Goal: Task Accomplishment & Management: Complete application form

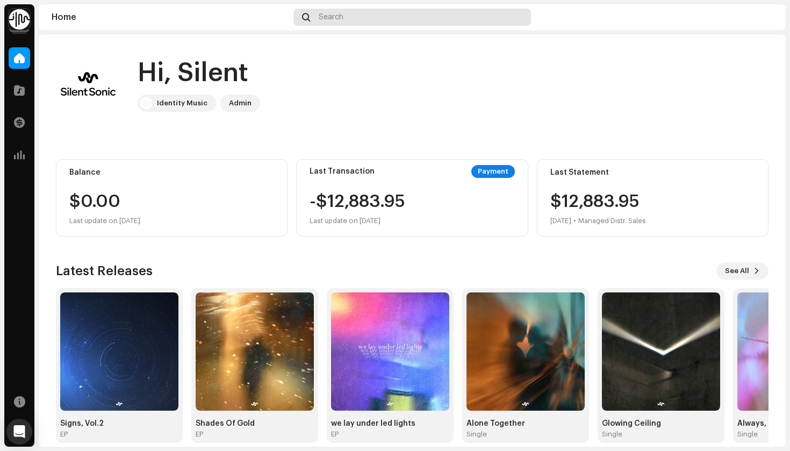
click at [363, 18] on div "Search" at bounding box center [413, 17] width 238 height 17
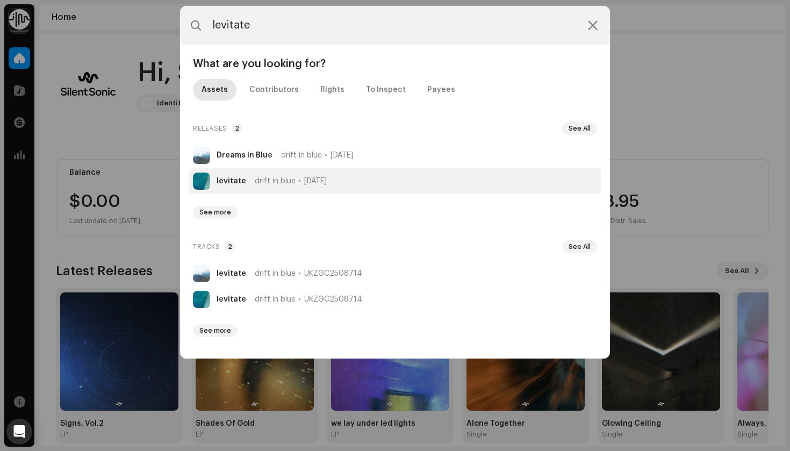
type input "levitate"
click at [280, 179] on span "drift in blue" at bounding box center [275, 181] width 41 height 9
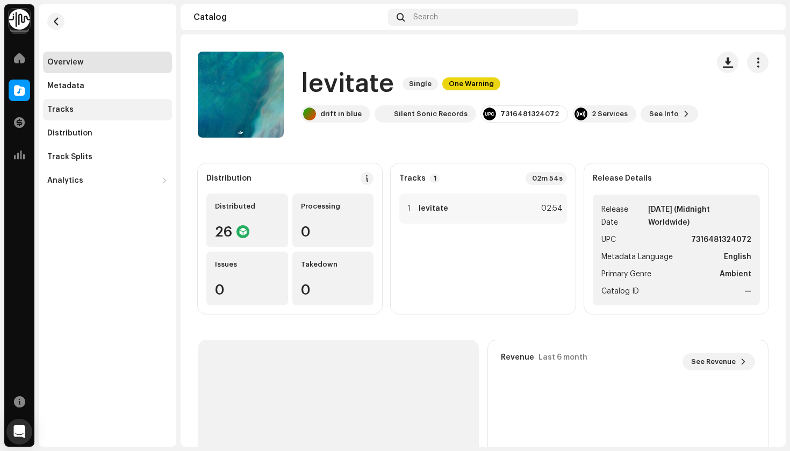
click at [92, 111] on div "Tracks" at bounding box center [107, 109] width 120 height 9
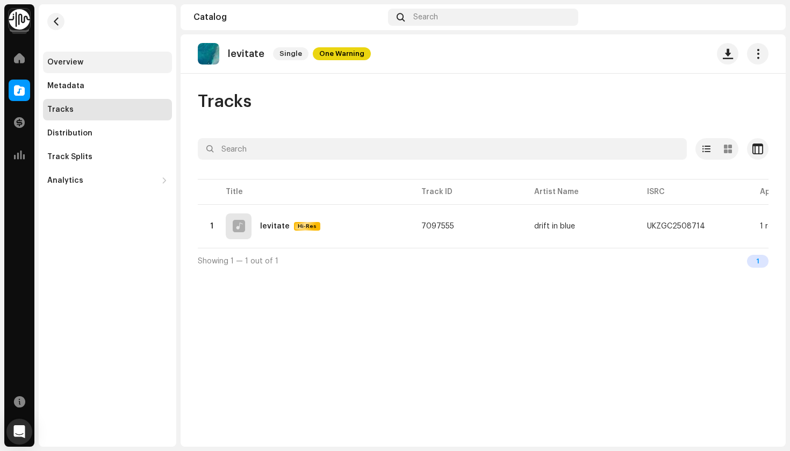
click at [65, 66] on div "Overview" at bounding box center [65, 62] width 36 height 9
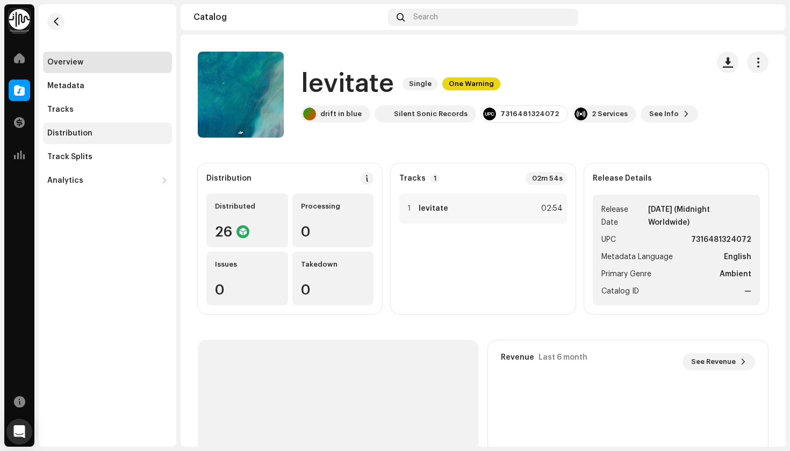
click at [88, 141] on div "Distribution" at bounding box center [107, 134] width 129 height 22
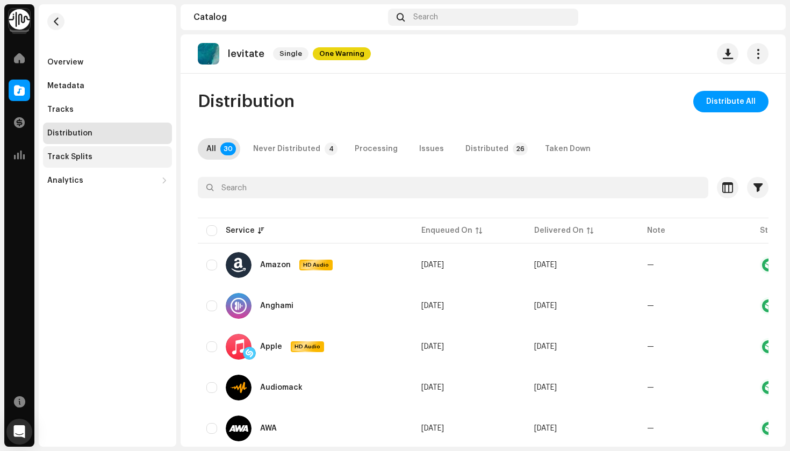
click at [92, 156] on div "Track Splits" at bounding box center [107, 157] width 120 height 9
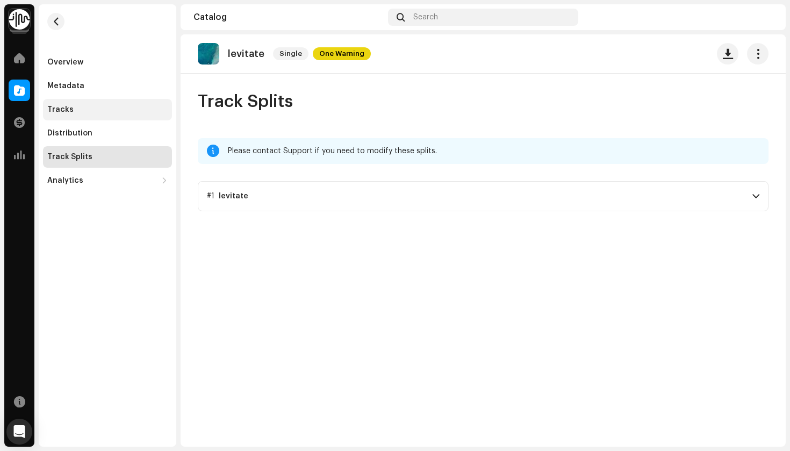
click at [133, 104] on div "Tracks" at bounding box center [107, 110] width 129 height 22
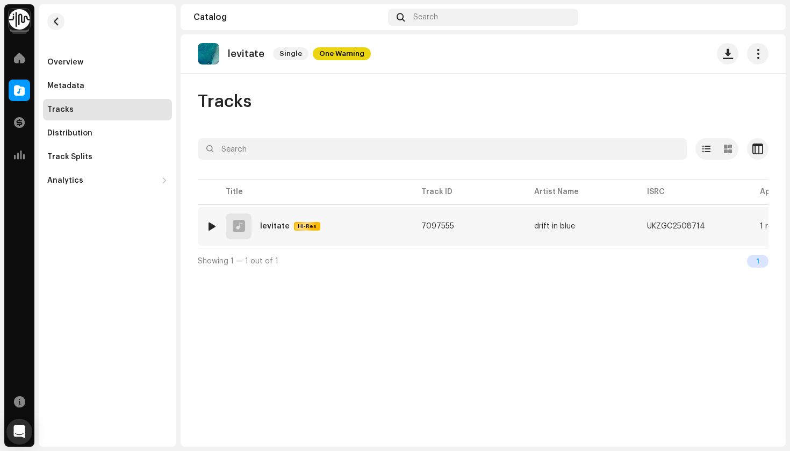
click at [210, 222] on img at bounding box center [212, 226] width 14 height 14
click at [212, 227] on div at bounding box center [212, 226] width 8 height 9
click at [283, 424] on span at bounding box center [282, 425] width 6 height 9
click at [283, 430] on span at bounding box center [282, 425] width 6 height 9
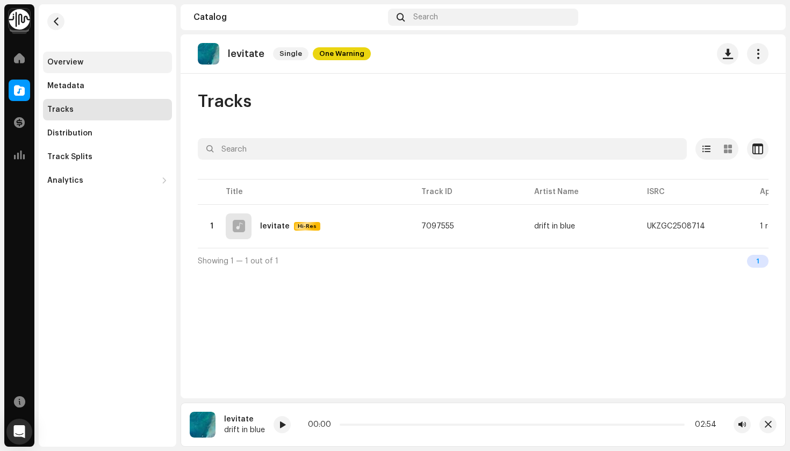
click at [61, 66] on div "Overview" at bounding box center [65, 62] width 36 height 9
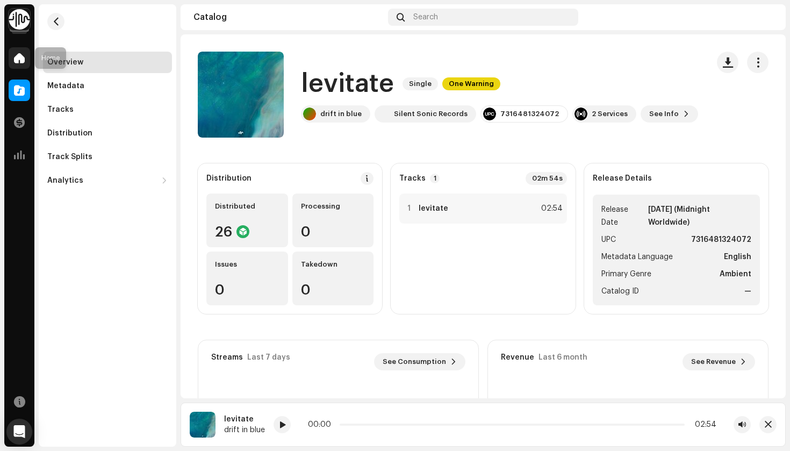
click at [15, 59] on span at bounding box center [19, 58] width 11 height 9
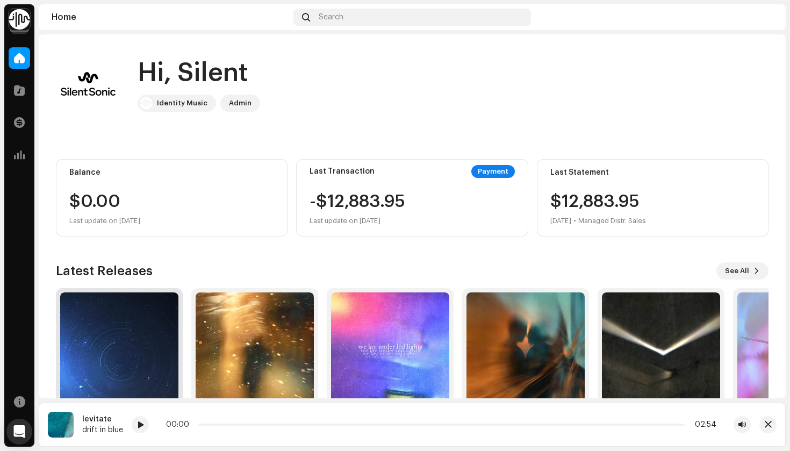
click at [72, 353] on img at bounding box center [119, 351] width 118 height 118
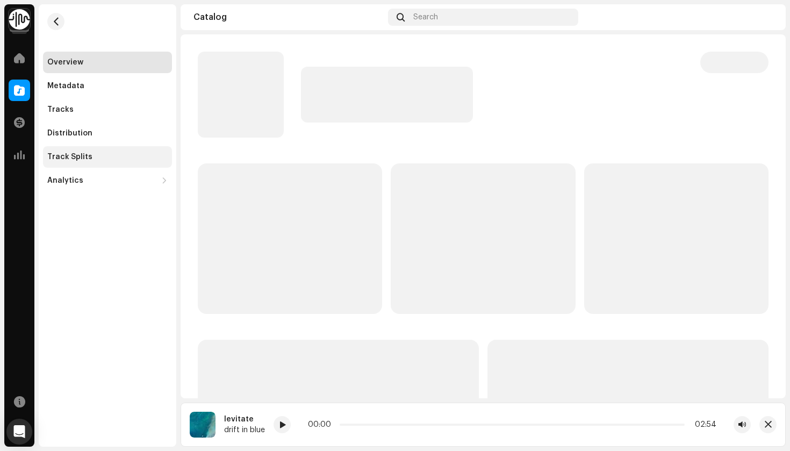
click at [85, 151] on div "Track Splits" at bounding box center [107, 157] width 129 height 22
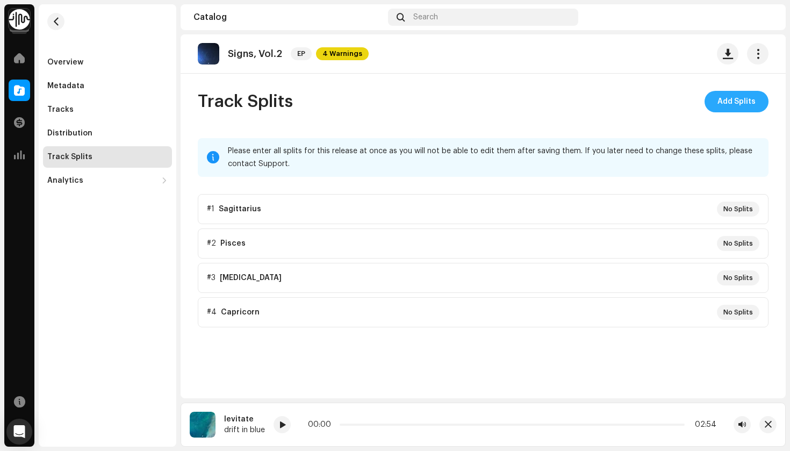
click at [743, 102] on span "Add Splits" at bounding box center [737, 102] width 38 height 22
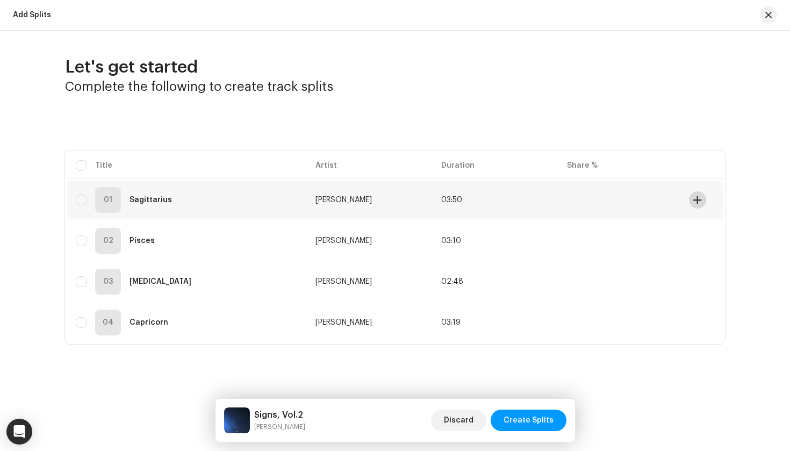
click at [699, 199] on span at bounding box center [698, 200] width 8 height 9
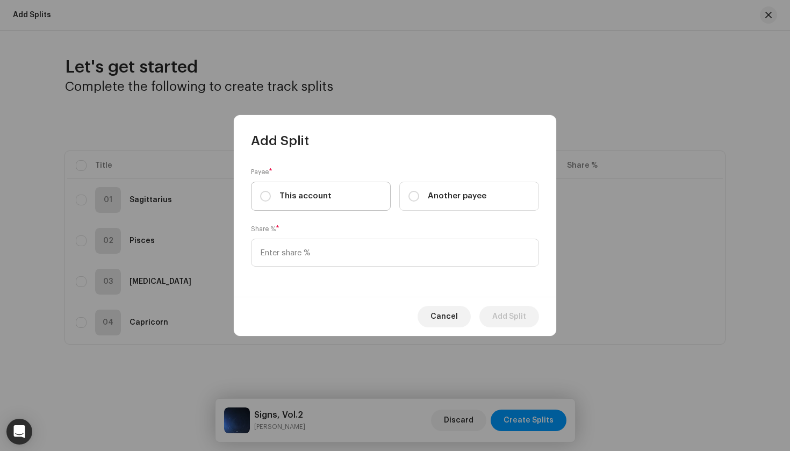
click at [332, 199] on label "This account" at bounding box center [321, 196] width 140 height 29
click at [271, 199] on input "This account" at bounding box center [265, 196] width 11 height 11
radio input "true"
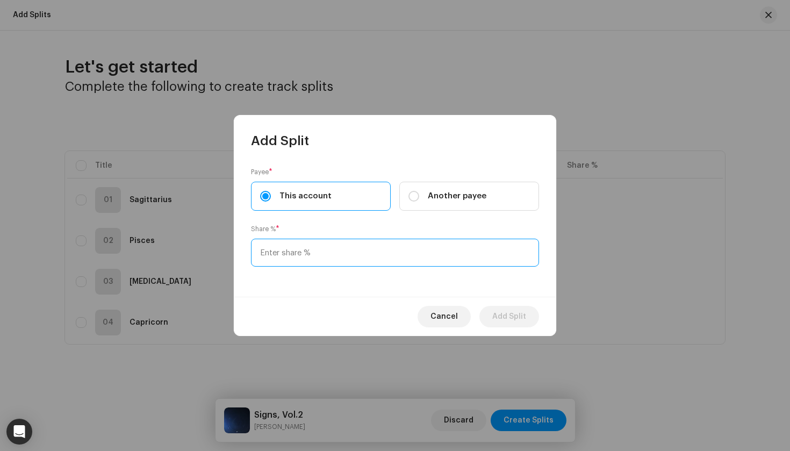
click at [332, 255] on input at bounding box center [395, 253] width 288 height 28
type input "50.00"
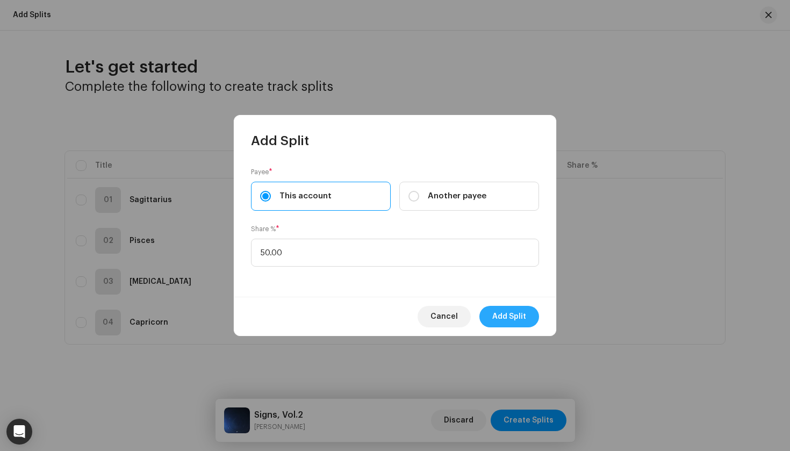
click at [510, 306] on span "Add Split" at bounding box center [509, 317] width 34 height 22
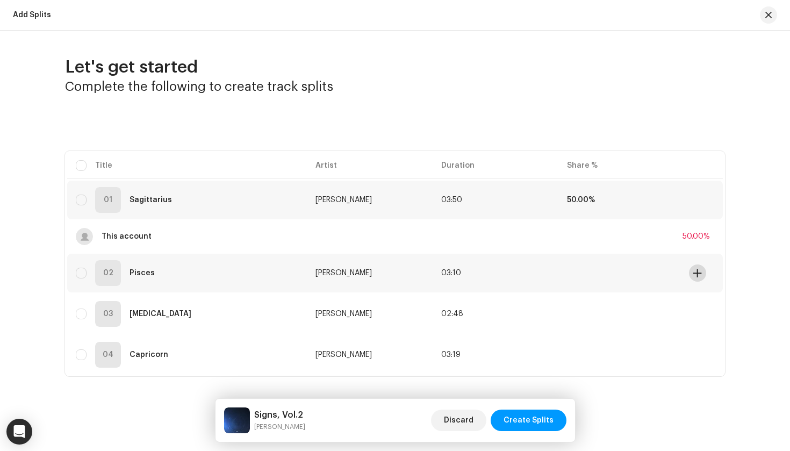
click at [691, 267] on button at bounding box center [697, 273] width 17 height 17
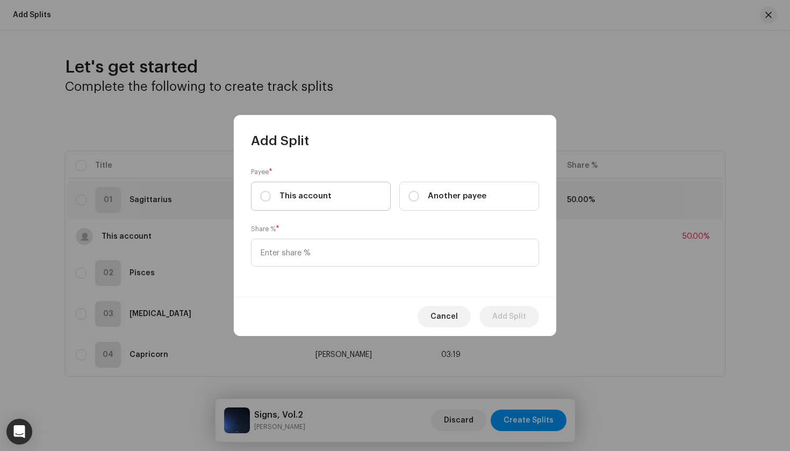
click at [372, 193] on label "This account" at bounding box center [321, 196] width 140 height 29
click at [271, 193] on input "This account" at bounding box center [265, 196] width 11 height 11
radio input "true"
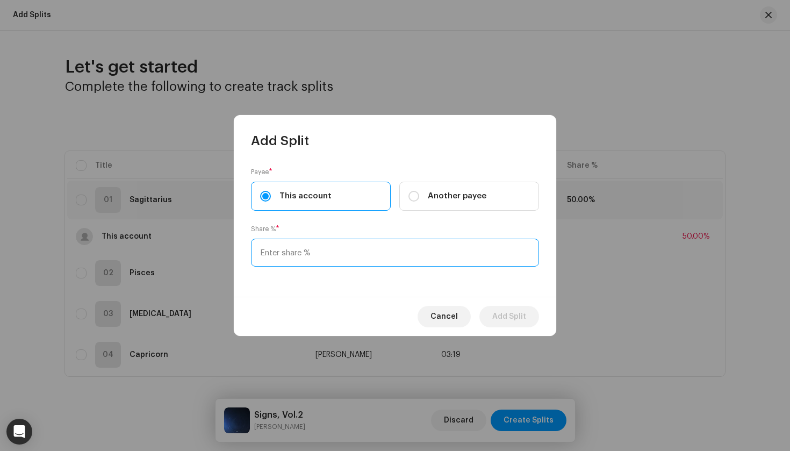
click at [372, 255] on input at bounding box center [395, 253] width 288 height 28
type input "50.00"
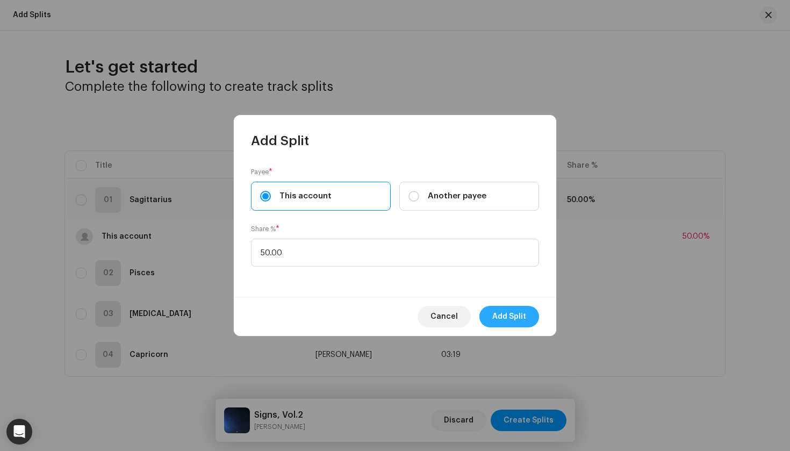
click at [515, 312] on span "Add Split" at bounding box center [509, 317] width 34 height 22
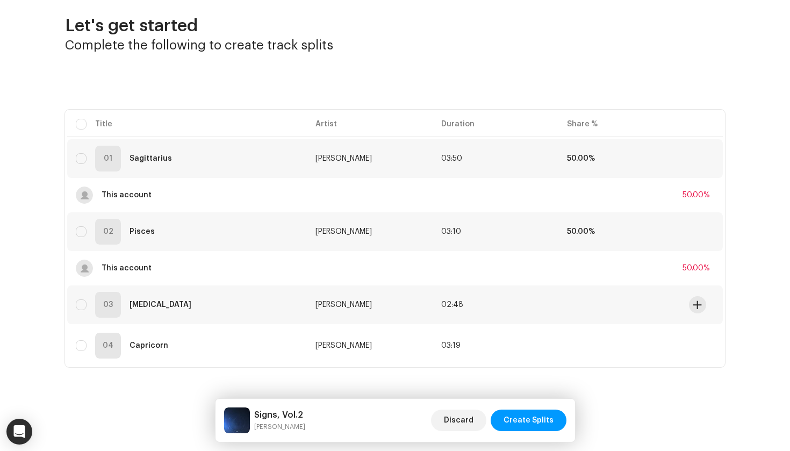
scroll to position [41, 0]
click at [689, 304] on button at bounding box center [697, 304] width 17 height 17
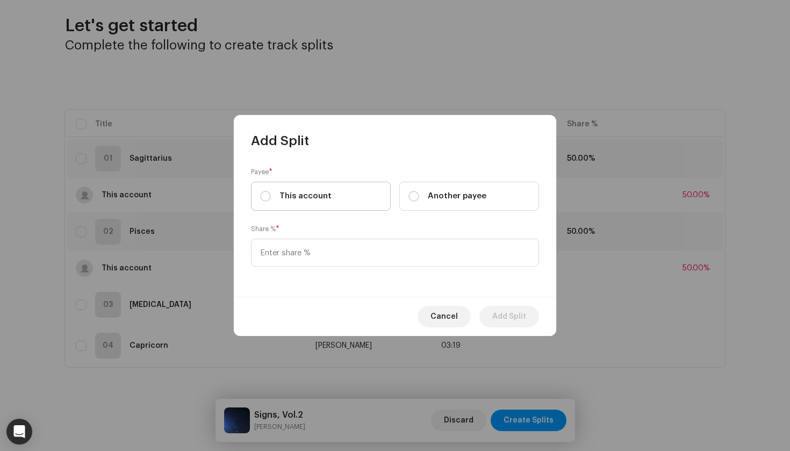
click at [342, 192] on label "This account" at bounding box center [321, 196] width 140 height 29
click at [271, 192] on input "This account" at bounding box center [265, 196] width 11 height 11
radio input "true"
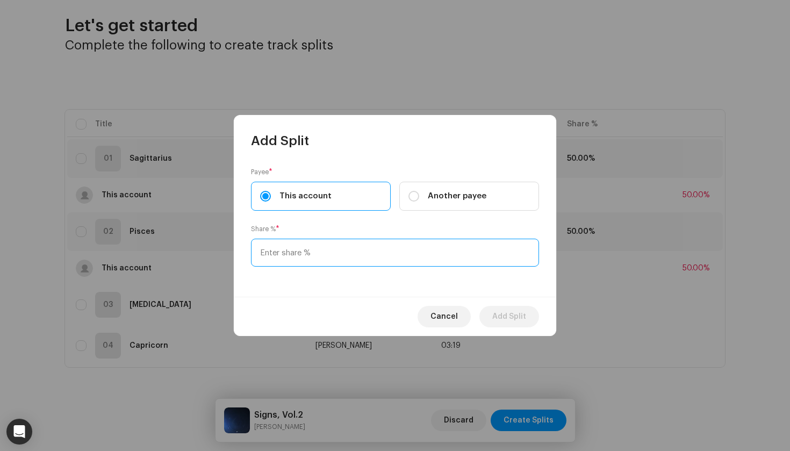
click at [342, 244] on input at bounding box center [395, 253] width 288 height 28
type input "50.00"
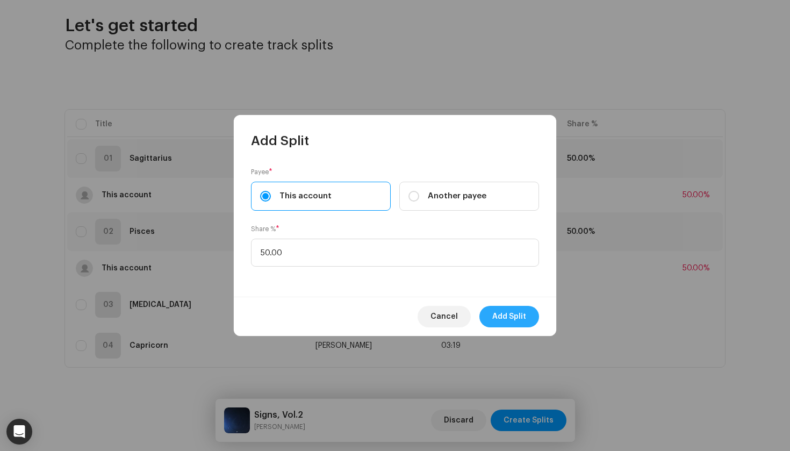
click at [503, 317] on span "Add Split" at bounding box center [509, 317] width 34 height 22
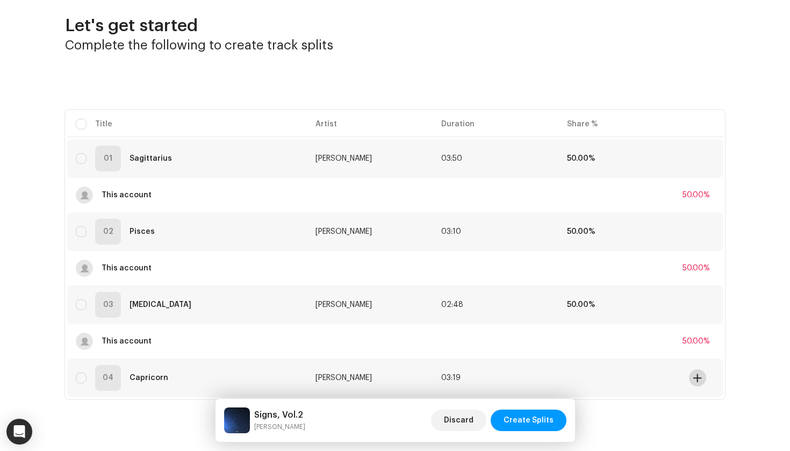
click at [699, 373] on button at bounding box center [697, 377] width 17 height 17
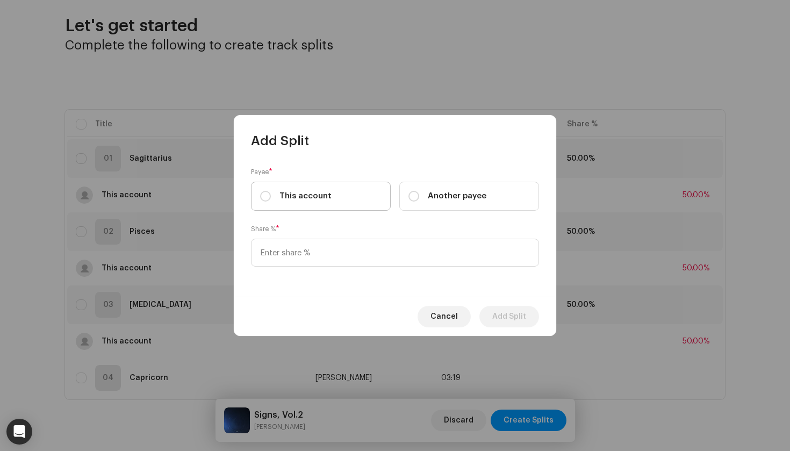
click at [328, 191] on span "This account" at bounding box center [306, 196] width 52 height 12
click at [271, 191] on input "This account" at bounding box center [265, 196] width 11 height 11
radio input "true"
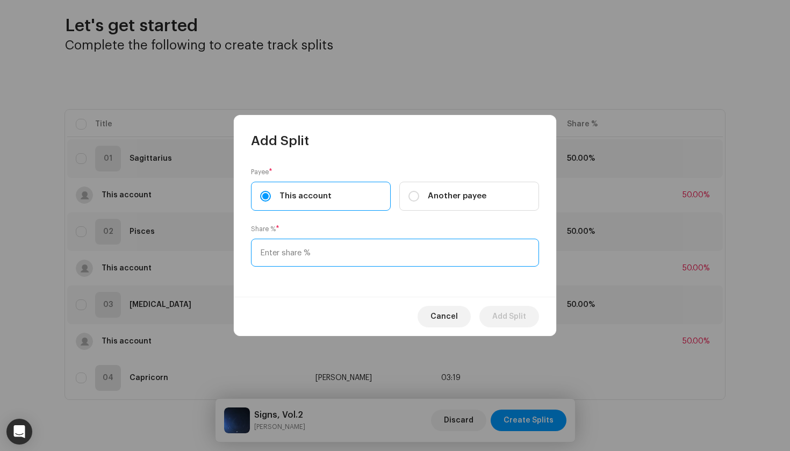
click at [325, 247] on input at bounding box center [395, 253] width 288 height 28
type input "50.00"
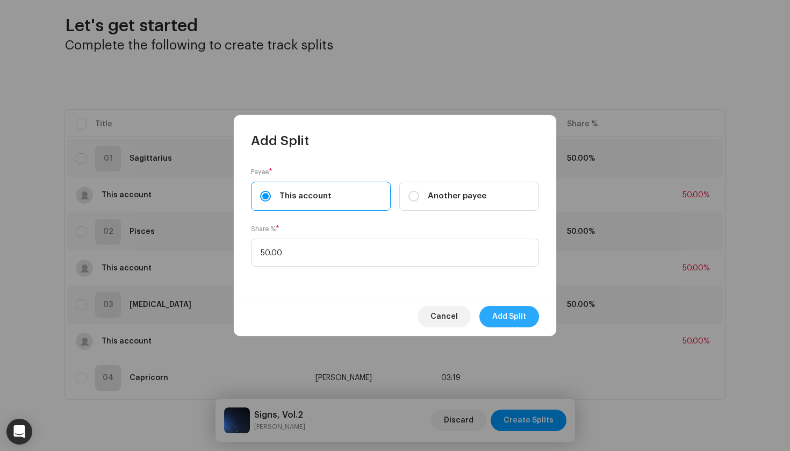
click at [486, 312] on button "Add Split" at bounding box center [510, 317] width 60 height 22
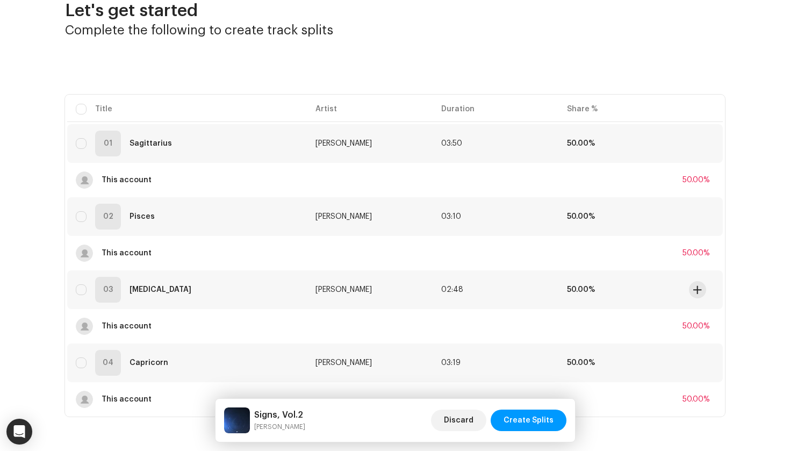
scroll to position [34, 0]
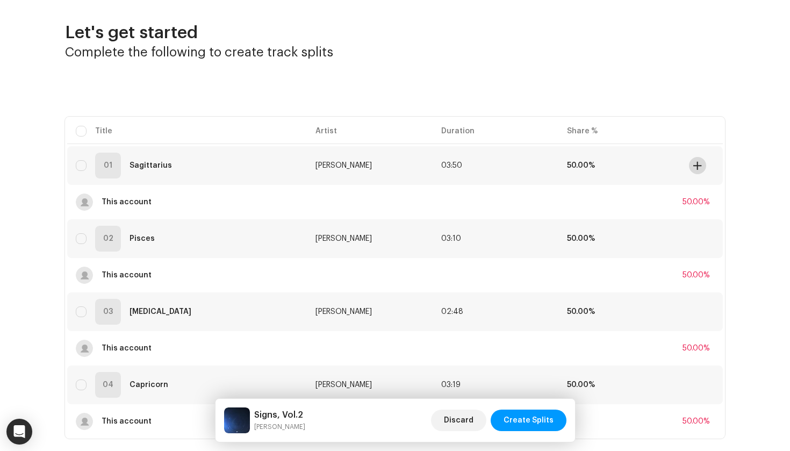
click at [700, 168] on button at bounding box center [697, 165] width 17 height 17
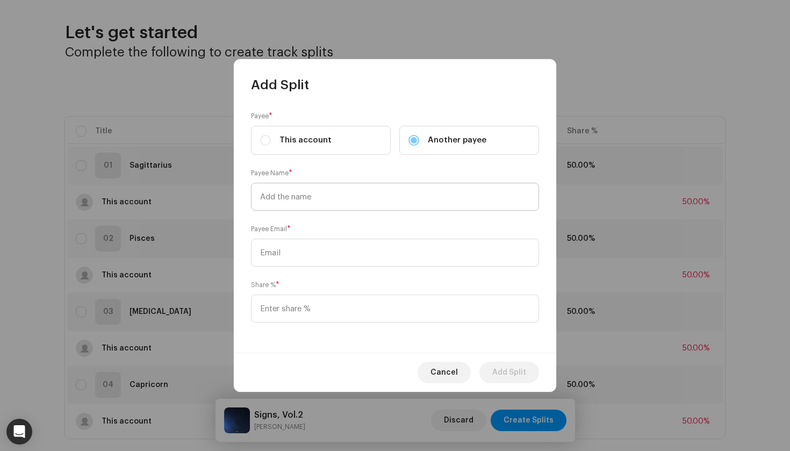
click at [370, 201] on input "text" at bounding box center [395, 197] width 288 height 28
type input "[PERSON_NAME]"
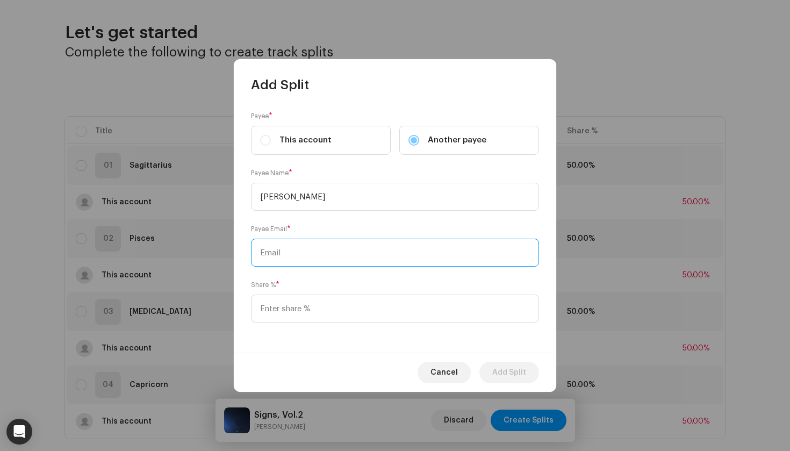
paste input "[PERSON_NAME][EMAIL_ADDRESS][PERSON_NAME][DOMAIN_NAME]"
type input "[PERSON_NAME][EMAIL_ADDRESS][PERSON_NAME][DOMAIN_NAME]"
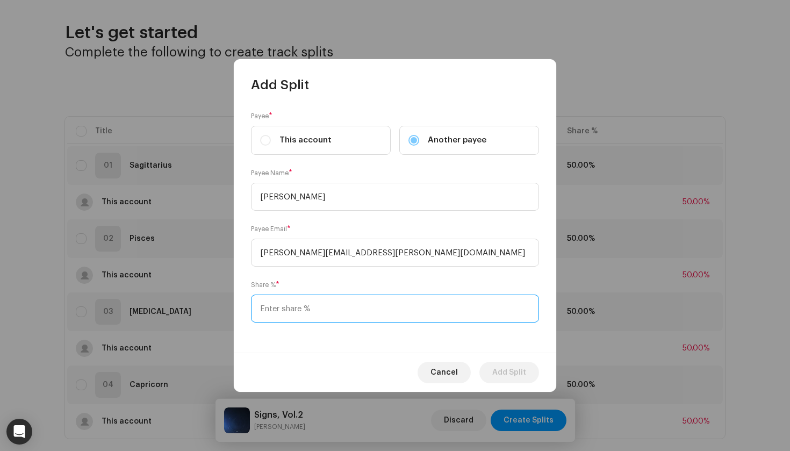
click at [326, 316] on input at bounding box center [395, 309] width 288 height 28
type input "50.00"
click at [513, 372] on span "Add Split" at bounding box center [509, 373] width 34 height 22
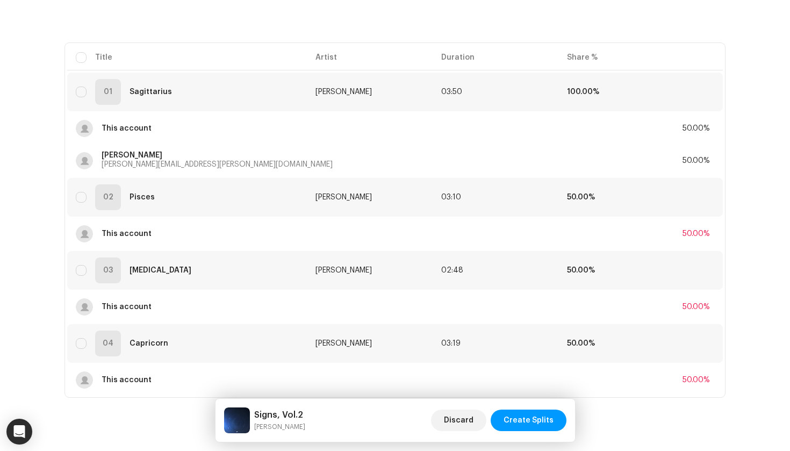
scroll to position [138, 0]
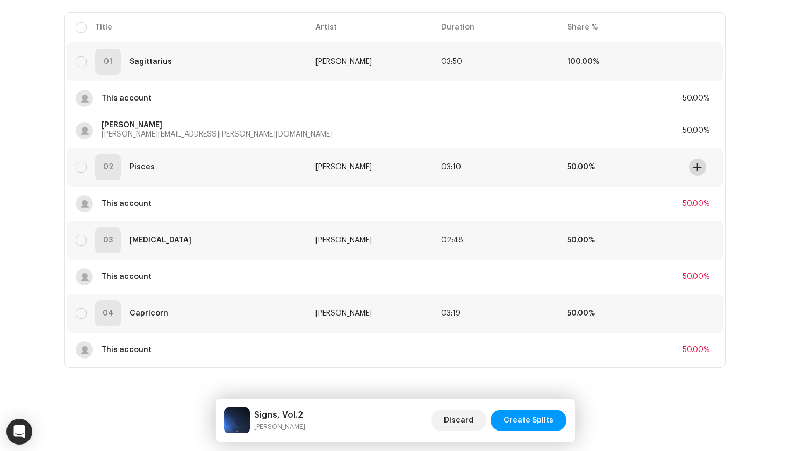
click at [698, 168] on span at bounding box center [698, 167] width 8 height 9
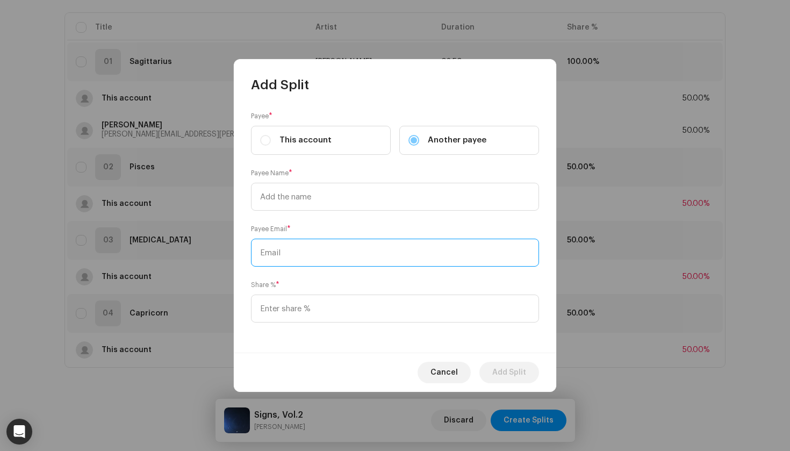
paste input "[PERSON_NAME][EMAIL_ADDRESS][PERSON_NAME][DOMAIN_NAME]"
type input "[PERSON_NAME][EMAIL_ADDRESS][PERSON_NAME][DOMAIN_NAME]"
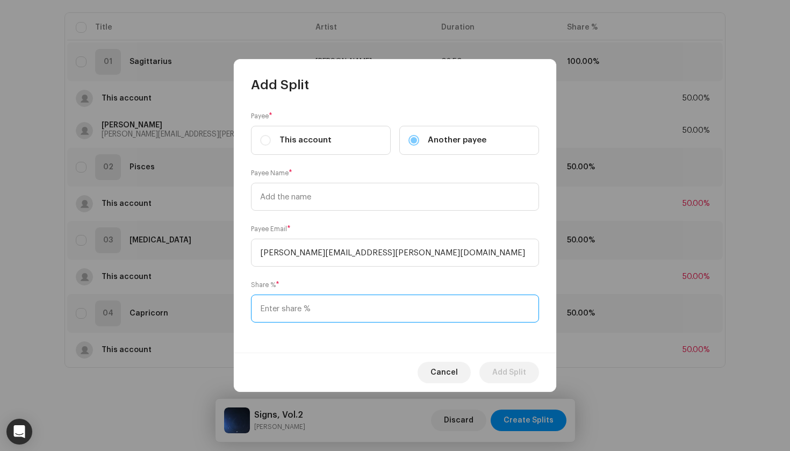
click at [310, 319] on input at bounding box center [395, 309] width 288 height 28
type input "50.00"
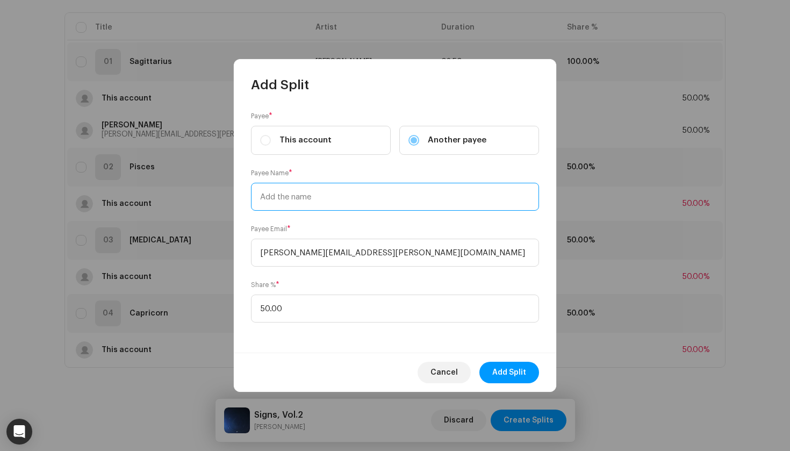
click at [335, 204] on input "text" at bounding box center [395, 197] width 288 height 28
type input "[PERSON_NAME]"
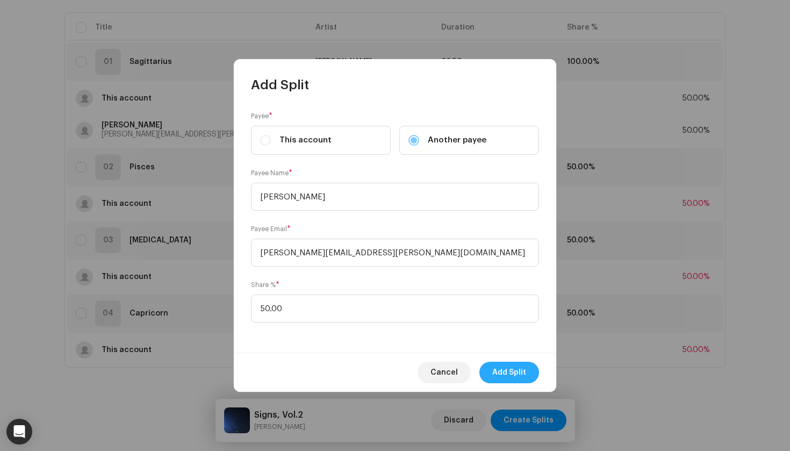
click at [508, 370] on span "Add Split" at bounding box center [509, 373] width 34 height 22
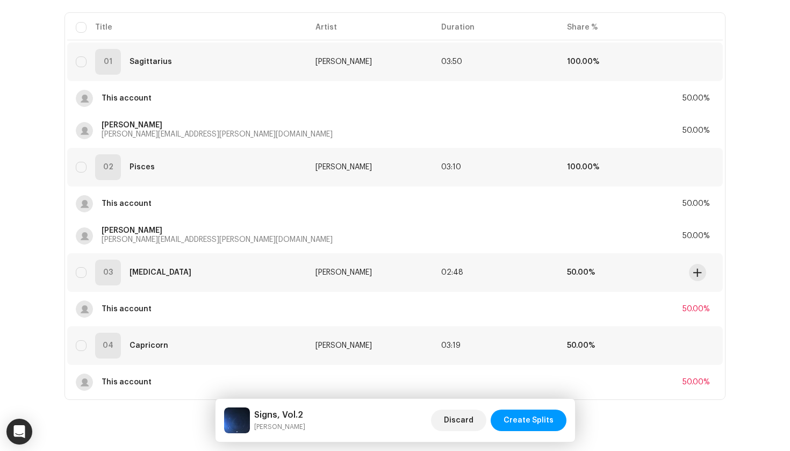
scroll to position [166, 0]
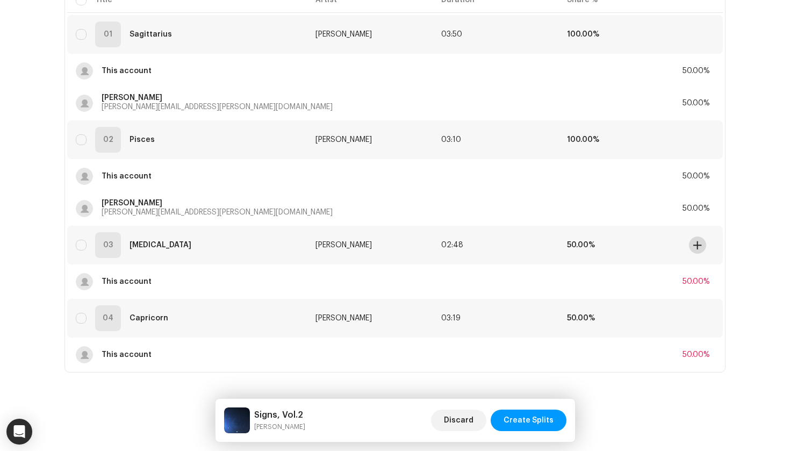
click at [697, 248] on span at bounding box center [698, 245] width 8 height 9
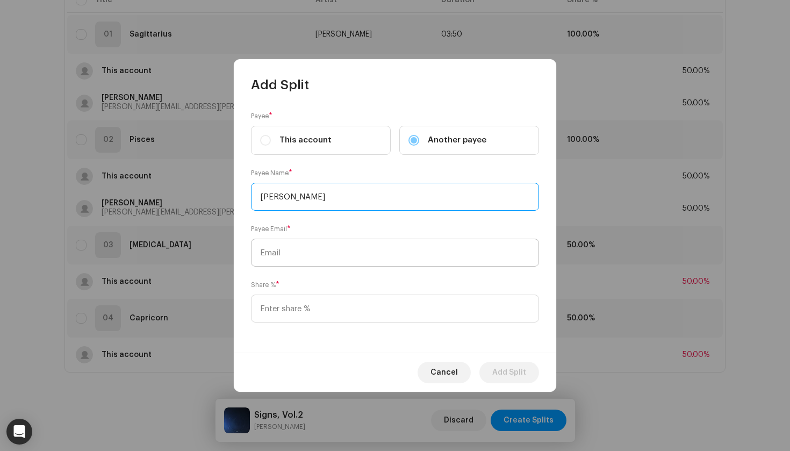
type input "[PERSON_NAME]"
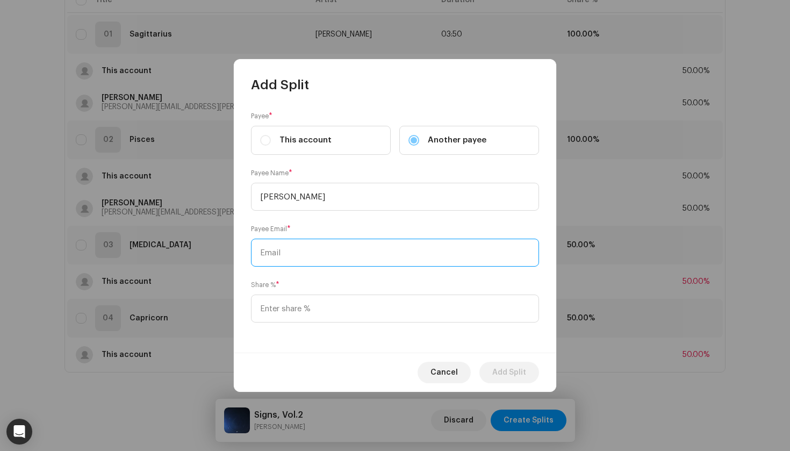
paste input "[PERSON_NAME][EMAIL_ADDRESS][PERSON_NAME][DOMAIN_NAME]"
type input "[PERSON_NAME][EMAIL_ADDRESS][PERSON_NAME][DOMAIN_NAME]"
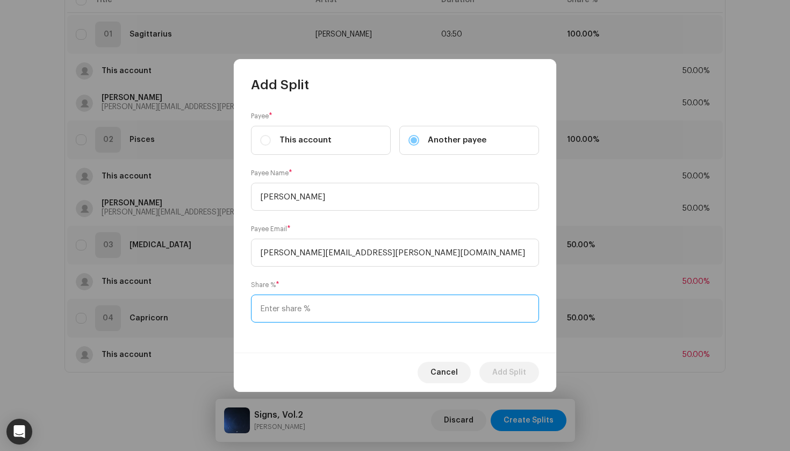
click at [304, 316] on input at bounding box center [395, 309] width 288 height 28
type input "50.00"
click at [517, 370] on span "Add Split" at bounding box center [509, 373] width 34 height 22
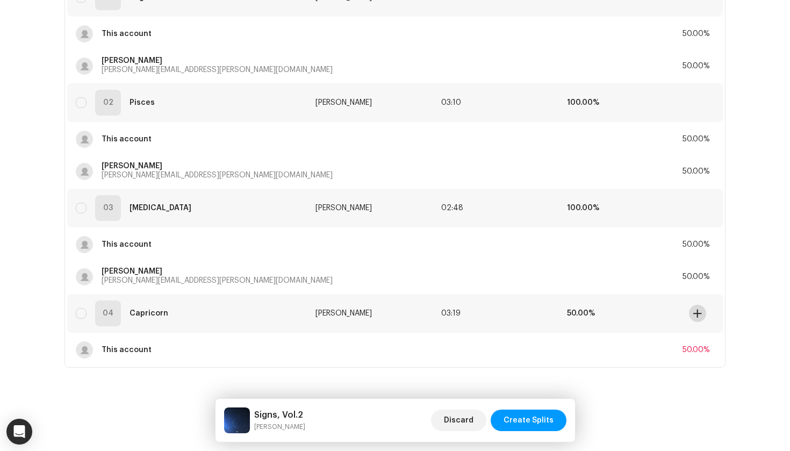
scroll to position [203, 0]
click at [698, 319] on button at bounding box center [697, 313] width 17 height 17
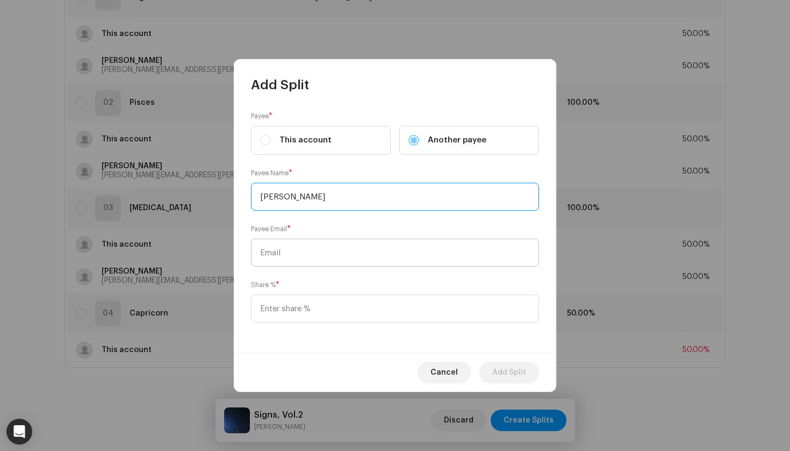
type input "[PERSON_NAME]"
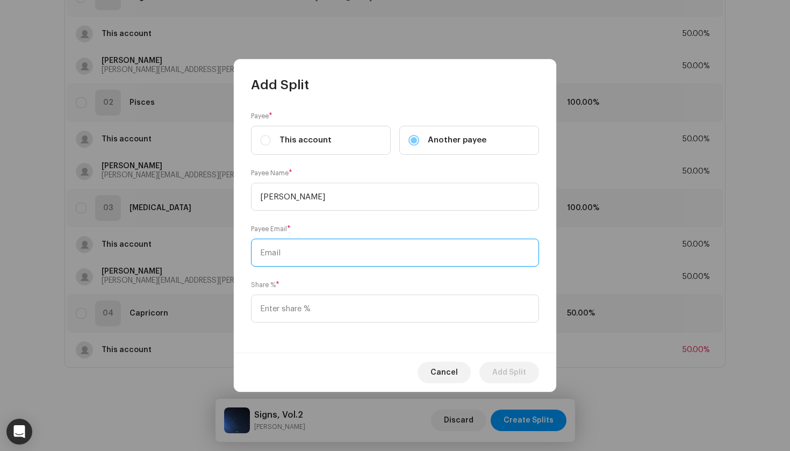
paste input "[PERSON_NAME][EMAIL_ADDRESS][PERSON_NAME][DOMAIN_NAME]"
type input "[PERSON_NAME][EMAIL_ADDRESS][PERSON_NAME][DOMAIN_NAME]"
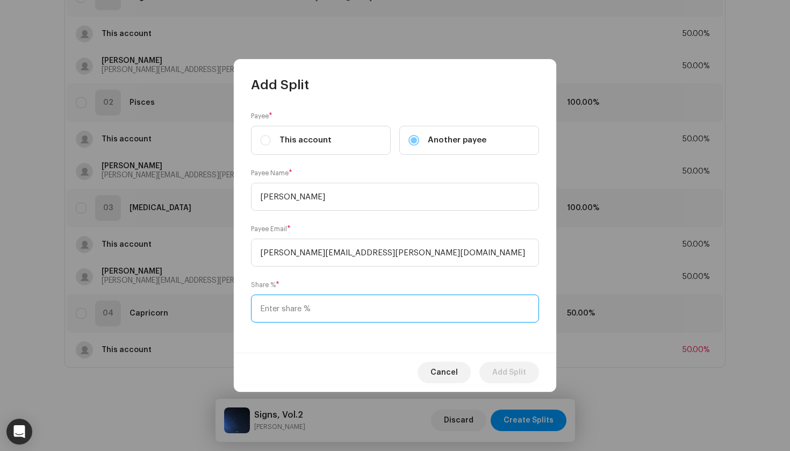
click at [333, 308] on input at bounding box center [395, 309] width 288 height 28
type input "50.00"
click at [508, 371] on span "Add Split" at bounding box center [509, 373] width 34 height 22
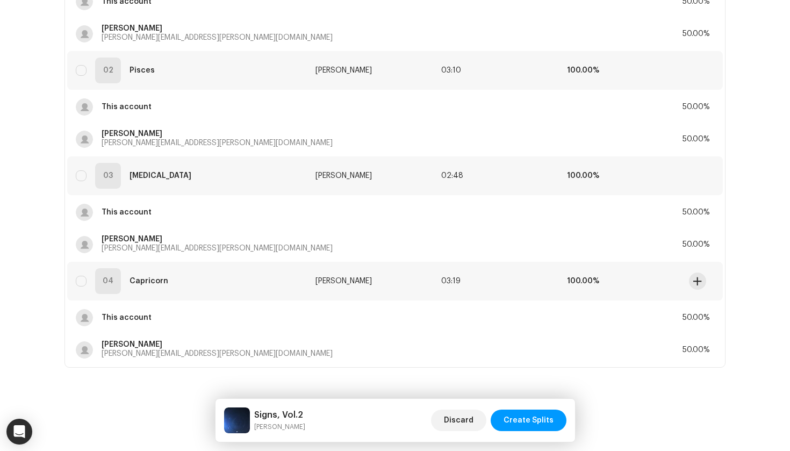
scroll to position [235, 0]
click at [527, 422] on span "Create Splits" at bounding box center [529, 421] width 50 height 22
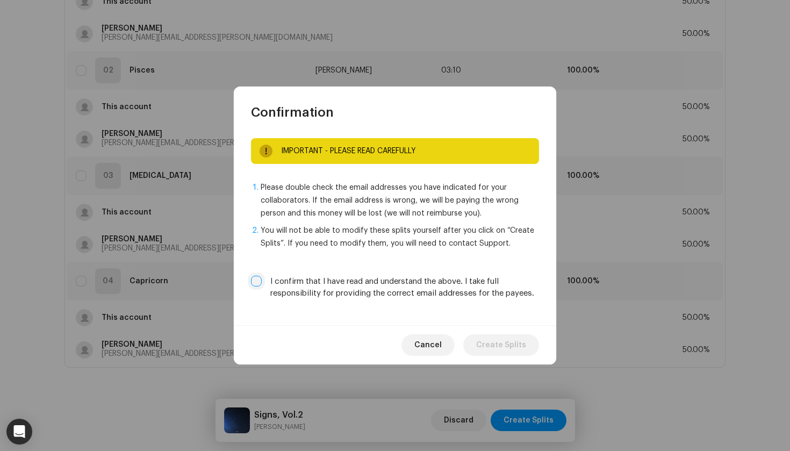
click at [260, 284] on input "I confirm that I have read and understand the above. I take full responsibility…" at bounding box center [256, 281] width 11 height 11
checkbox input "true"
click at [499, 349] on span "Create Splits" at bounding box center [501, 345] width 50 height 22
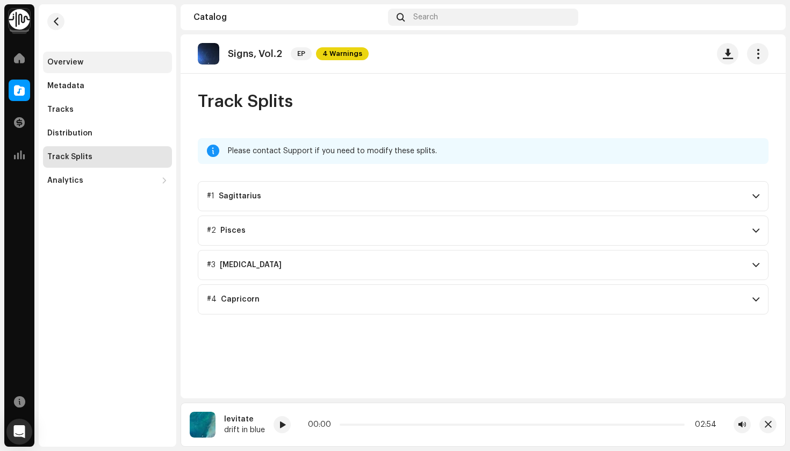
click at [80, 61] on div "Overview" at bounding box center [65, 62] width 36 height 9
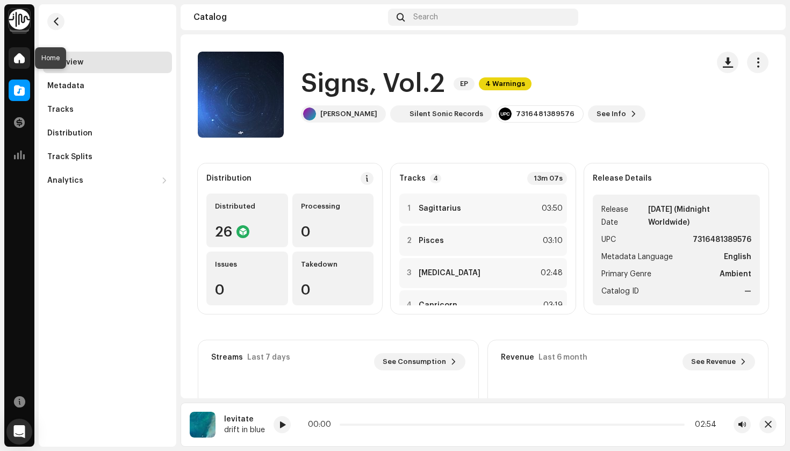
click at [27, 56] on div at bounding box center [20, 58] width 22 height 22
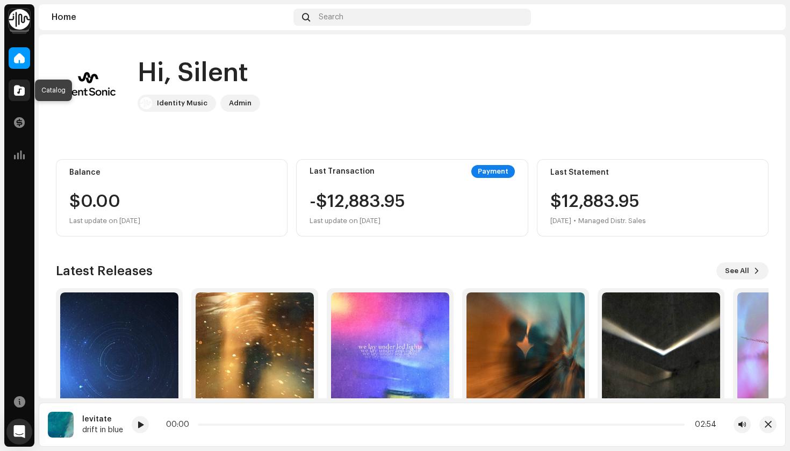
click at [16, 93] on span at bounding box center [19, 90] width 11 height 9
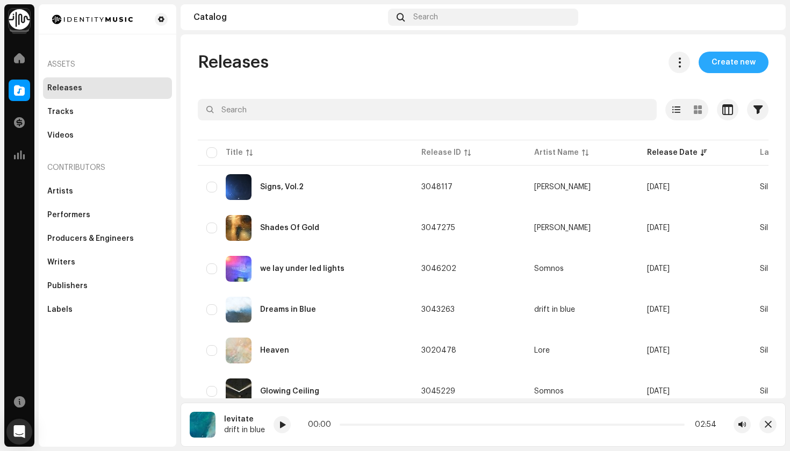
click at [729, 60] on span "Create new" at bounding box center [734, 63] width 44 height 22
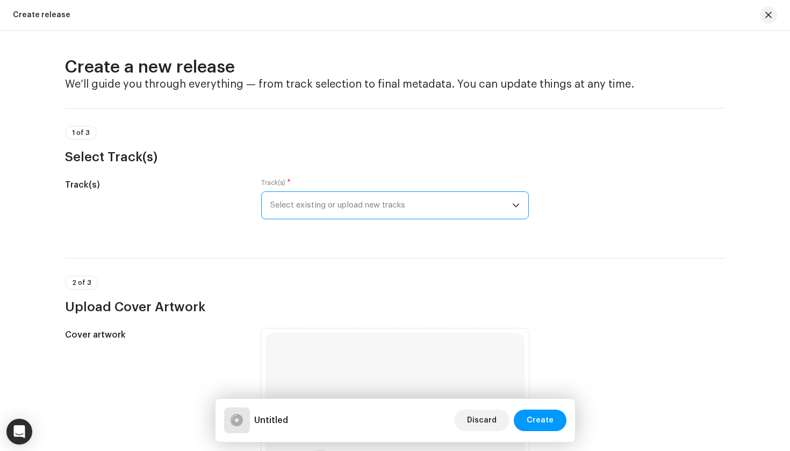
click at [433, 203] on span "Select existing or upload new tracks" at bounding box center [391, 205] width 242 height 27
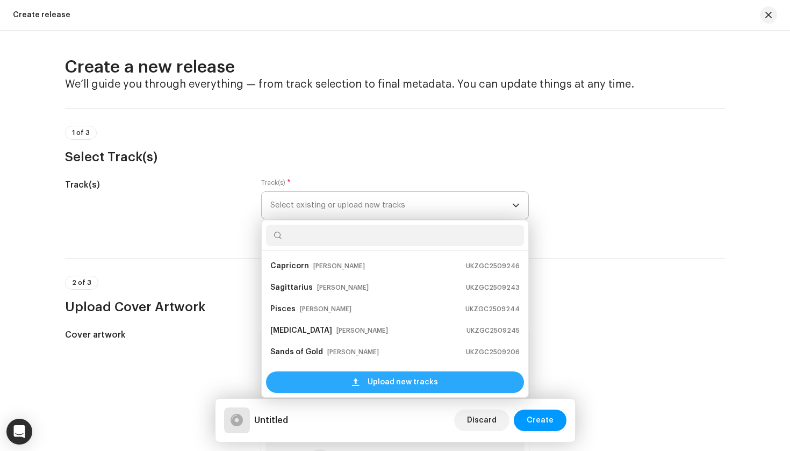
scroll to position [17, 0]
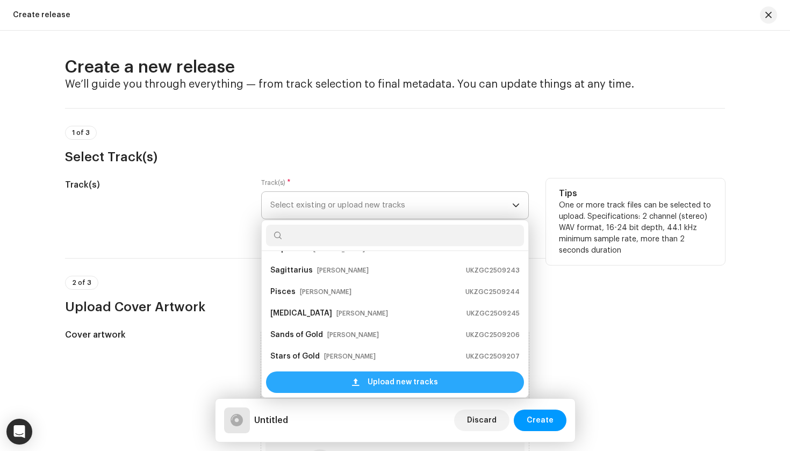
click at [386, 387] on span "Upload new tracks" at bounding box center [403, 383] width 70 height 22
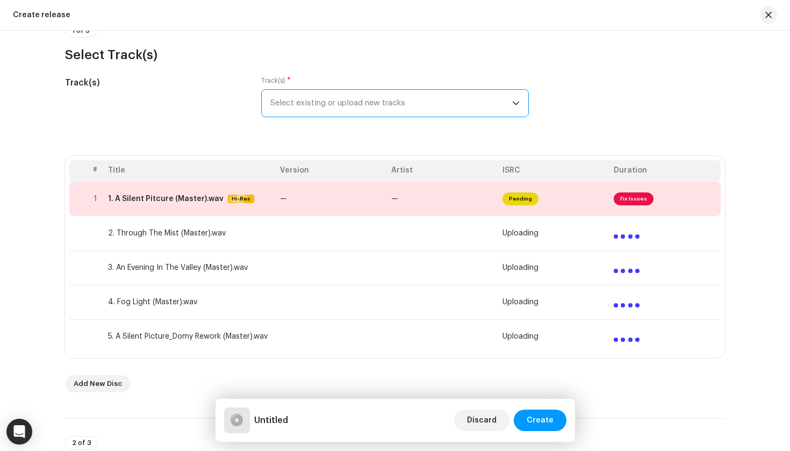
scroll to position [136, 0]
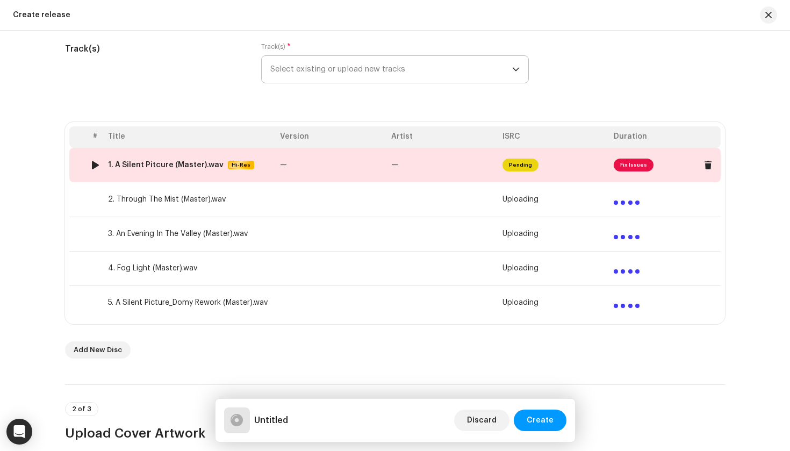
click at [301, 163] on td "—" at bounding box center [331, 165] width 111 height 34
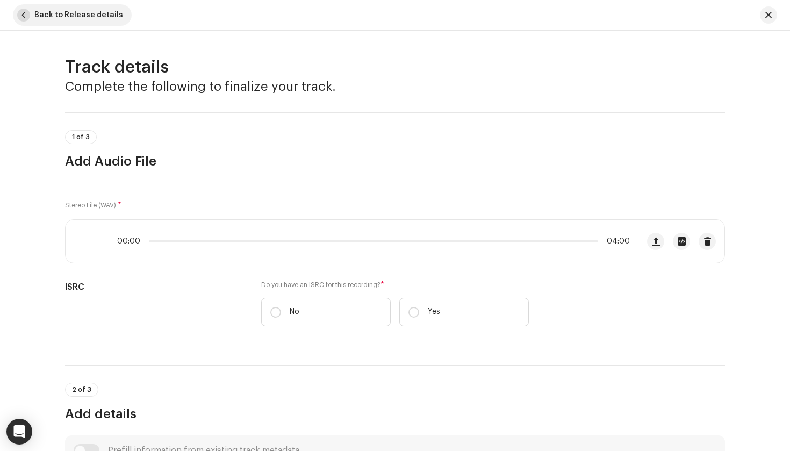
click at [19, 19] on span "button" at bounding box center [23, 15] width 13 height 13
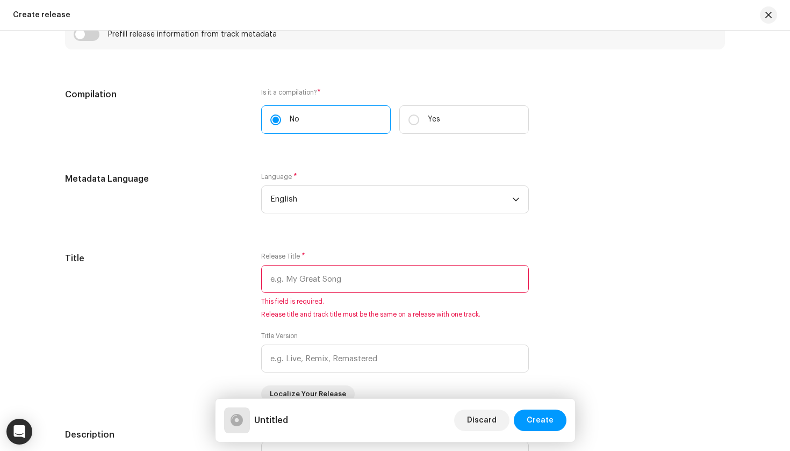
scroll to position [945, 0]
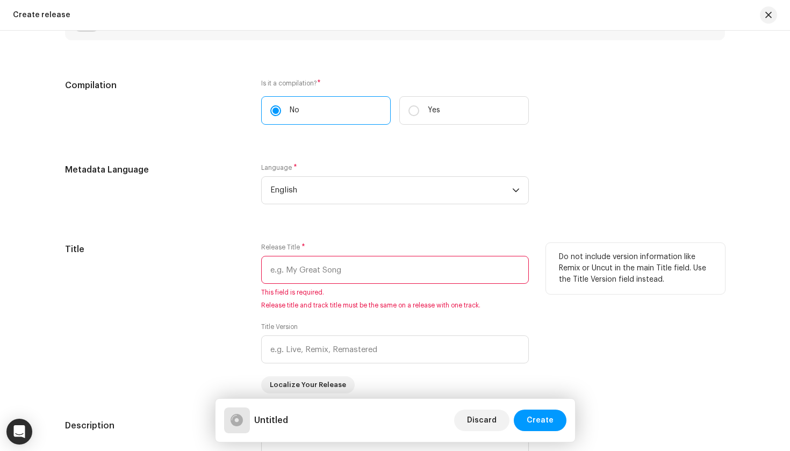
click at [370, 267] on input "text" at bounding box center [395, 270] width 268 height 28
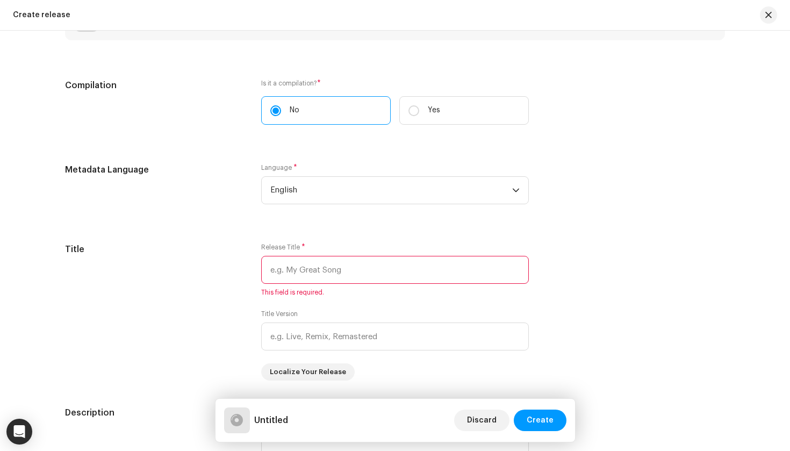
paste input "Through the mist"
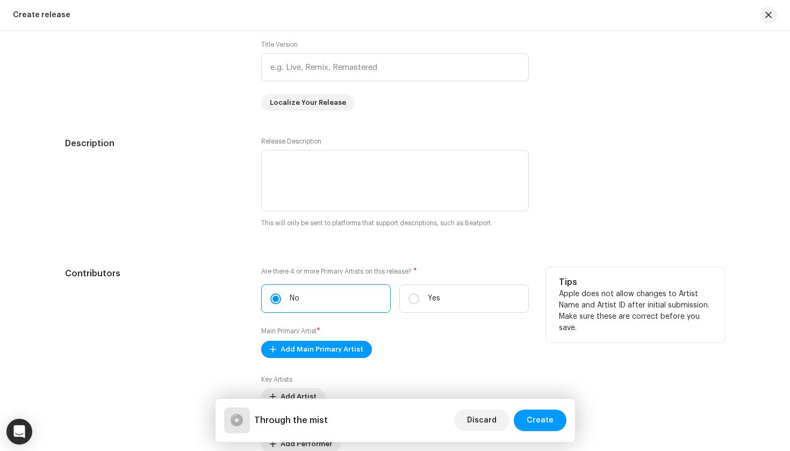
scroll to position [1296, 0]
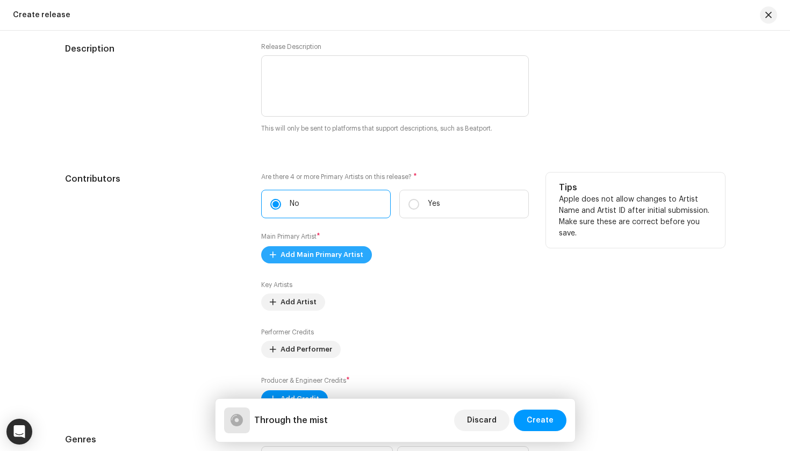
type input "Through the mist"
click at [331, 255] on span "Add Main Primary Artist" at bounding box center [322, 255] width 83 height 22
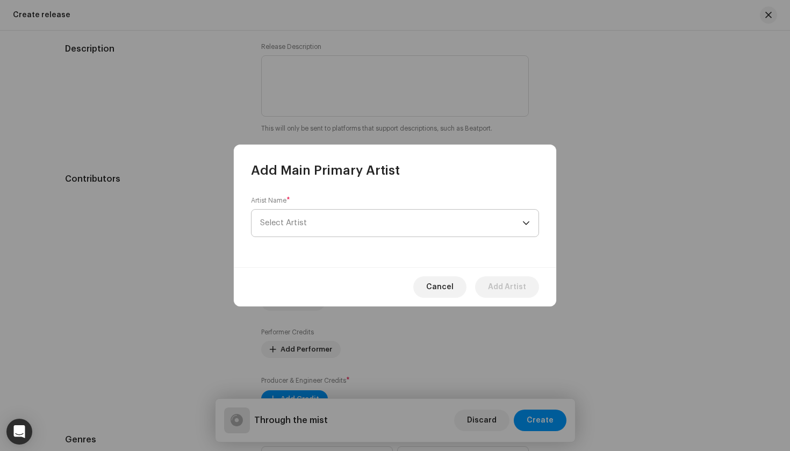
click at [313, 209] on p-select "Select Artist" at bounding box center [395, 223] width 288 height 28
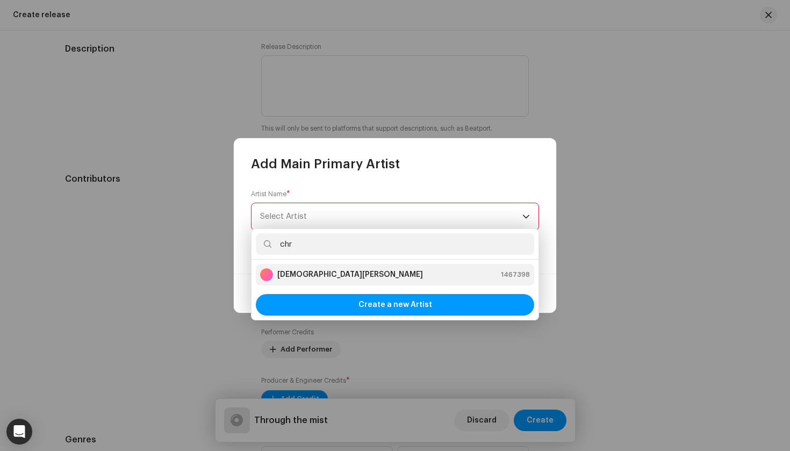
type input "chr"
click at [344, 271] on strong "[DEMOGRAPHIC_DATA][PERSON_NAME]" at bounding box center [350, 274] width 146 height 11
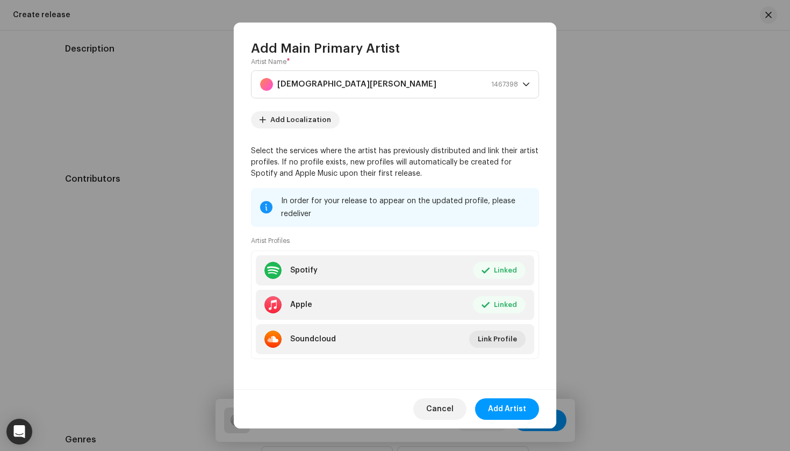
scroll to position [17, 0]
click at [507, 411] on span "Add Artist" at bounding box center [507, 409] width 38 height 22
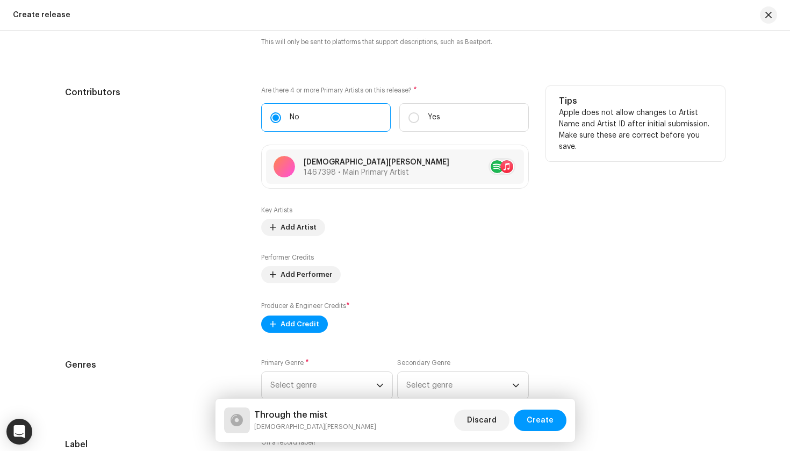
scroll to position [1385, 0]
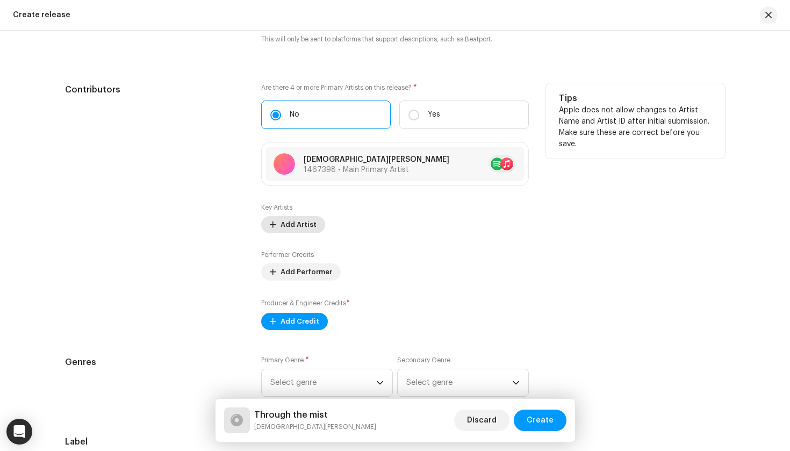
click at [298, 225] on span "Add Artist" at bounding box center [299, 225] width 36 height 22
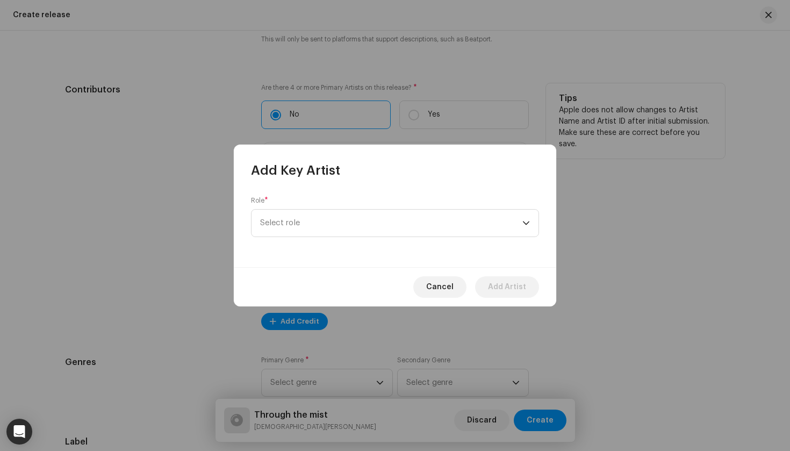
click at [298, 225] on span "Select role" at bounding box center [391, 223] width 262 height 27
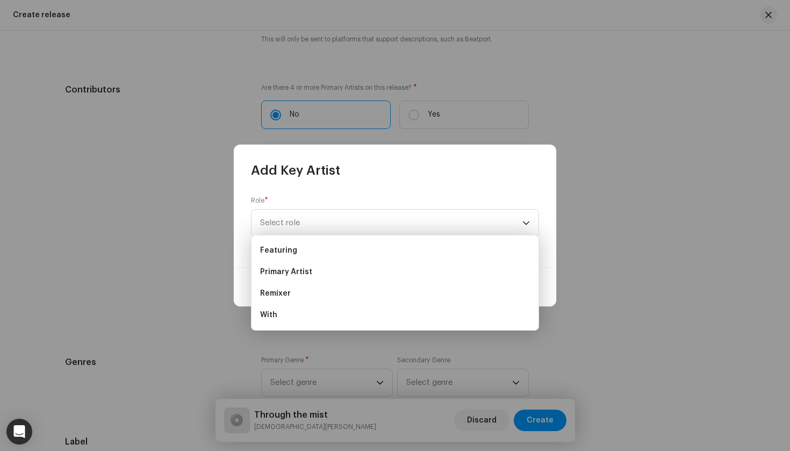
click at [338, 185] on div "Role * Select role" at bounding box center [395, 223] width 323 height 88
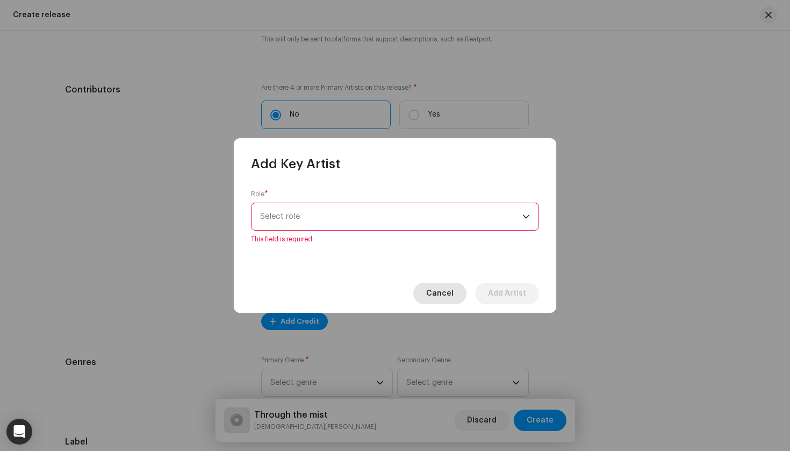
click at [446, 294] on span "Cancel" at bounding box center [439, 294] width 27 height 22
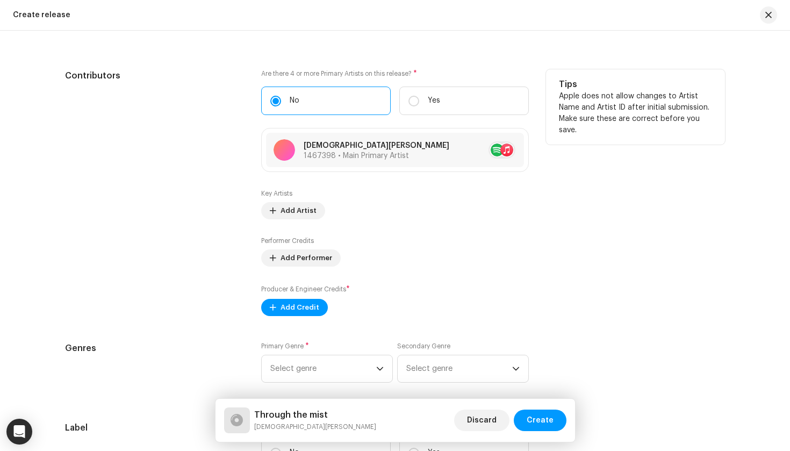
scroll to position [1400, 0]
click at [285, 311] on span "Add Credit" at bounding box center [300, 307] width 39 height 22
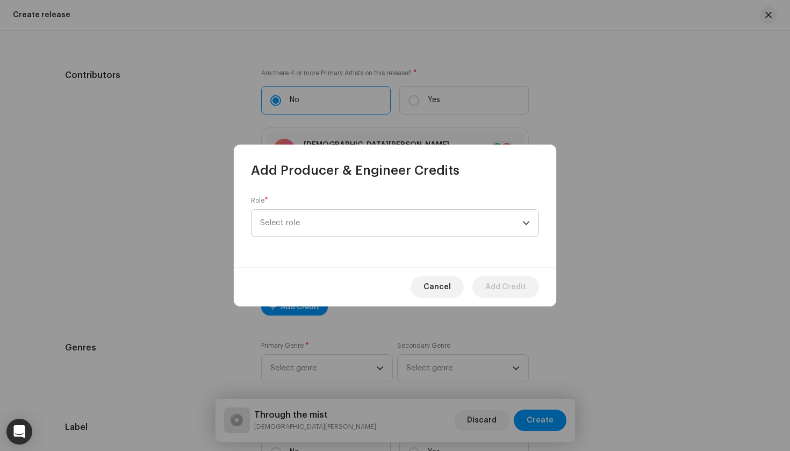
click at [318, 226] on span "Select role" at bounding box center [391, 223] width 262 height 27
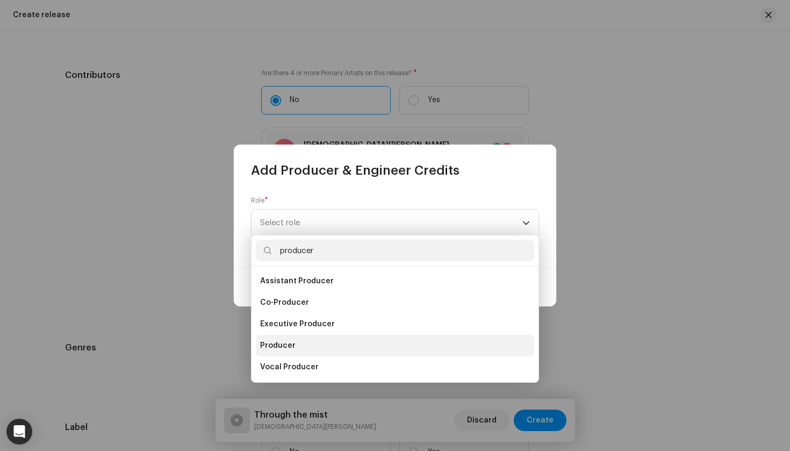
type input "producer"
click at [297, 348] on li "Producer" at bounding box center [395, 346] width 279 height 22
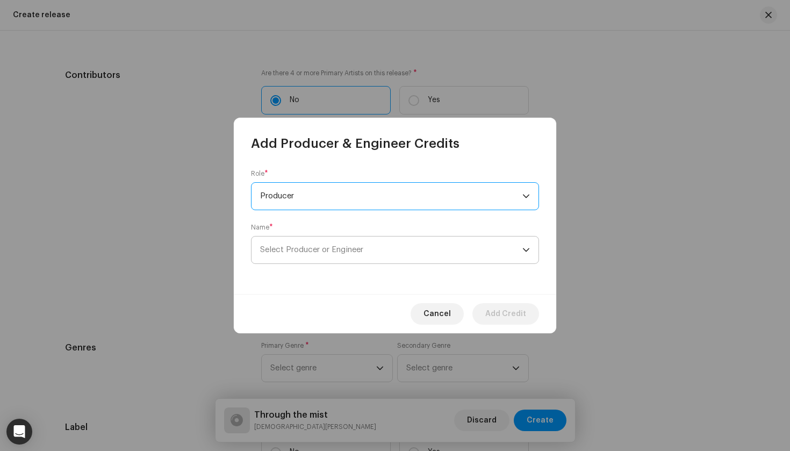
click at [342, 241] on span "Select Producer or Engineer" at bounding box center [391, 250] width 262 height 27
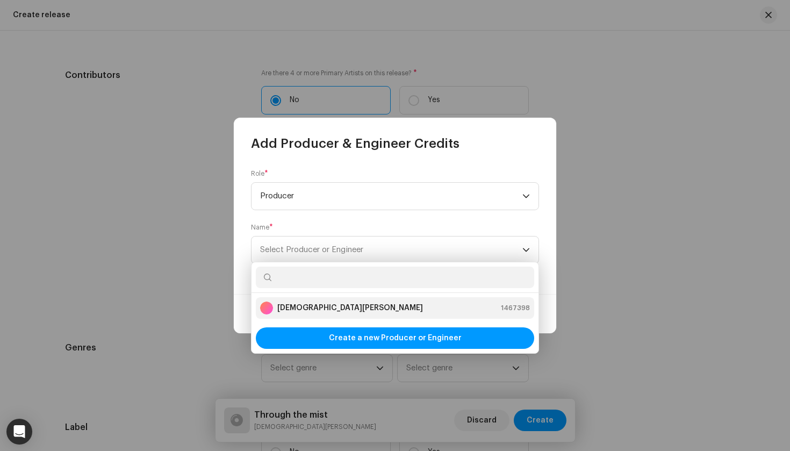
click at [333, 302] on div "[DEMOGRAPHIC_DATA][PERSON_NAME]" at bounding box center [341, 308] width 163 height 13
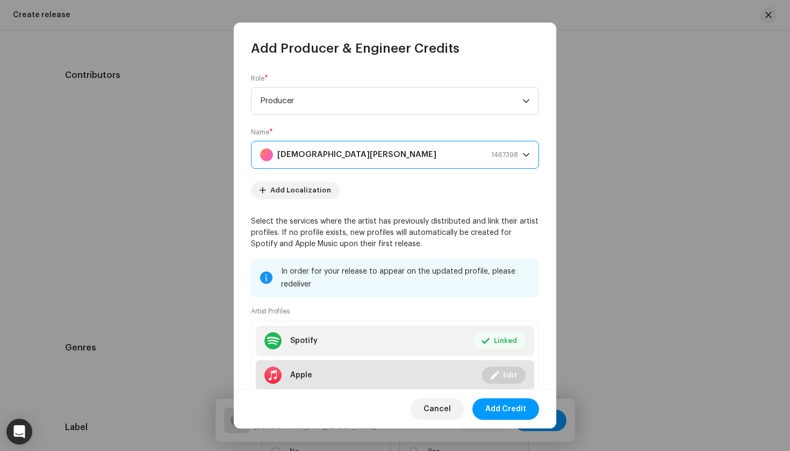
scroll to position [0, 0]
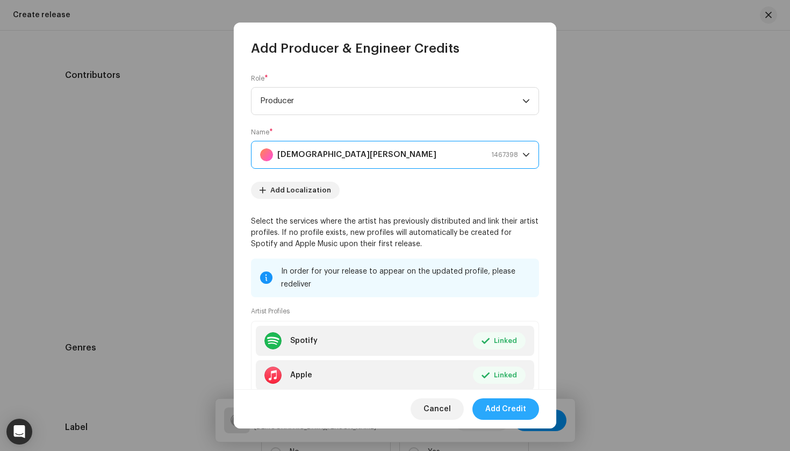
click at [498, 416] on span "Add Credit" at bounding box center [506, 409] width 41 height 22
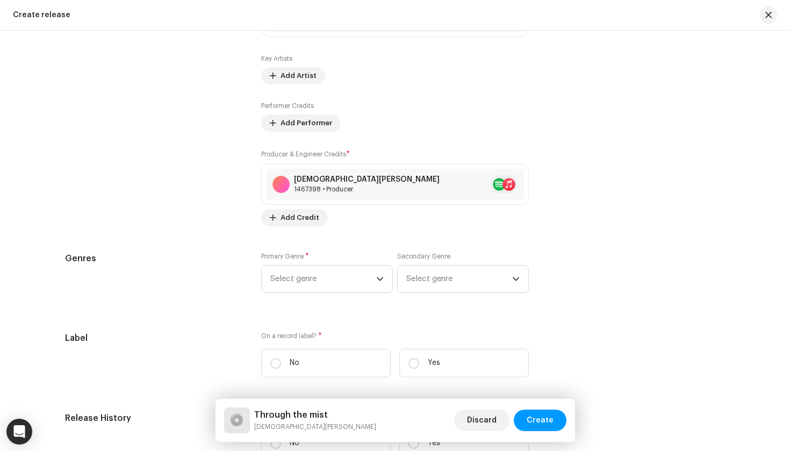
scroll to position [1549, 0]
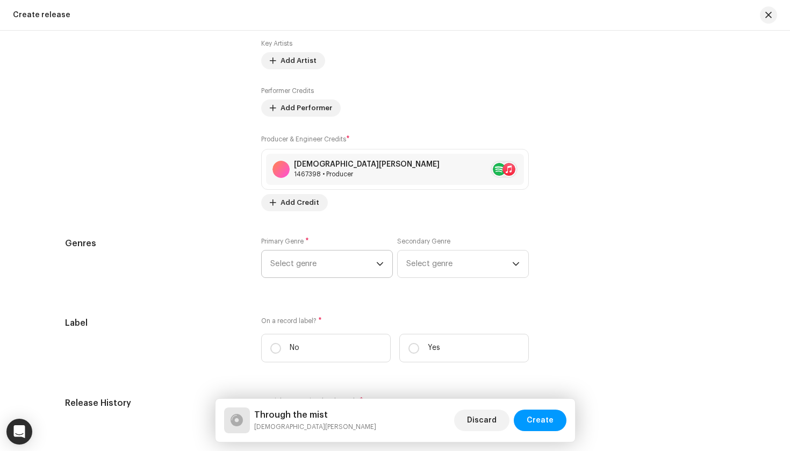
click at [342, 259] on span "Select genre" at bounding box center [323, 264] width 106 height 27
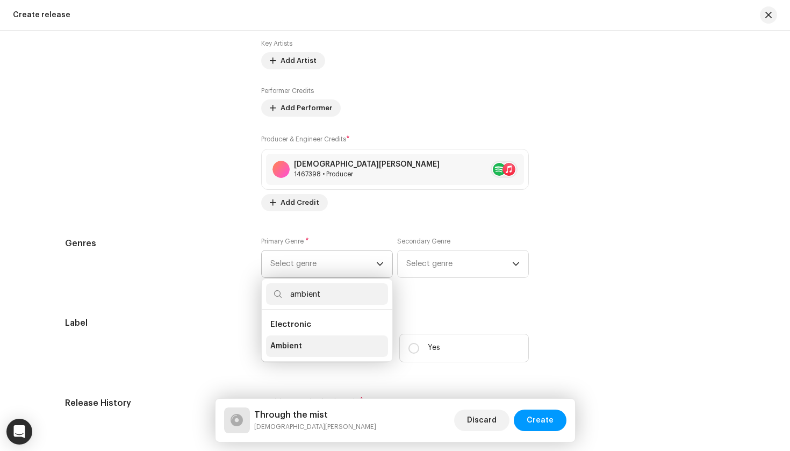
type input "ambient"
click at [316, 346] on li "Ambient" at bounding box center [327, 346] width 122 height 22
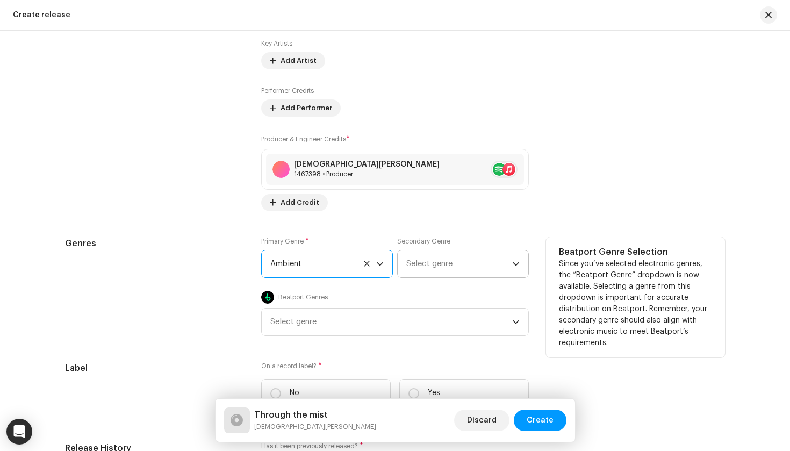
click at [415, 260] on span "Select genre" at bounding box center [459, 264] width 106 height 27
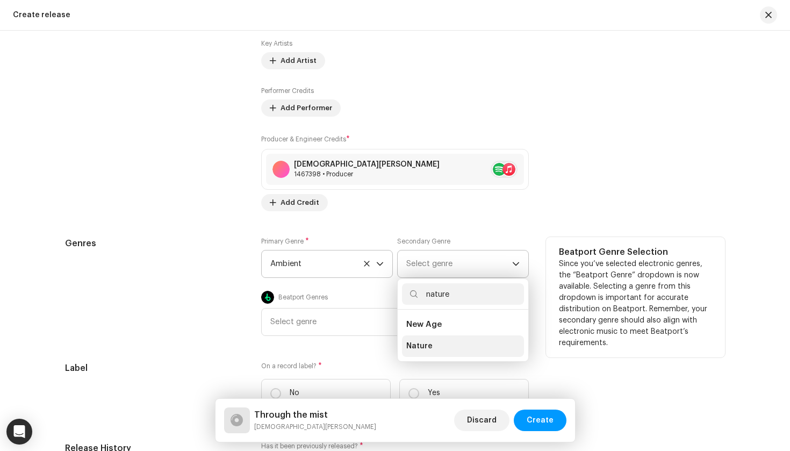
type input "nature"
click at [442, 352] on li "Nature" at bounding box center [463, 346] width 122 height 22
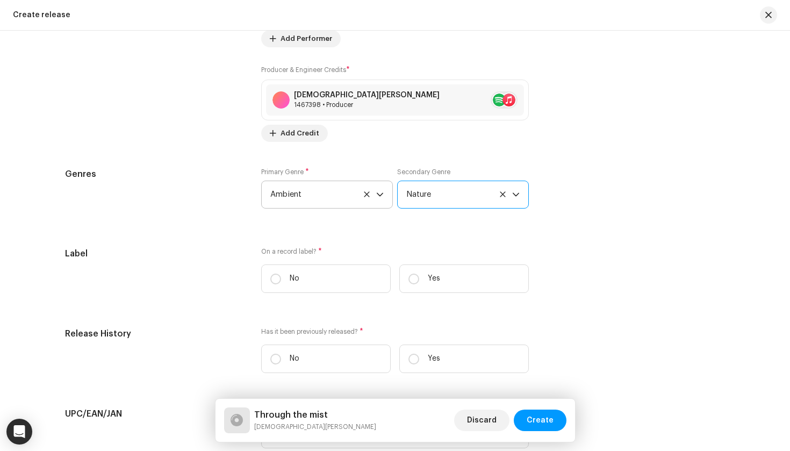
scroll to position [1621, 0]
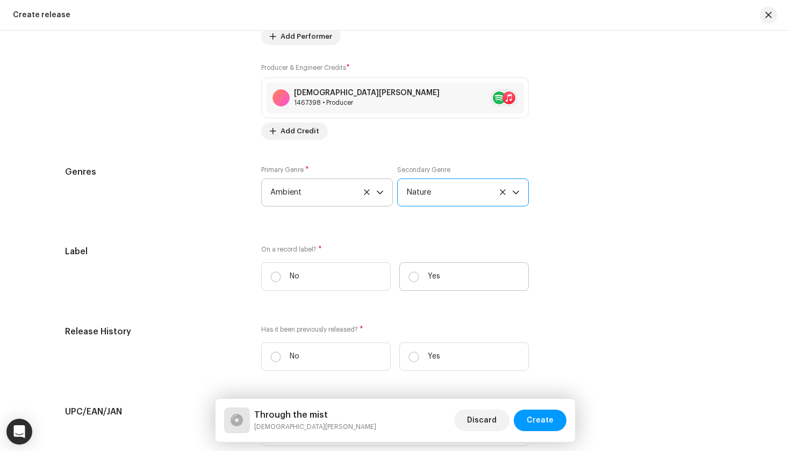
click at [439, 273] on label "Yes" at bounding box center [464, 276] width 130 height 28
click at [419, 273] on input "Yes" at bounding box center [414, 277] width 11 height 11
radio input "true"
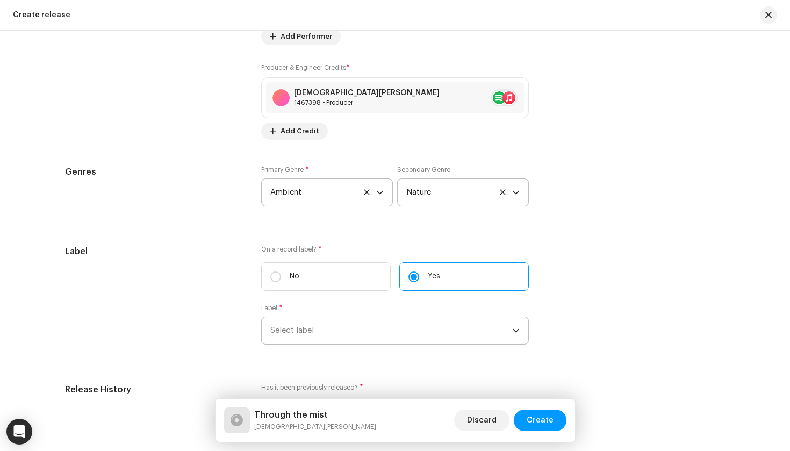
click at [355, 325] on span "Select label" at bounding box center [391, 330] width 242 height 27
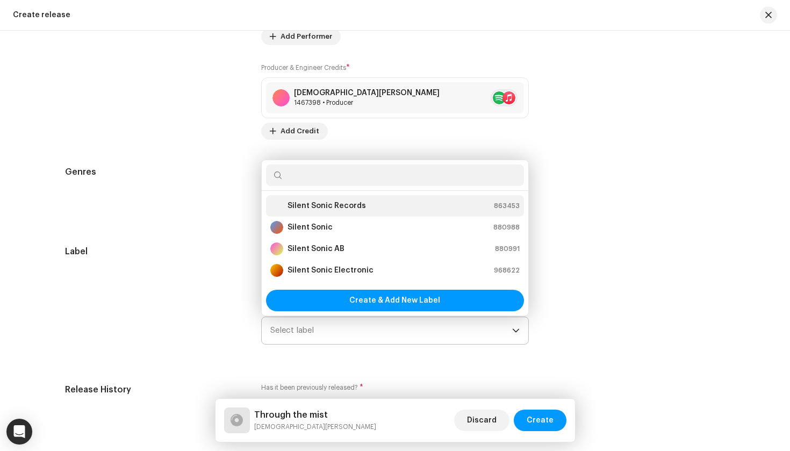
click at [360, 214] on li "Silent Sonic Records 863453" at bounding box center [395, 206] width 258 height 22
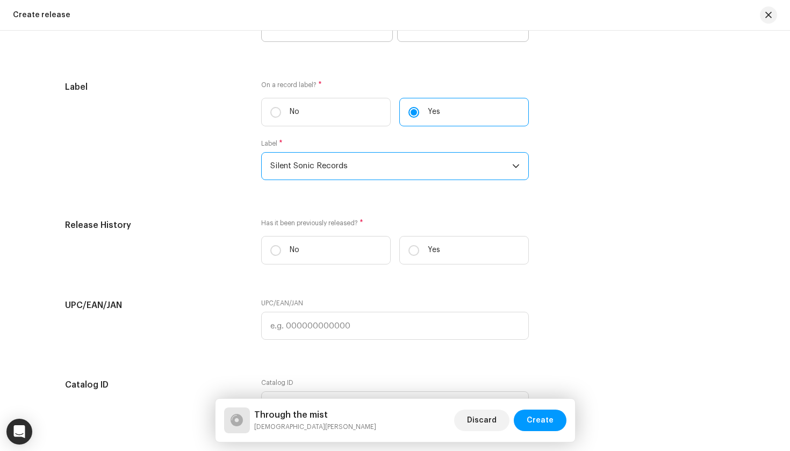
scroll to position [1804, 0]
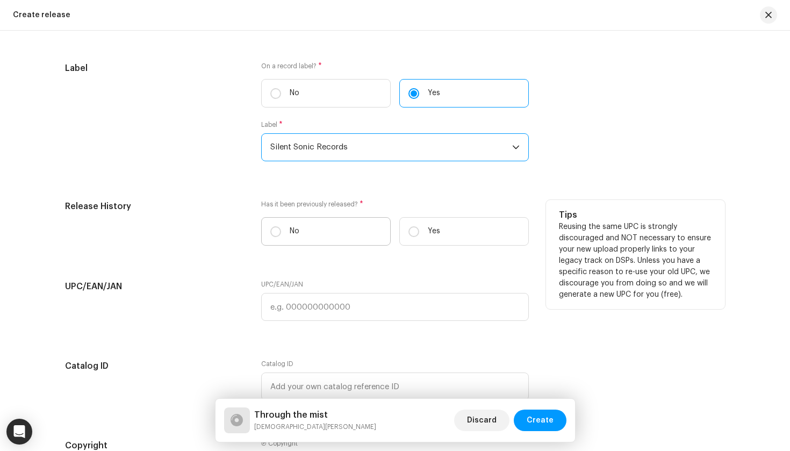
click at [317, 235] on label "No" at bounding box center [326, 231] width 130 height 28
click at [281, 235] on input "No" at bounding box center [275, 231] width 11 height 11
radio input "true"
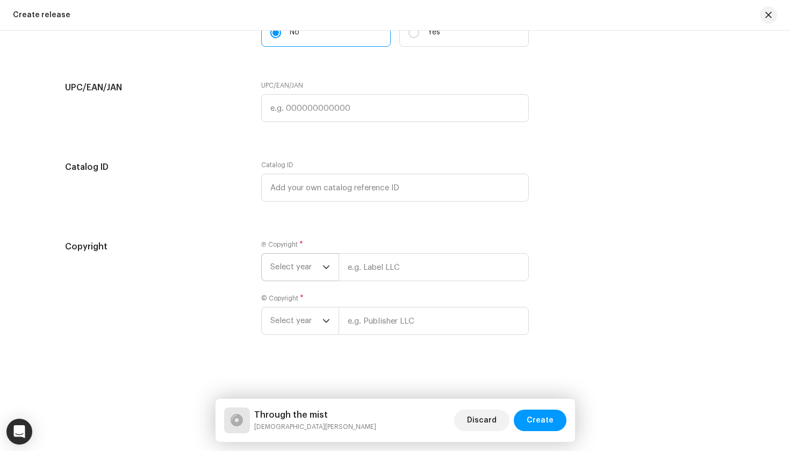
scroll to position [2003, 0]
click at [313, 271] on span "Select year" at bounding box center [296, 267] width 52 height 27
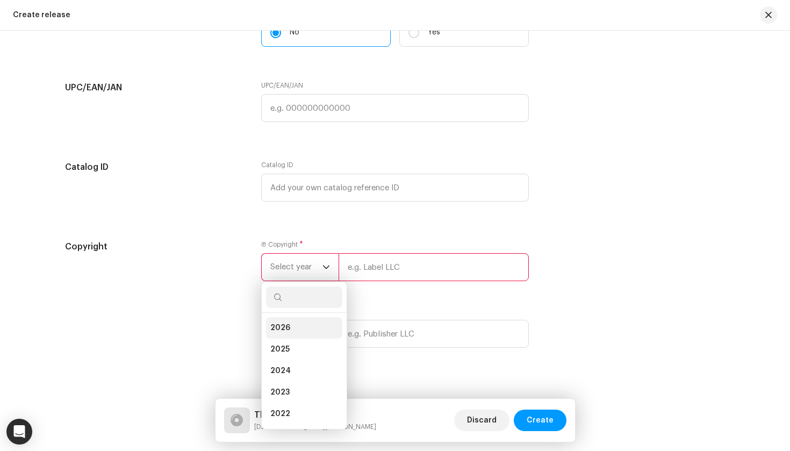
click at [299, 327] on li "2026" at bounding box center [304, 328] width 76 height 22
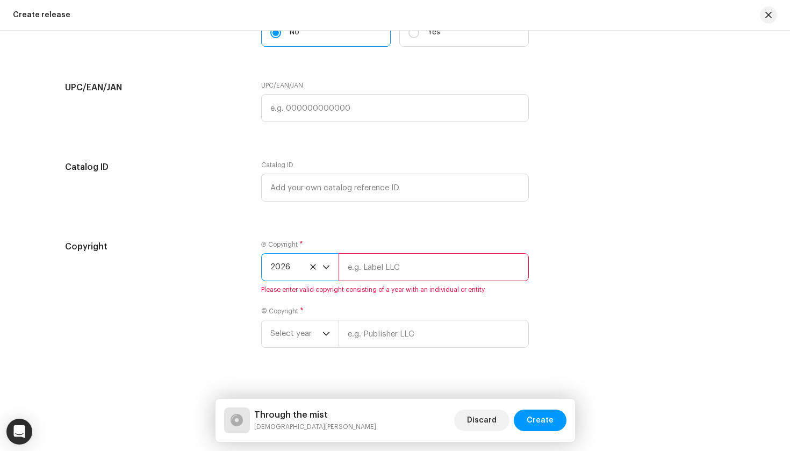
click at [407, 262] on input "text" at bounding box center [434, 267] width 190 height 28
drag, startPoint x: 436, startPoint y: 269, endPoint x: 301, endPoint y: 266, distance: 135.0
click at [301, 266] on div "2026 Silent Sonic Records" at bounding box center [395, 267] width 268 height 28
type input "Silent Sonic Records"
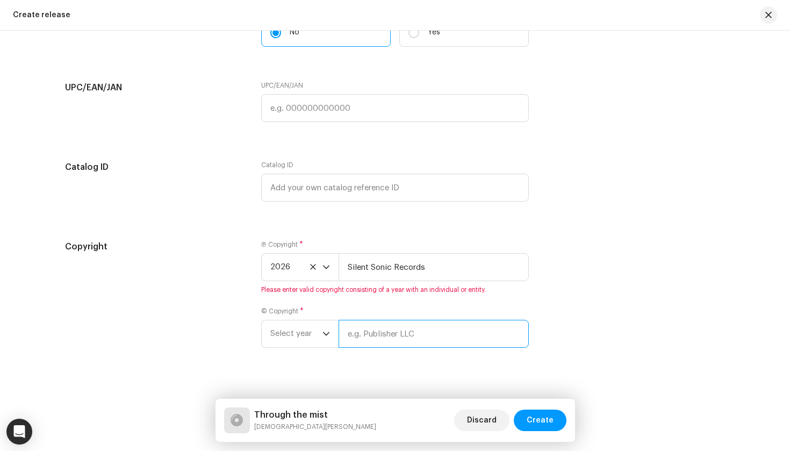
click at [367, 334] on input "text" at bounding box center [434, 334] width 190 height 28
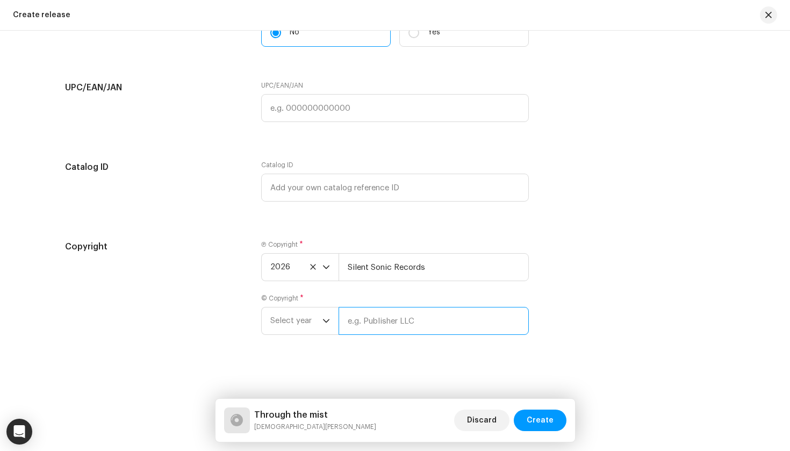
paste input "Silent Sonic Records"
type input "Silent Sonic Records"
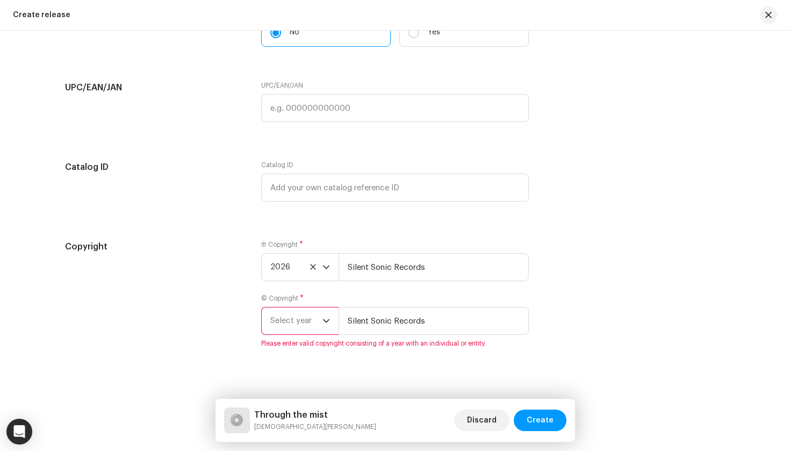
click at [311, 316] on span "Select year" at bounding box center [296, 321] width 52 height 27
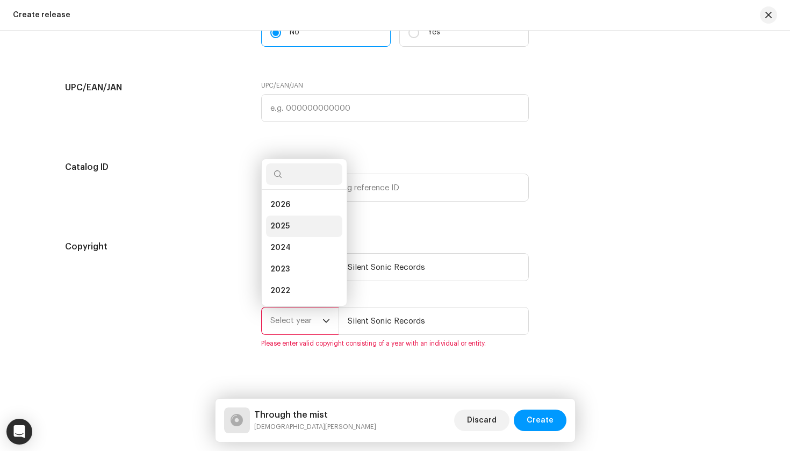
scroll to position [-3, 0]
click at [307, 208] on li "2026" at bounding box center [304, 205] width 76 height 22
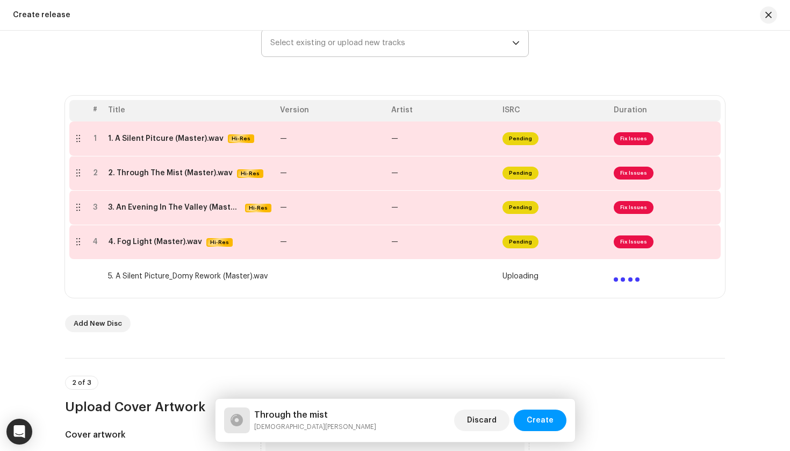
scroll to position [163, 0]
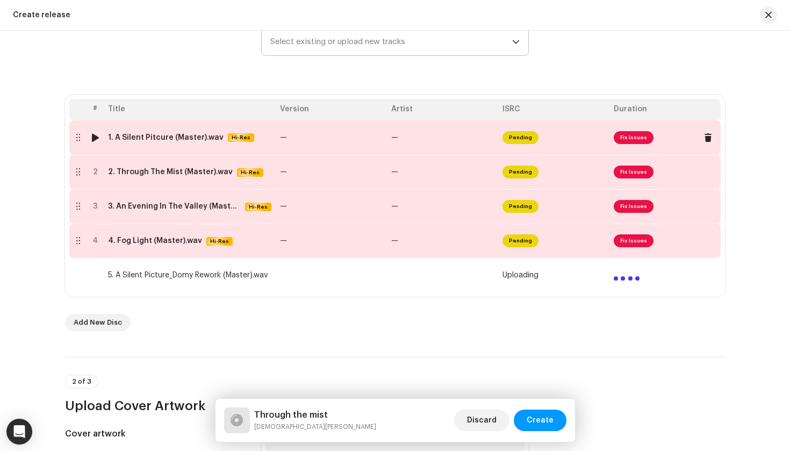
click at [434, 137] on td "—" at bounding box center [442, 137] width 111 height 34
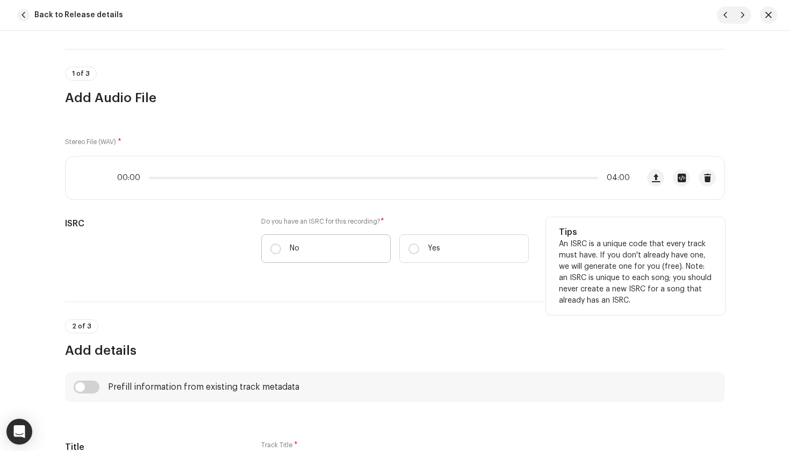
click at [310, 242] on label "No" at bounding box center [326, 248] width 130 height 28
click at [281, 244] on input "No" at bounding box center [275, 249] width 11 height 11
radio input "true"
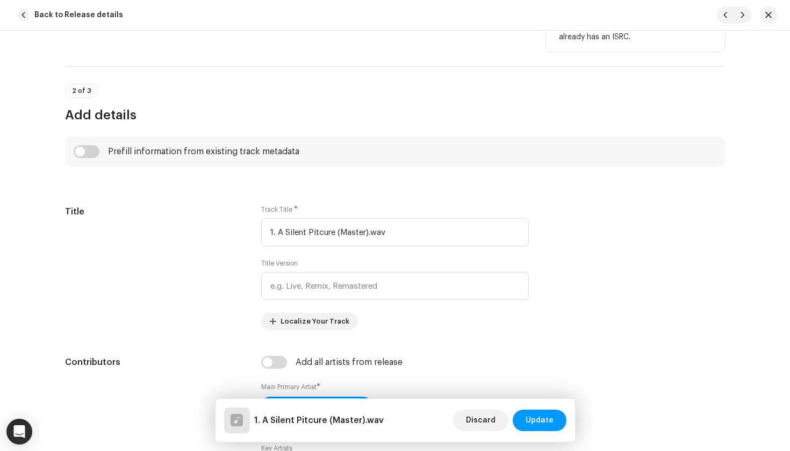
scroll to position [329, 0]
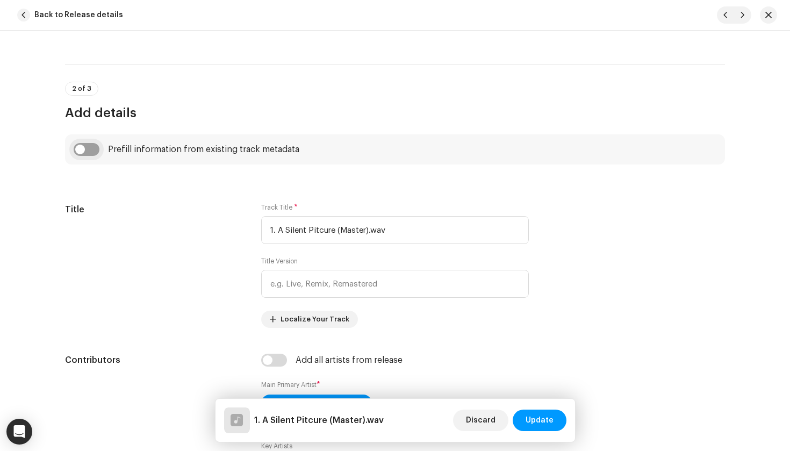
click at [94, 145] on input "checkbox" at bounding box center [87, 149] width 26 height 13
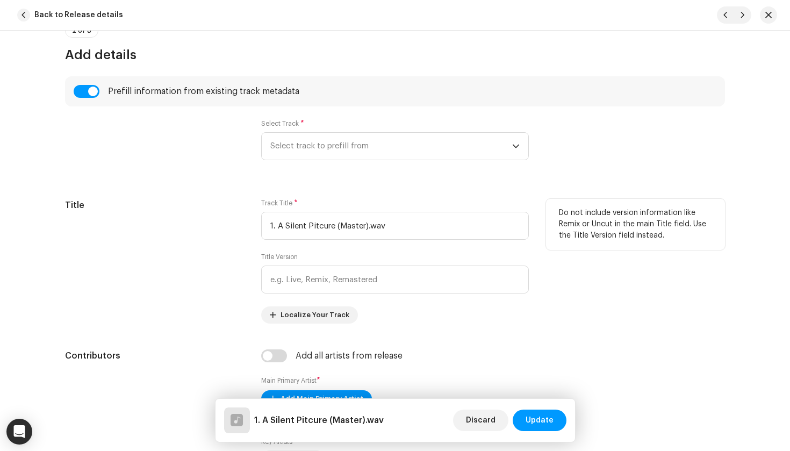
scroll to position [402, 0]
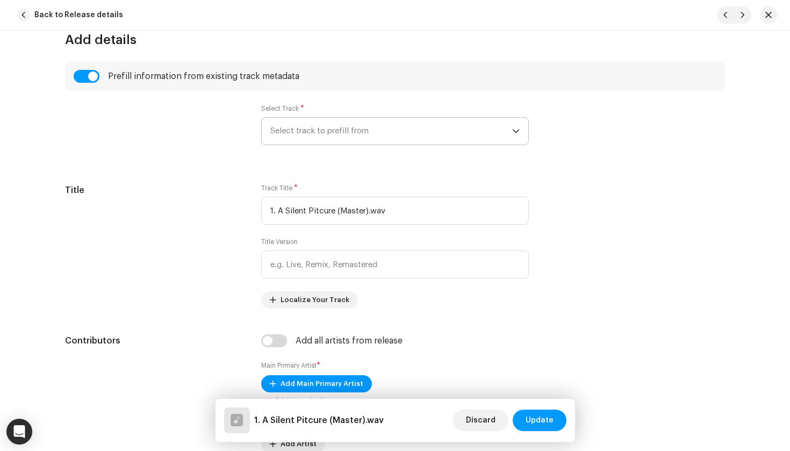
click at [392, 131] on span "Select track to prefill from" at bounding box center [391, 131] width 242 height 27
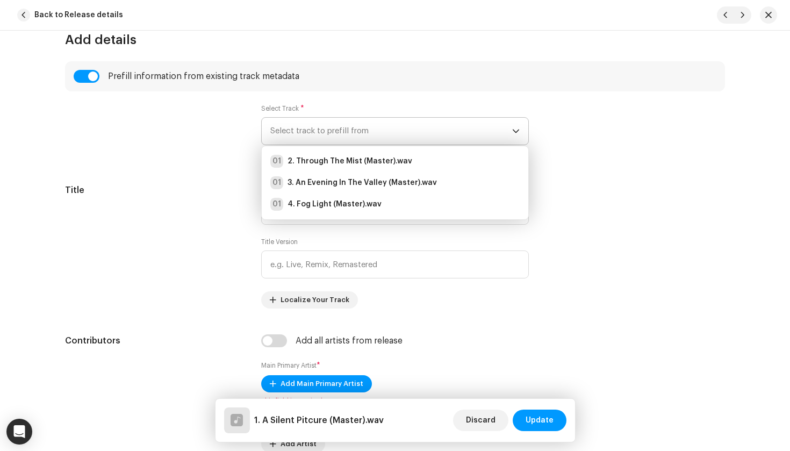
click at [392, 131] on span "Select track to prefill from" at bounding box center [391, 131] width 242 height 27
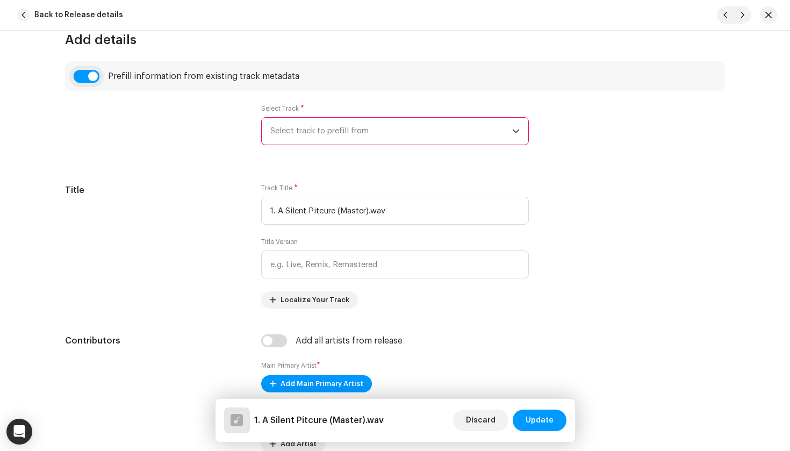
click at [90, 74] on input "checkbox" at bounding box center [87, 76] width 26 height 13
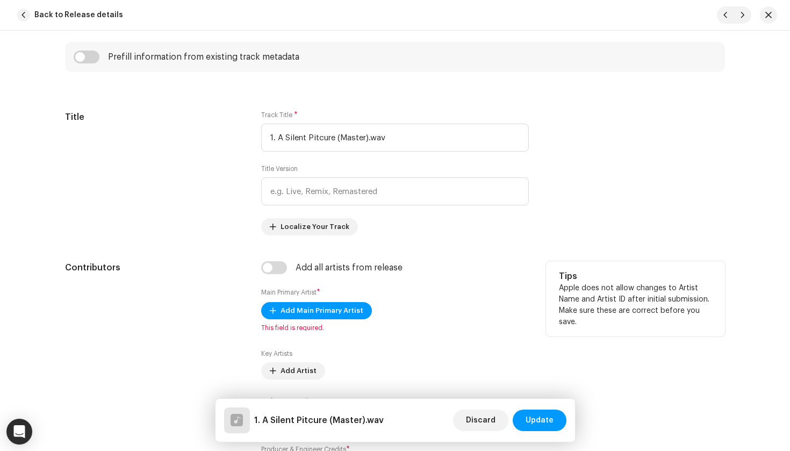
scroll to position [425, 0]
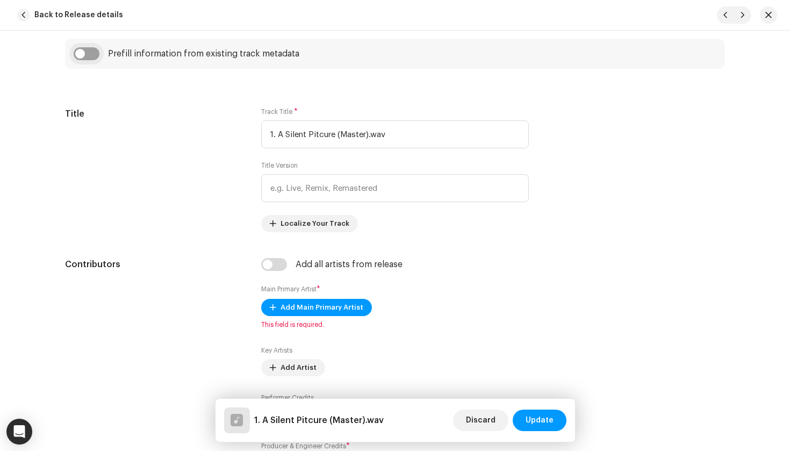
click at [88, 52] on input "checkbox" at bounding box center [87, 53] width 26 height 13
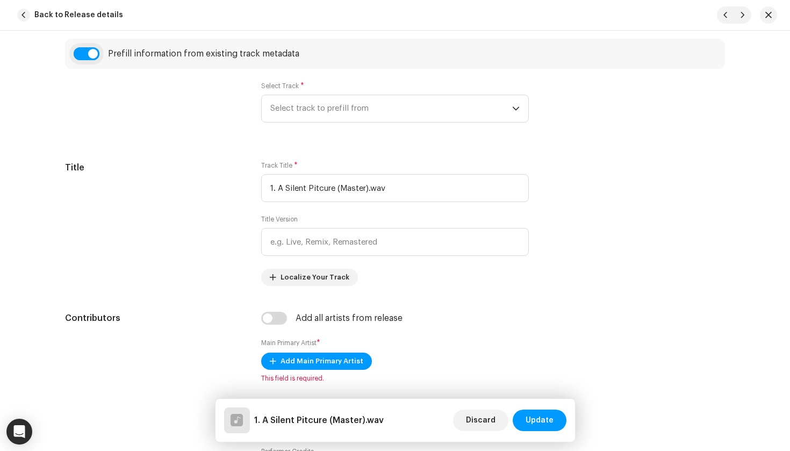
click at [88, 52] on input "checkbox" at bounding box center [87, 53] width 26 height 13
checkbox input "false"
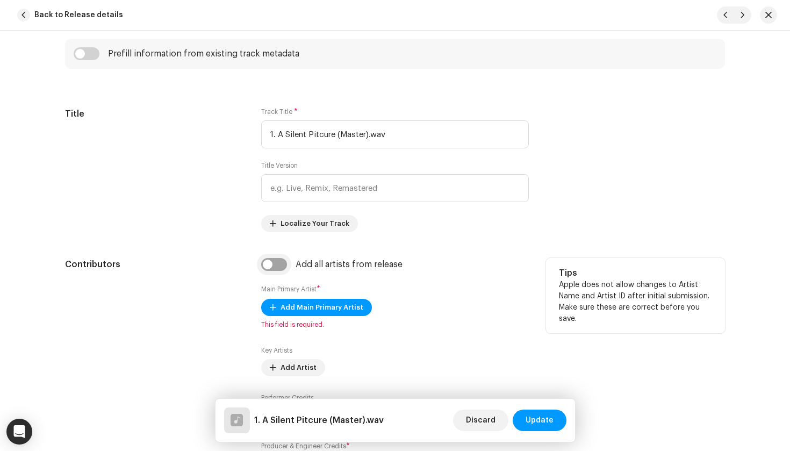
click at [278, 268] on input "checkbox" at bounding box center [274, 264] width 26 height 13
checkbox input "true"
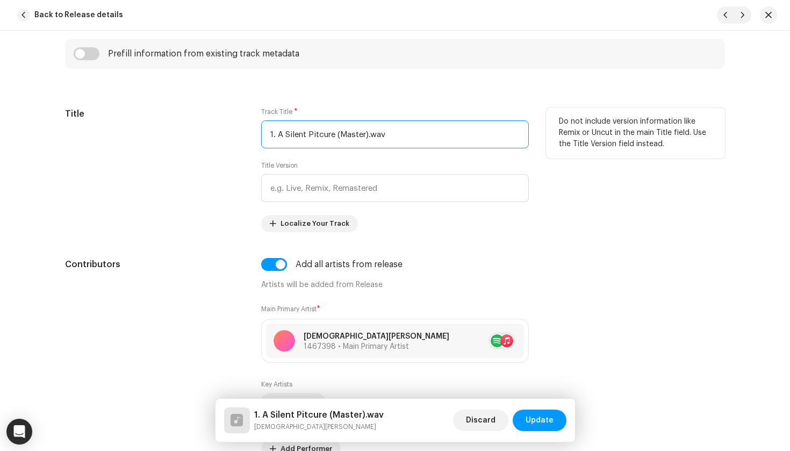
click at [370, 133] on input "1. A Silent Pitcure (Master).wav" at bounding box center [395, 134] width 268 height 28
drag, startPoint x: 400, startPoint y: 133, endPoint x: 334, endPoint y: 135, distance: 65.6
click at [334, 135] on input "1. A Silent Pitcure (Master).wav" at bounding box center [395, 134] width 268 height 28
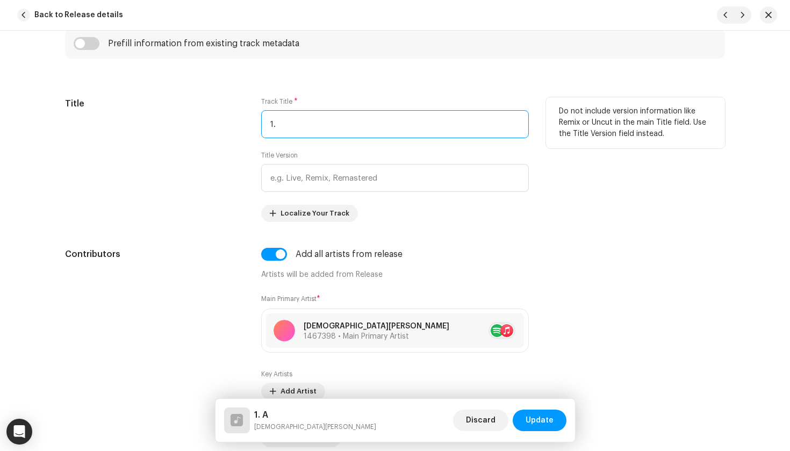
type input "1"
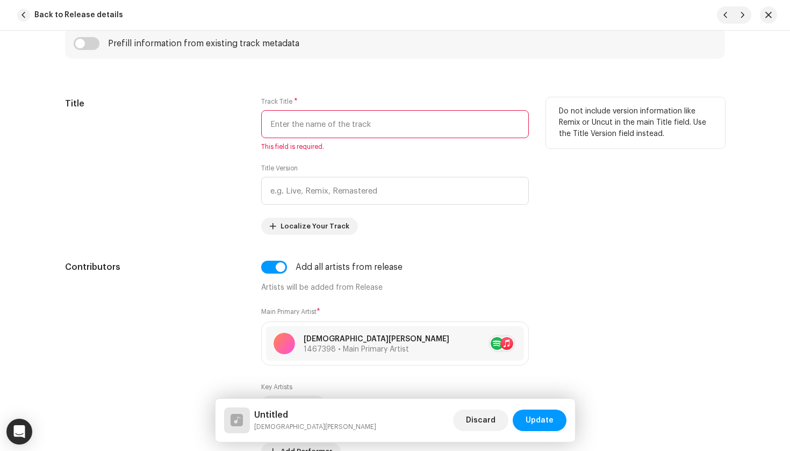
paste input "A silent picture"
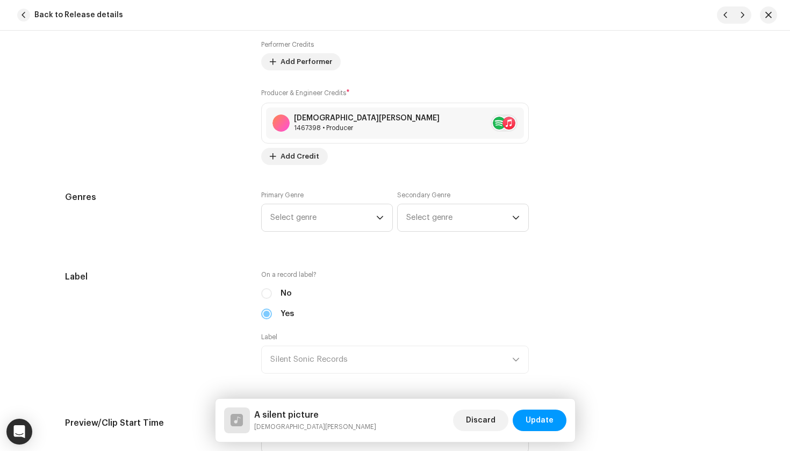
scroll to position [827, 0]
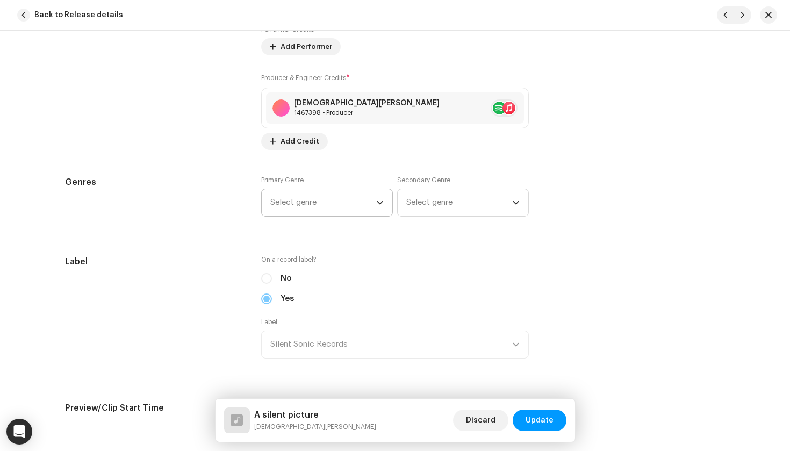
type input "A silent picture"
click at [356, 199] on span "Select genre" at bounding box center [323, 202] width 106 height 27
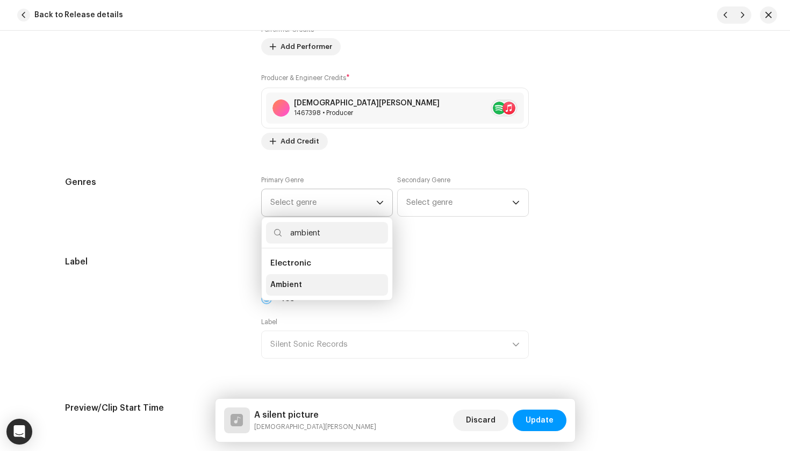
type input "ambient"
click at [306, 279] on li "Ambient" at bounding box center [327, 285] width 122 height 22
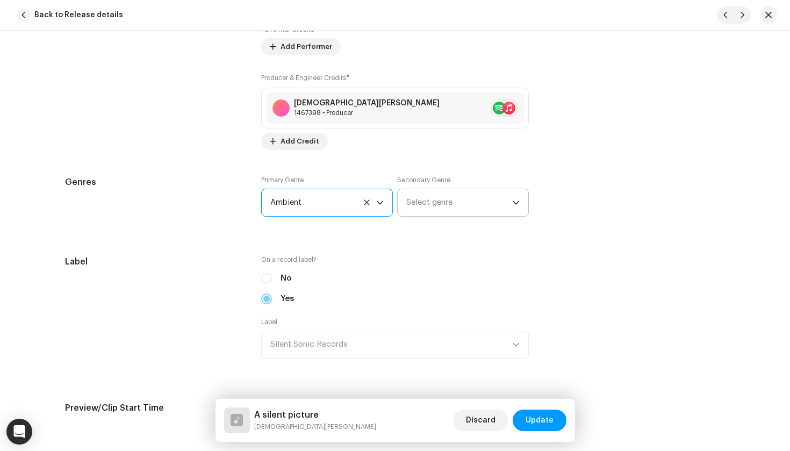
click at [470, 197] on span "Select genre" at bounding box center [459, 202] width 106 height 27
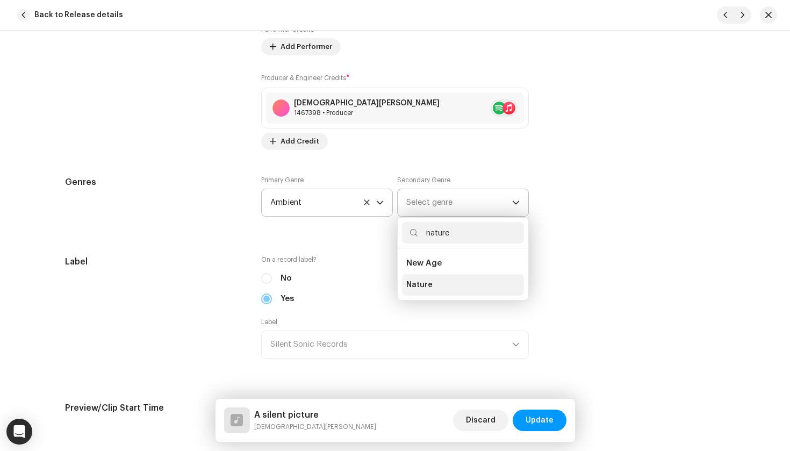
type input "nature"
click at [438, 281] on li "Nature" at bounding box center [463, 285] width 122 height 22
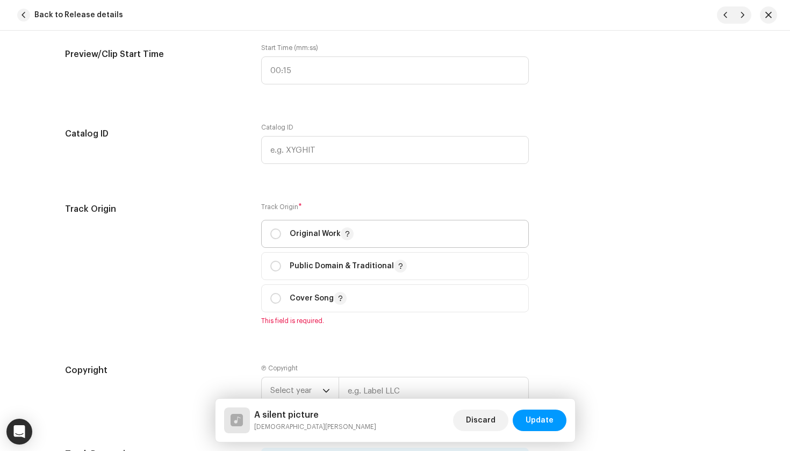
click at [329, 242] on span "Original Work" at bounding box center [394, 233] width 249 height 27
radio input "true"
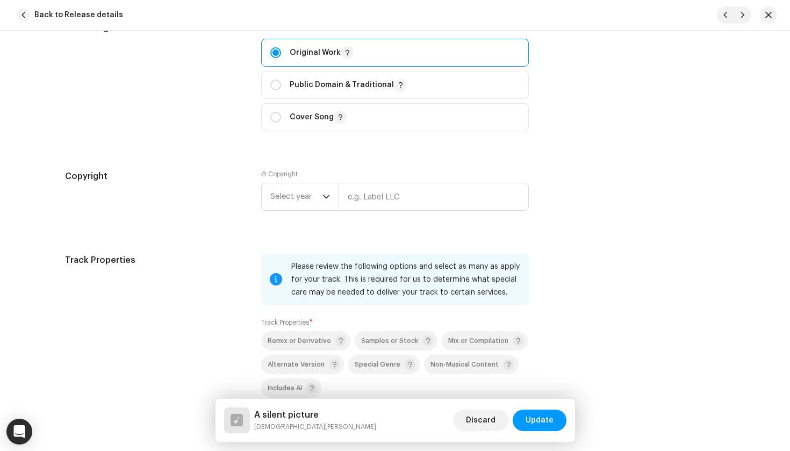
scroll to position [1370, 0]
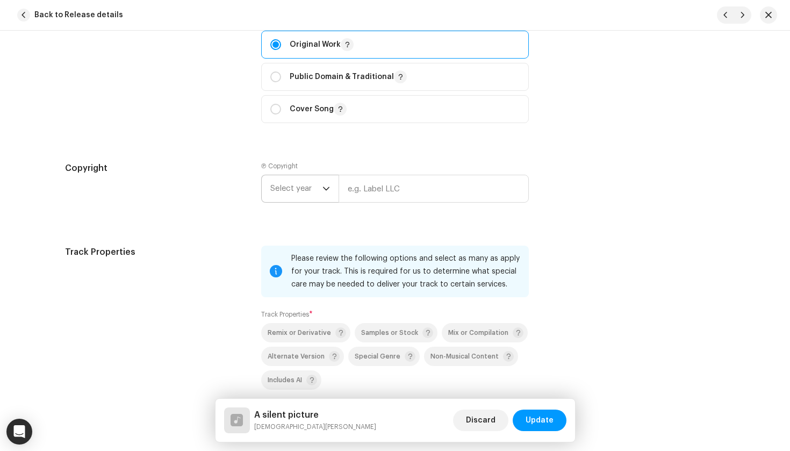
click at [302, 194] on span "Select year" at bounding box center [296, 188] width 52 height 27
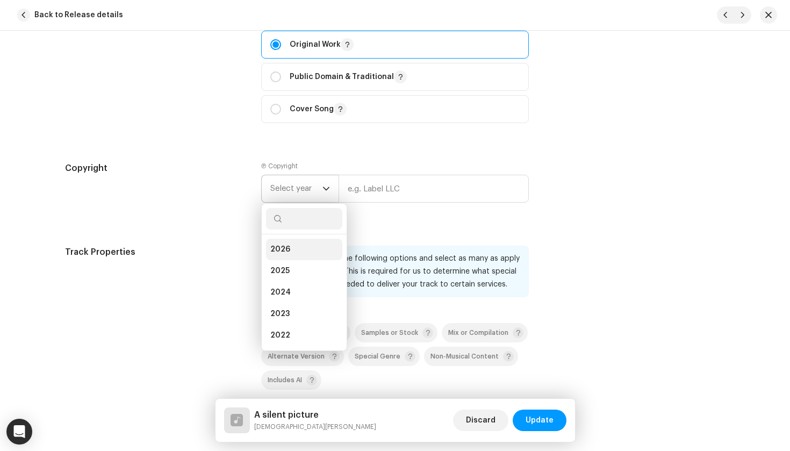
click at [295, 249] on li "2026" at bounding box center [304, 250] width 76 height 22
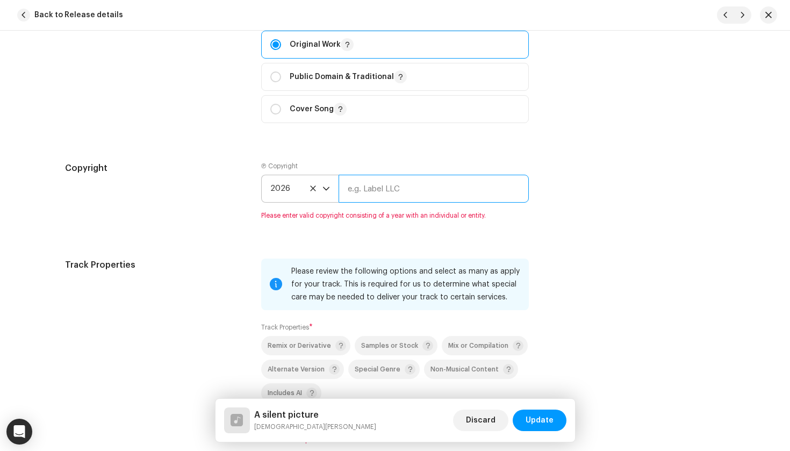
click at [381, 198] on input "text" at bounding box center [434, 189] width 190 height 28
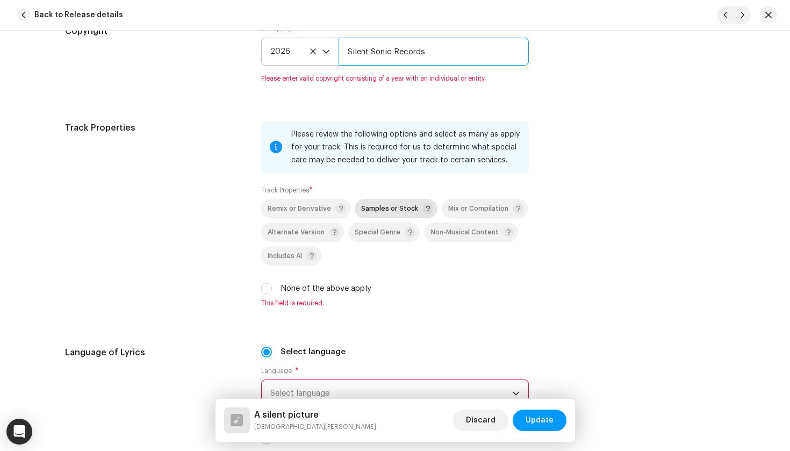
scroll to position [1513, 0]
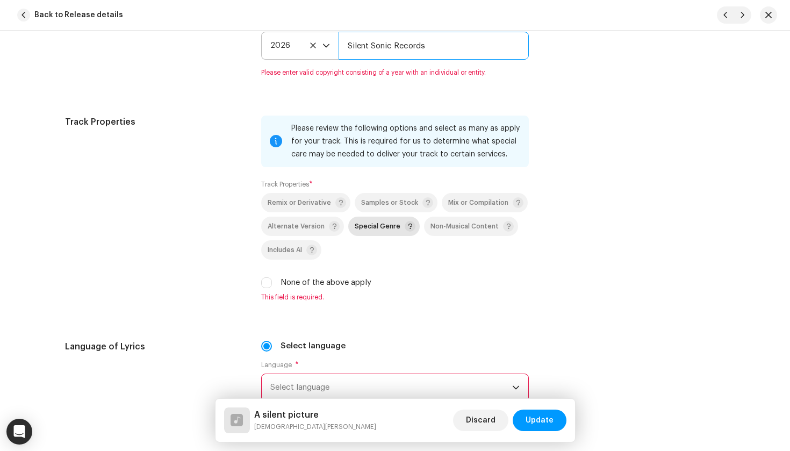
type input "Silent Sonic Records"
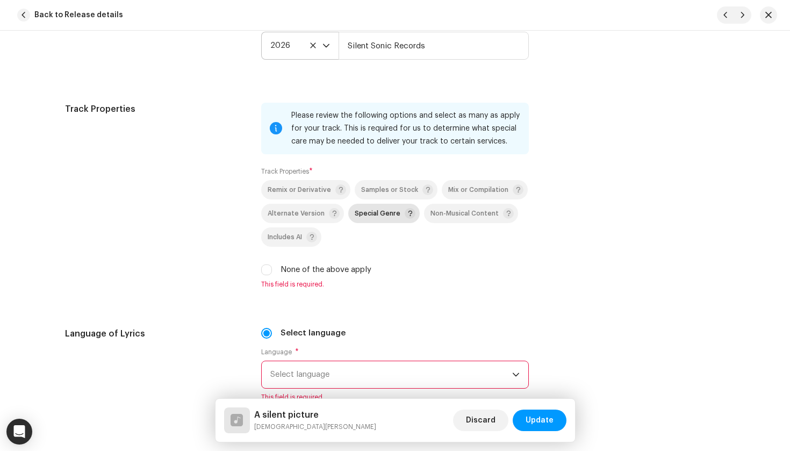
click at [389, 231] on p-selectbutton "Remix or Derivative Samples or Stock Mix or Compilation Alternate Version Speci…" at bounding box center [395, 213] width 268 height 67
click at [386, 219] on span "Special Genre" at bounding box center [385, 213] width 61 height 13
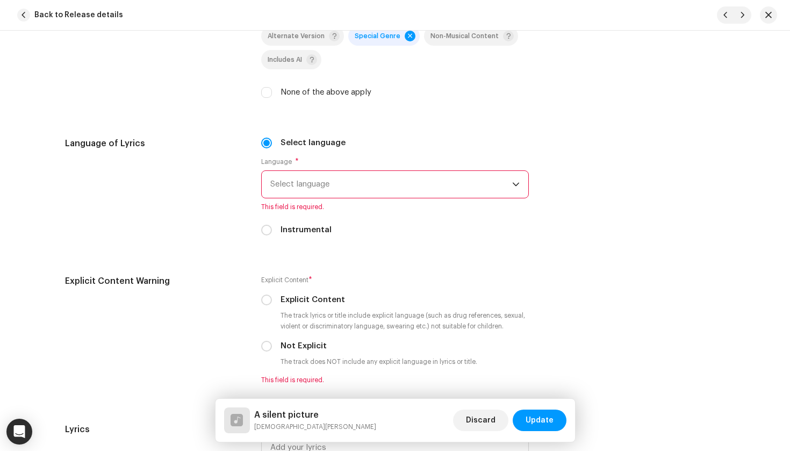
scroll to position [1693, 0]
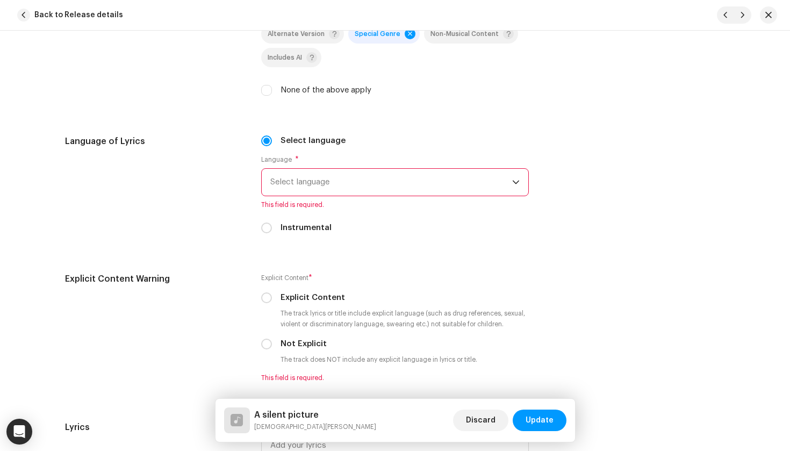
click at [296, 229] on label "Instrumental" at bounding box center [306, 228] width 51 height 12
click at [272, 229] on input "Instrumental" at bounding box center [266, 228] width 11 height 11
radio input "true"
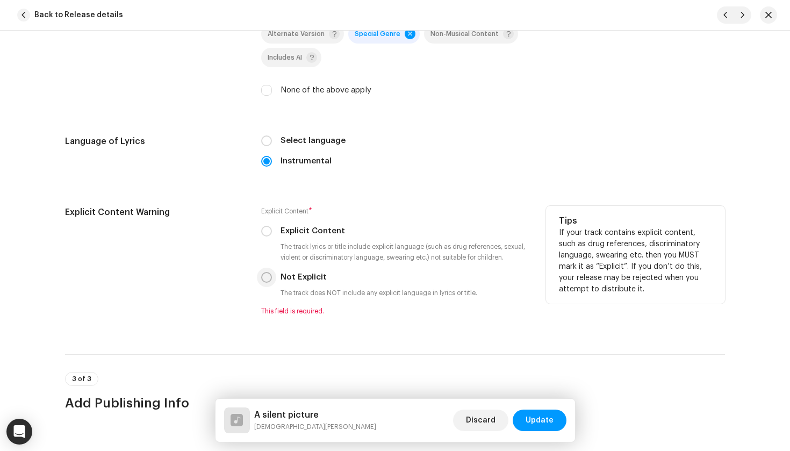
click at [261, 282] on p-radiobutton at bounding box center [266, 277] width 11 height 11
click at [266, 277] on input "Not Explicit" at bounding box center [266, 277] width 11 height 11
radio input "true"
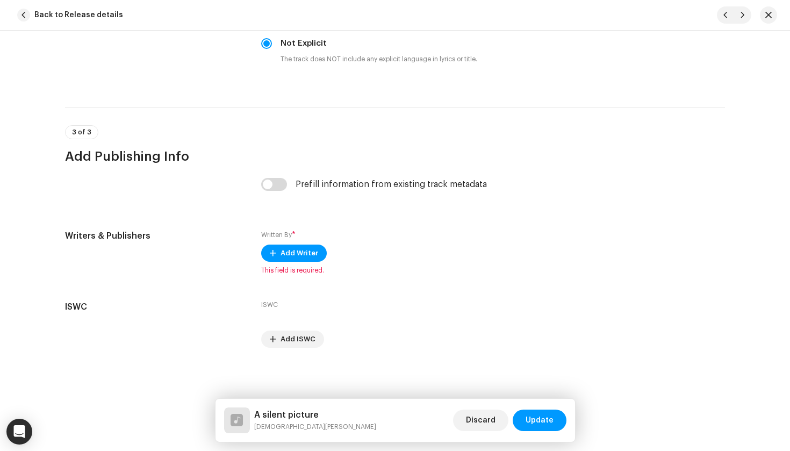
scroll to position [1926, 0]
click at [276, 189] on input "checkbox" at bounding box center [274, 184] width 26 height 13
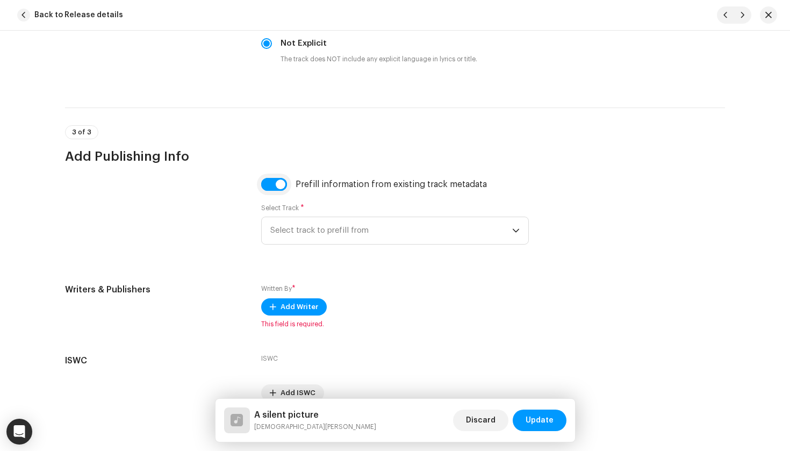
click at [276, 189] on input "checkbox" at bounding box center [274, 184] width 26 height 13
checkbox input "false"
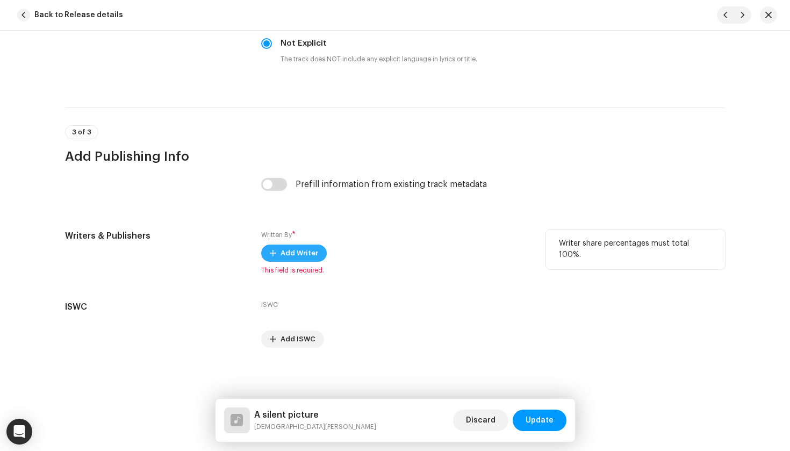
click at [292, 260] on span "Add Writer" at bounding box center [300, 253] width 38 height 22
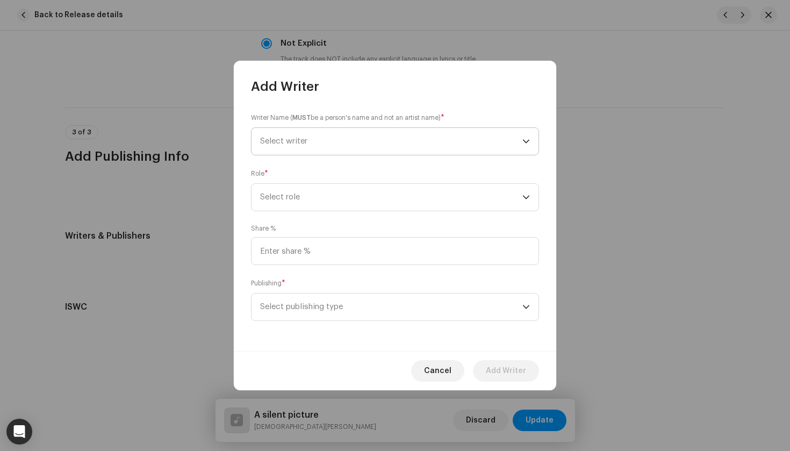
click at [323, 135] on span "Select writer" at bounding box center [391, 141] width 262 height 27
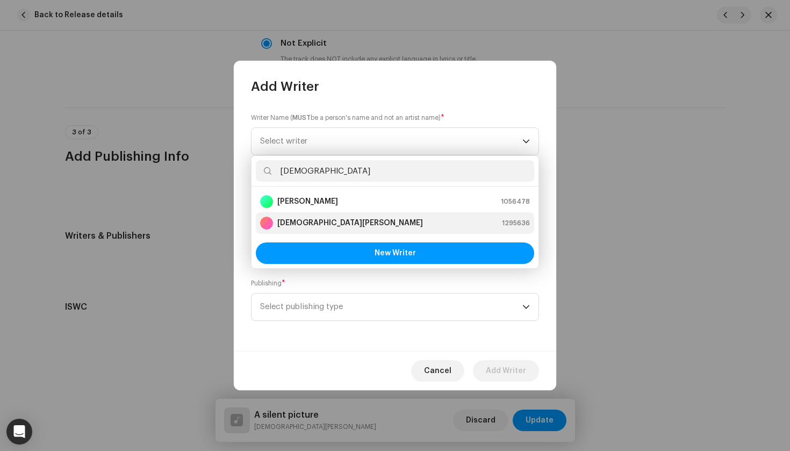
type input "[DEMOGRAPHIC_DATA]"
click at [325, 217] on div "[DEMOGRAPHIC_DATA][PERSON_NAME]" at bounding box center [341, 223] width 163 height 13
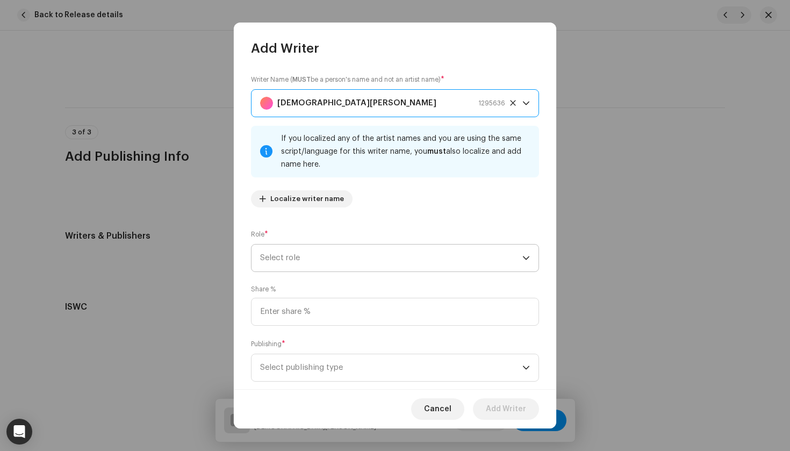
click at [318, 255] on span "Select role" at bounding box center [391, 258] width 262 height 27
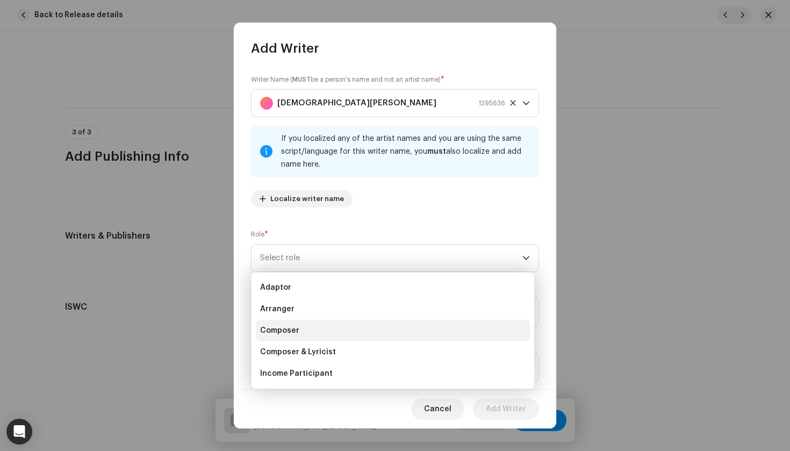
click at [297, 329] on span "Composer" at bounding box center [279, 330] width 39 height 11
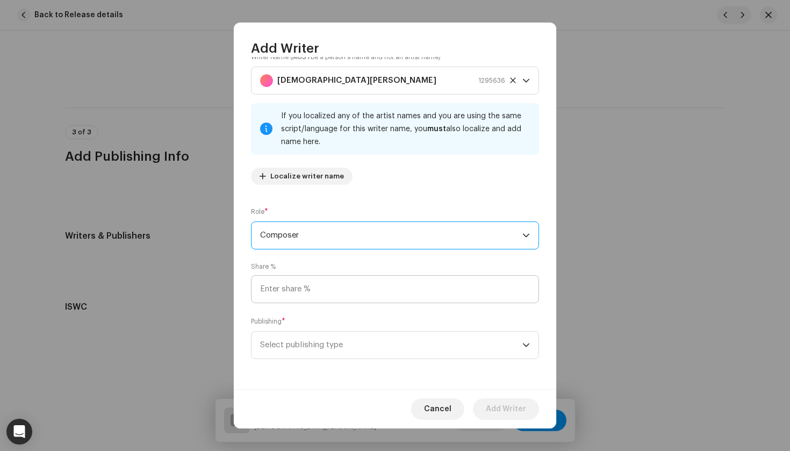
scroll to position [23, 0]
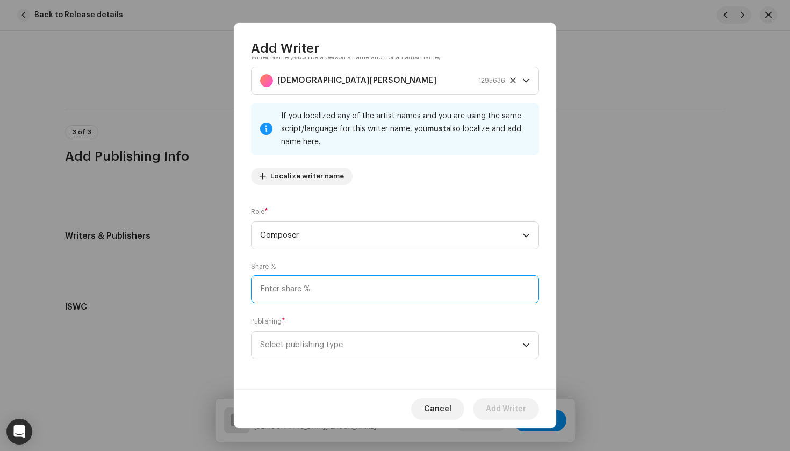
click at [307, 292] on input at bounding box center [395, 289] width 288 height 28
type input "100.00"
click at [338, 348] on span "Select publishing type" at bounding box center [391, 345] width 262 height 27
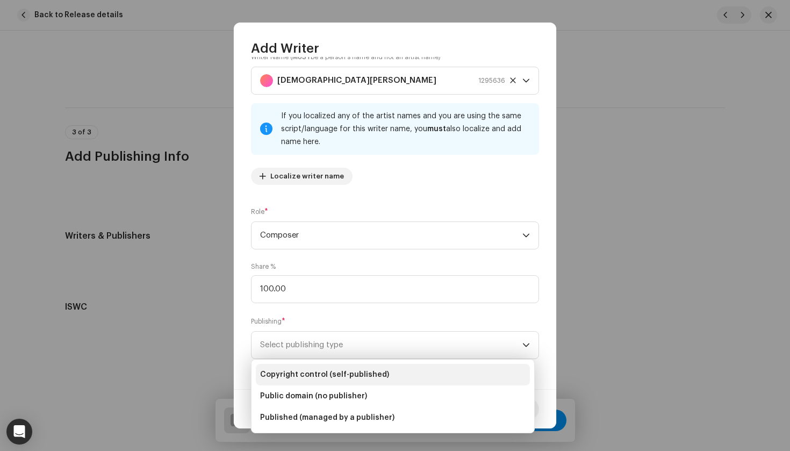
click at [338, 374] on span "Copyright control (self-published)" at bounding box center [324, 374] width 129 height 11
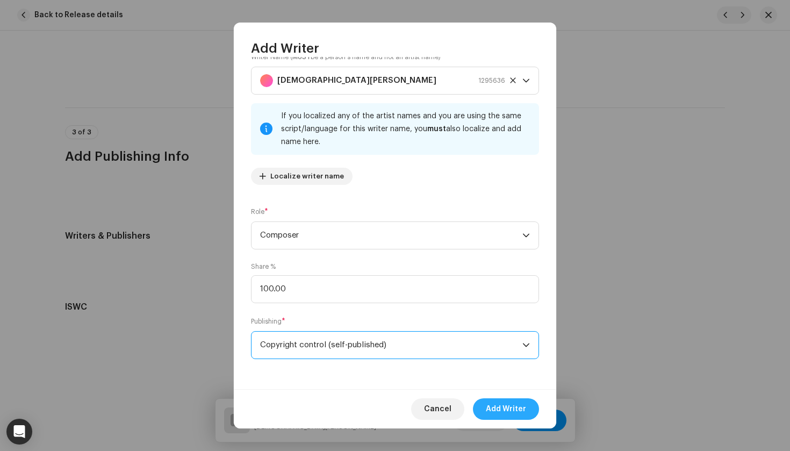
click at [503, 409] on span "Add Writer" at bounding box center [506, 409] width 40 height 22
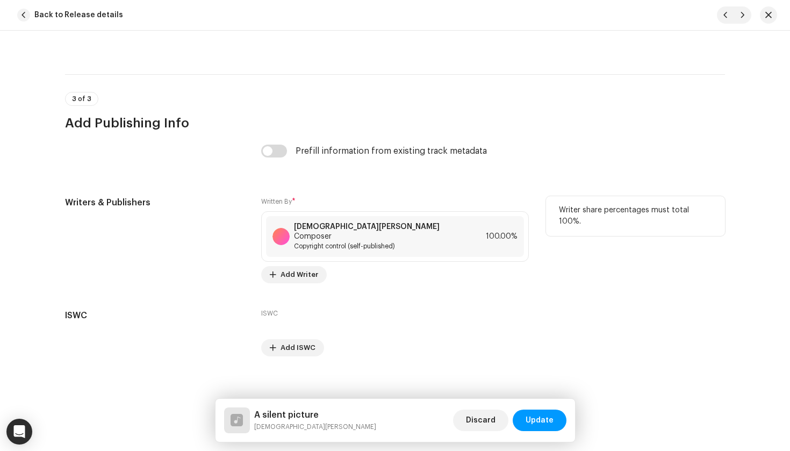
scroll to position [1959, 0]
click at [544, 418] on span "Update" at bounding box center [540, 421] width 28 height 22
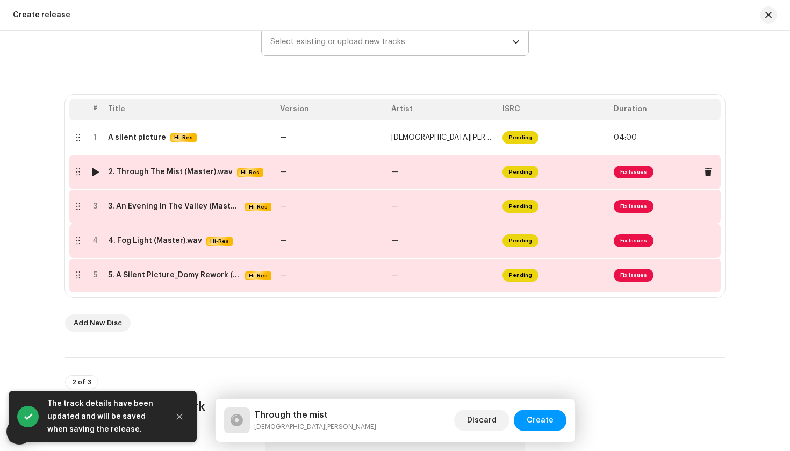
click at [399, 170] on td "—" at bounding box center [442, 172] width 111 height 34
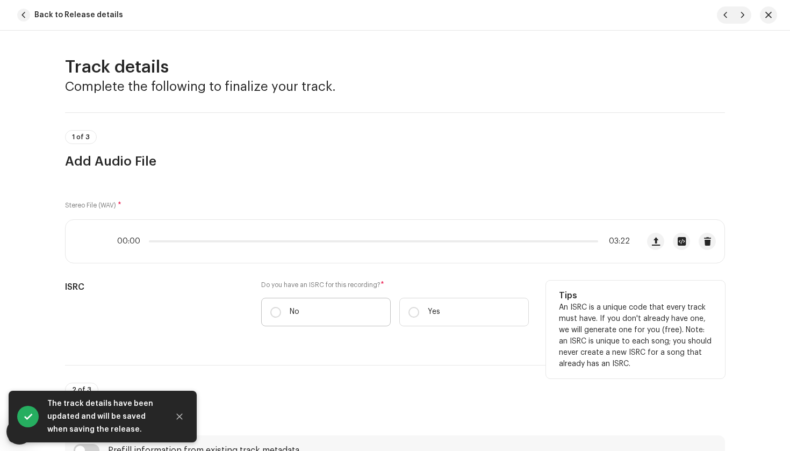
click at [309, 308] on label "No" at bounding box center [326, 312] width 130 height 28
click at [281, 308] on input "No" at bounding box center [275, 312] width 11 height 11
radio input "true"
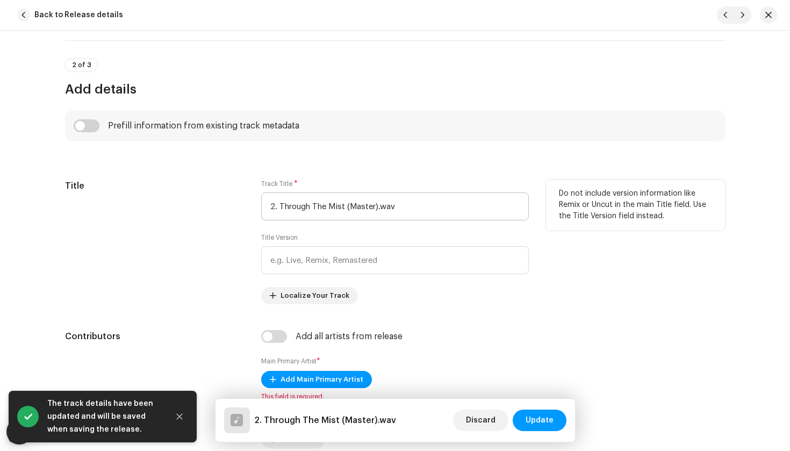
scroll to position [366, 0]
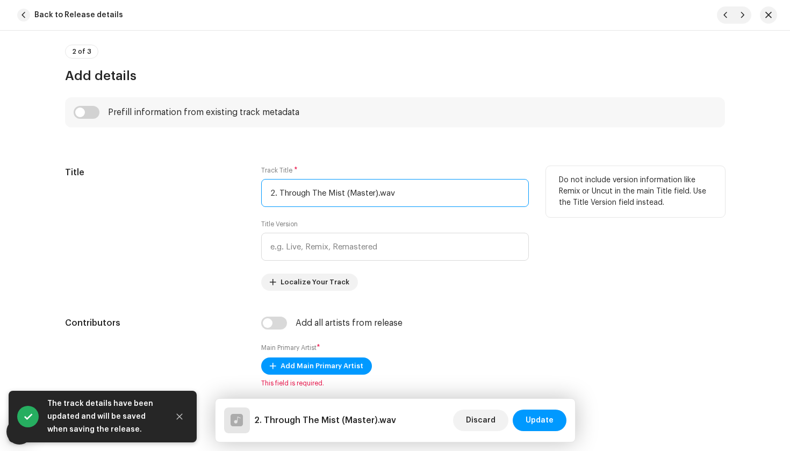
drag, startPoint x: 426, startPoint y: 196, endPoint x: 210, endPoint y: 195, distance: 216.1
click at [210, 195] on div "Title Track Title * 2. Through The Mist (Master).wav Title Version Localize You…" at bounding box center [395, 228] width 660 height 125
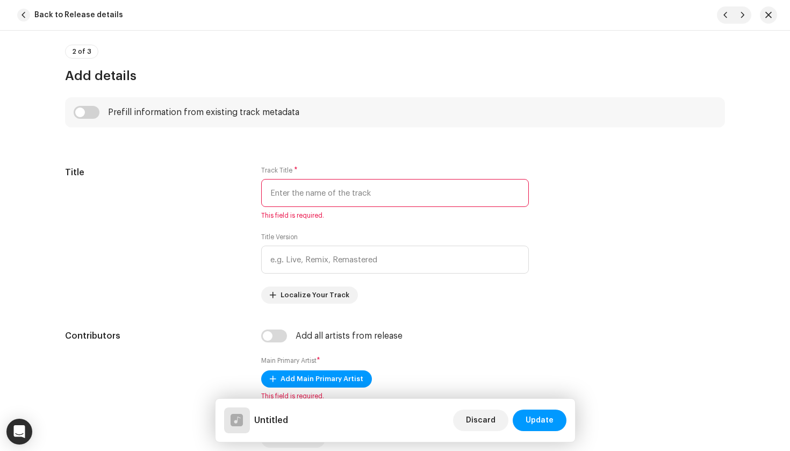
paste input "Through the mist"
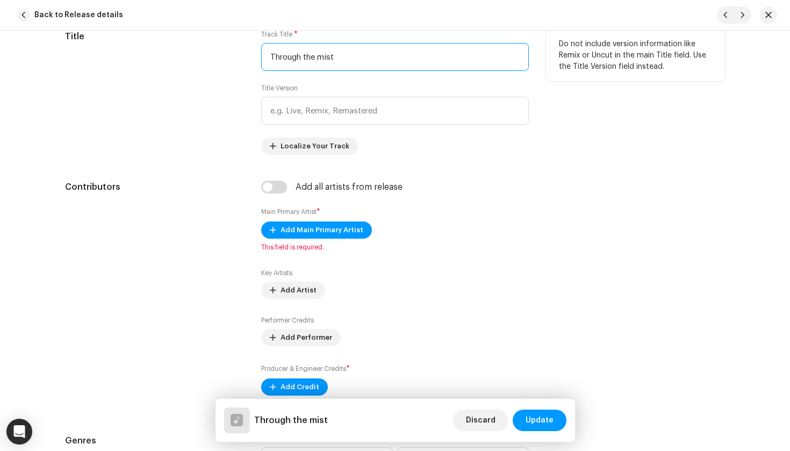
scroll to position [518, 0]
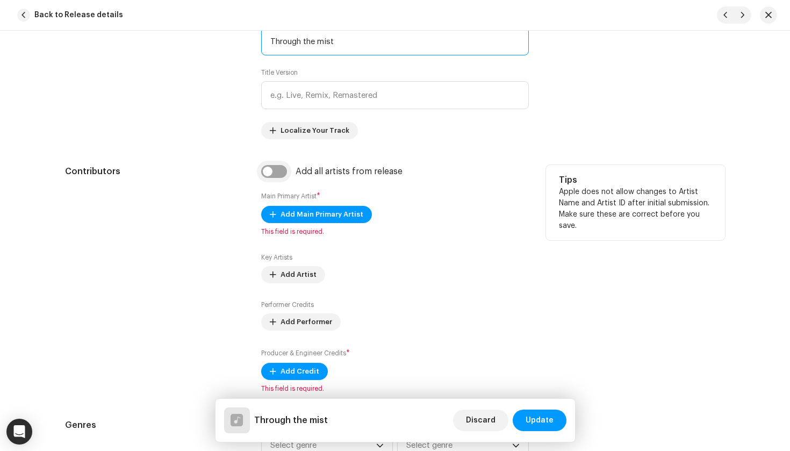
type input "Through the mist"
click at [267, 169] on input "checkbox" at bounding box center [274, 171] width 26 height 13
checkbox input "true"
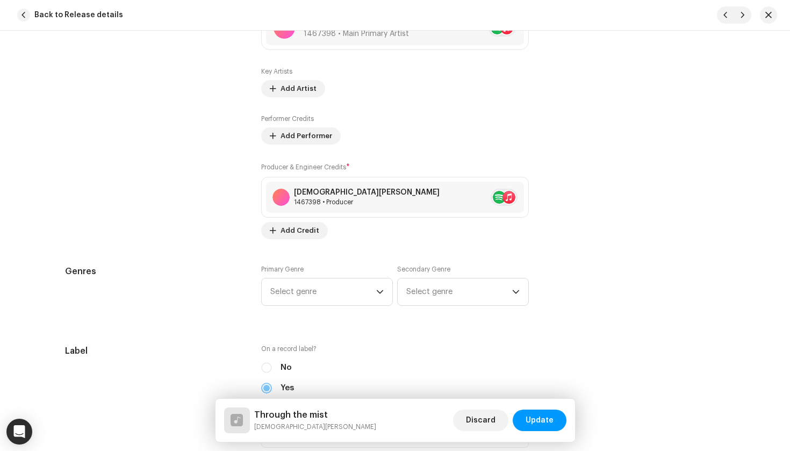
scroll to position [766, 0]
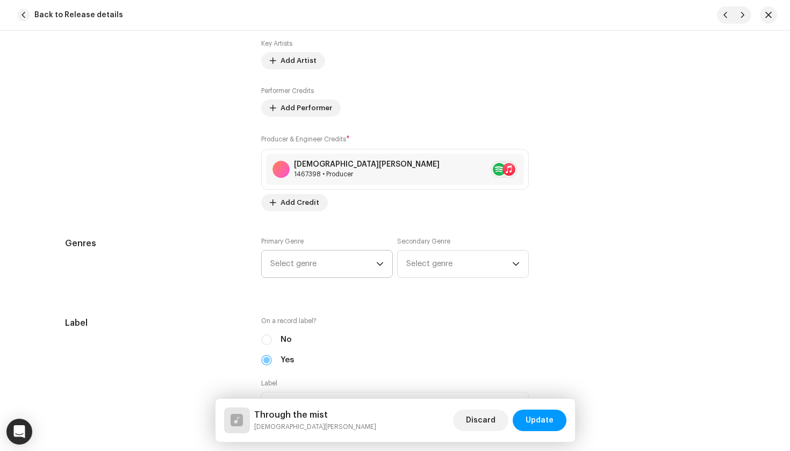
click at [299, 269] on span "Select genre" at bounding box center [323, 264] width 106 height 27
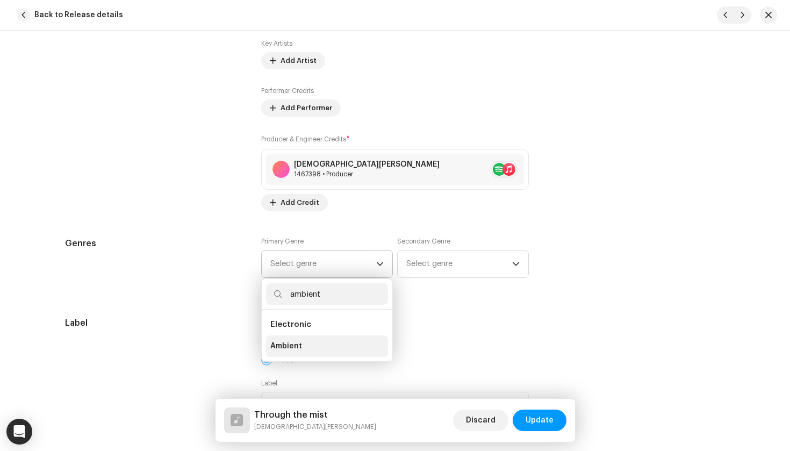
type input "ambient"
click at [305, 342] on li "Ambient" at bounding box center [327, 346] width 122 height 22
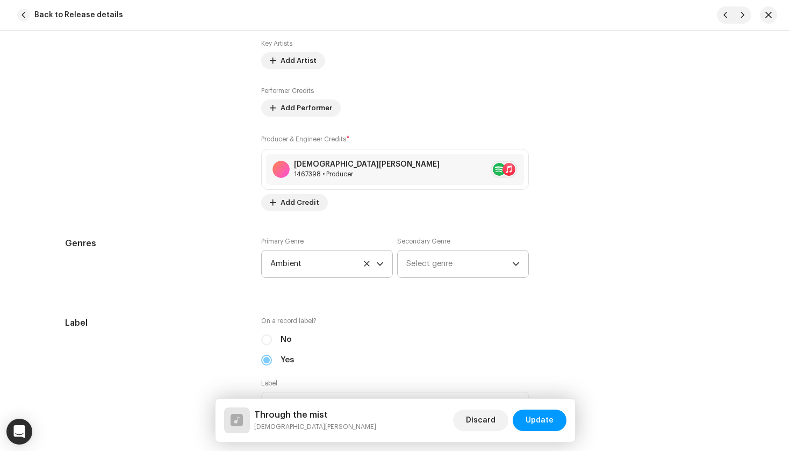
click at [403, 263] on p-select "Select genre" at bounding box center [463, 264] width 132 height 28
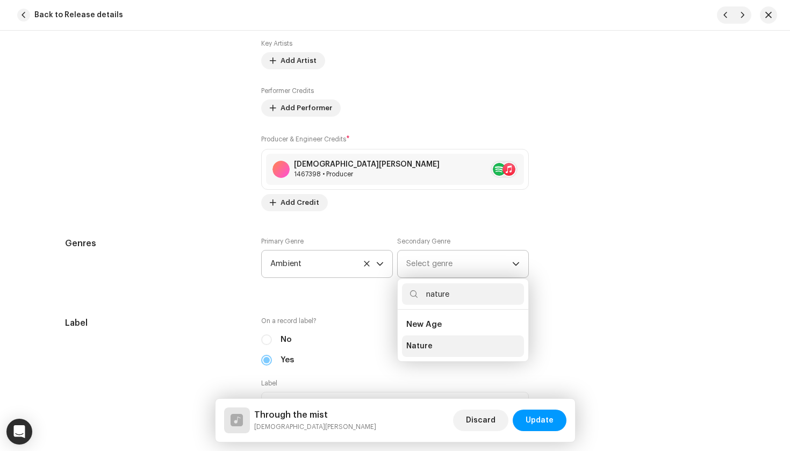
type input "nature"
click at [440, 343] on li "Nature" at bounding box center [463, 346] width 122 height 22
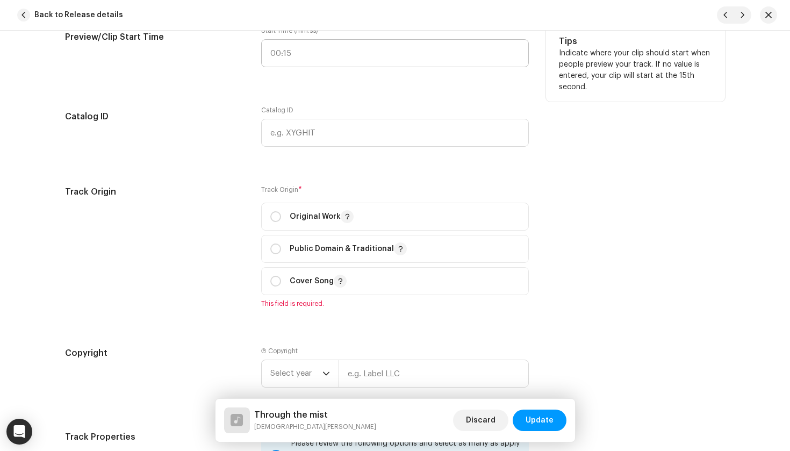
scroll to position [1198, 0]
click at [310, 222] on p "Original Work" at bounding box center [322, 216] width 64 height 13
radio input "true"
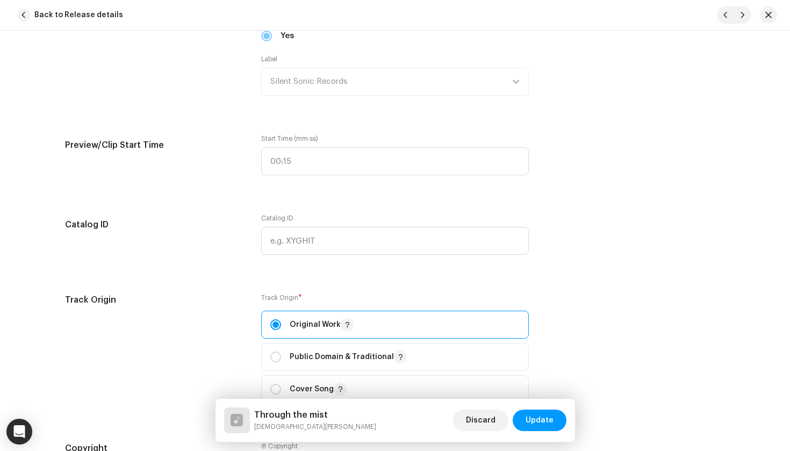
scroll to position [831, 0]
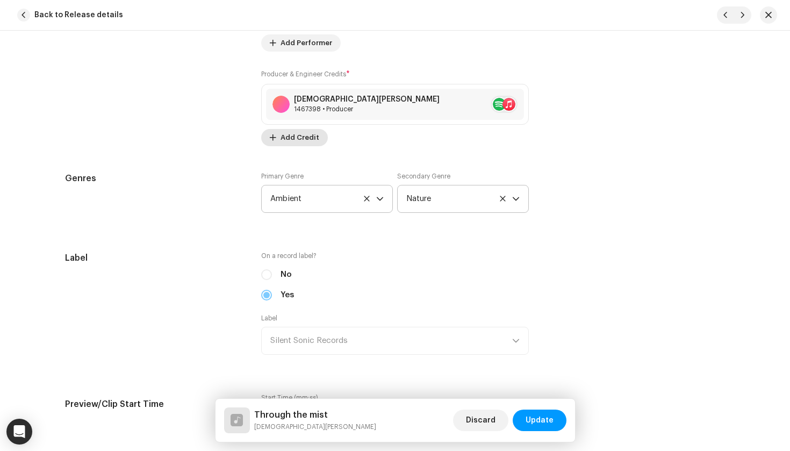
click at [297, 137] on span "Add Credit" at bounding box center [300, 138] width 39 height 22
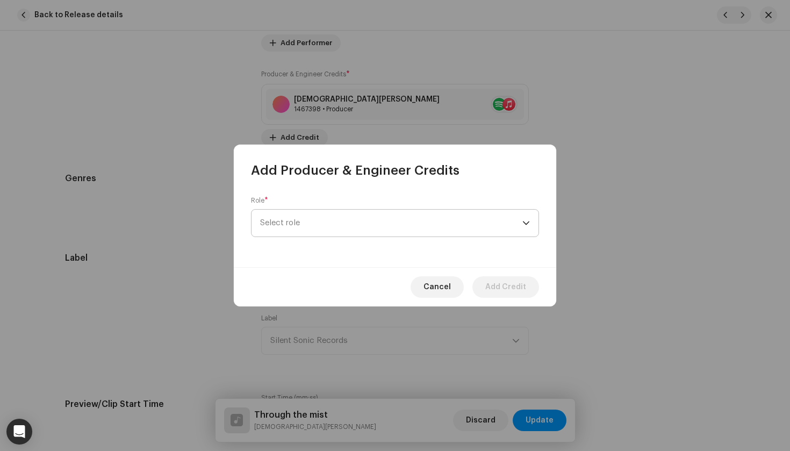
click at [306, 215] on span "Select role" at bounding box center [391, 223] width 262 height 27
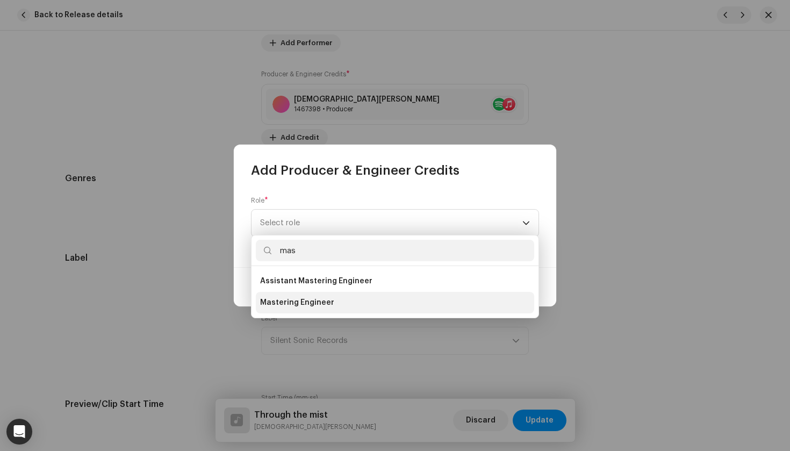
type input "mas"
click at [304, 298] on span "Mastering Engineer" at bounding box center [297, 302] width 74 height 11
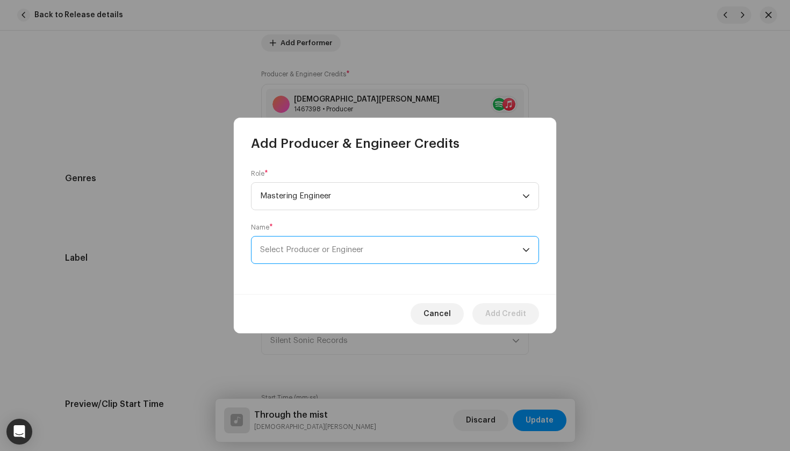
click at [320, 248] on span "Select Producer or Engineer" at bounding box center [311, 250] width 103 height 8
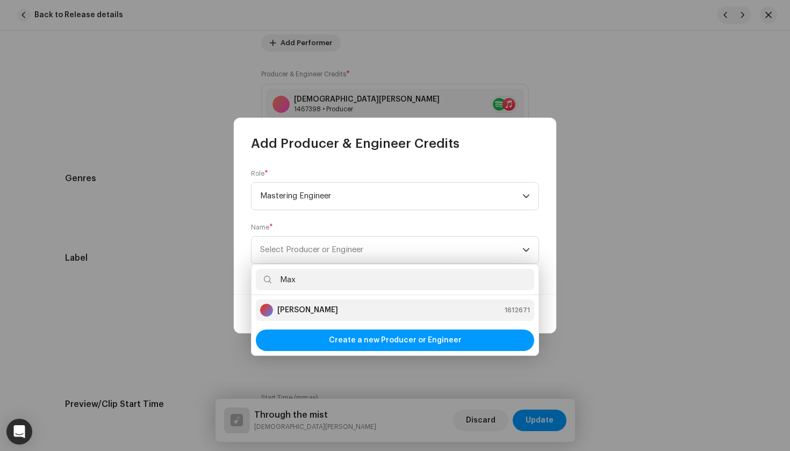
type input "Max"
click at [321, 310] on strong "[PERSON_NAME]" at bounding box center [307, 310] width 61 height 11
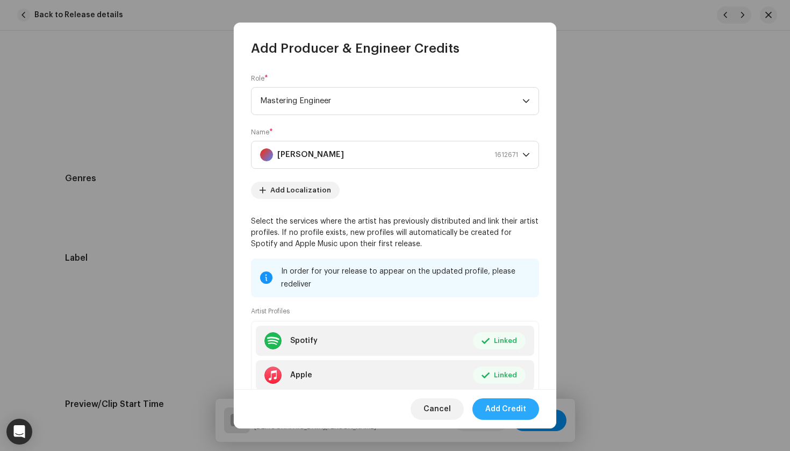
click at [520, 408] on span "Add Credit" at bounding box center [506, 409] width 41 height 22
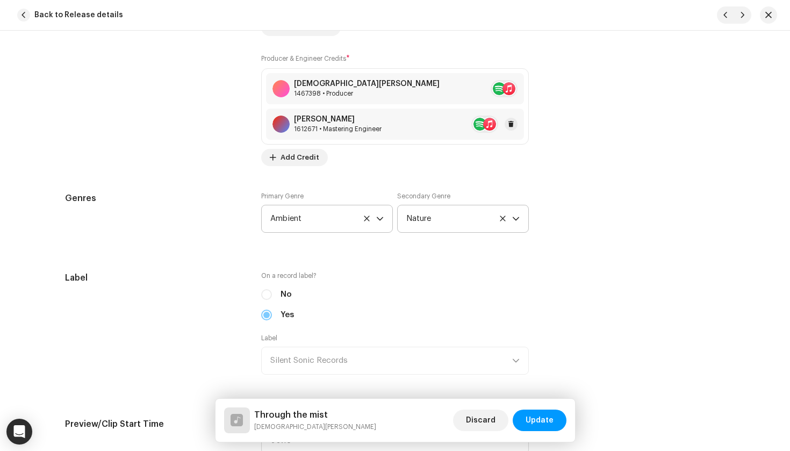
scroll to position [843, 0]
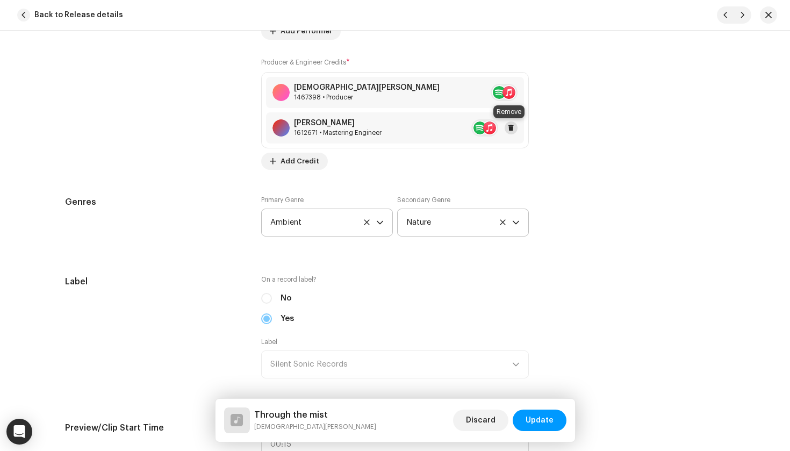
click at [509, 125] on span at bounding box center [511, 128] width 6 height 9
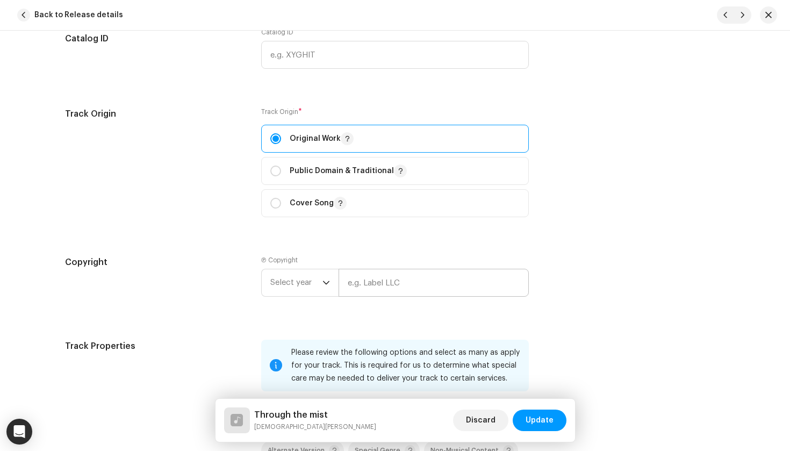
scroll to position [1277, 0]
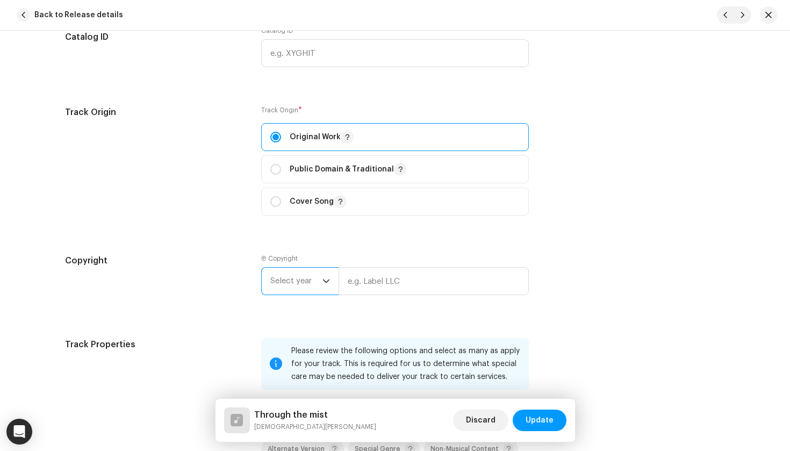
click at [311, 279] on span "Select year" at bounding box center [296, 281] width 52 height 27
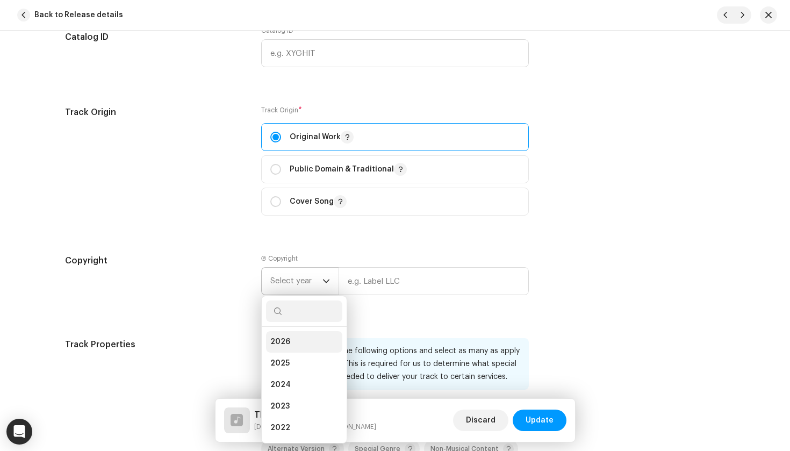
click at [299, 332] on li "2026" at bounding box center [304, 342] width 76 height 22
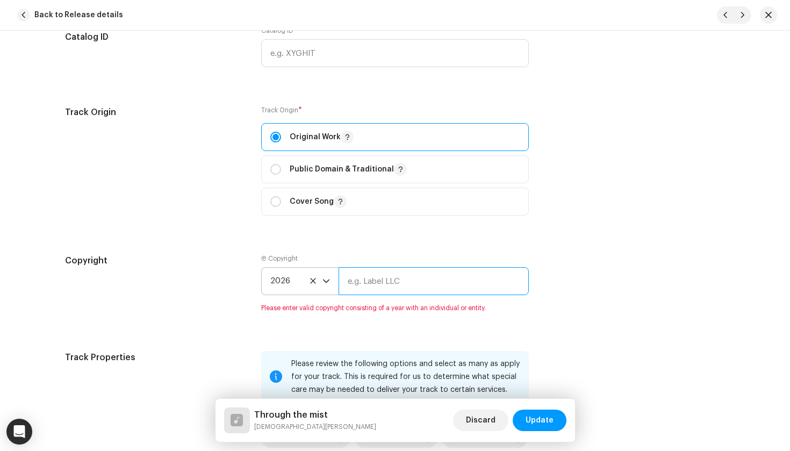
click at [405, 273] on input "text" at bounding box center [434, 281] width 190 height 28
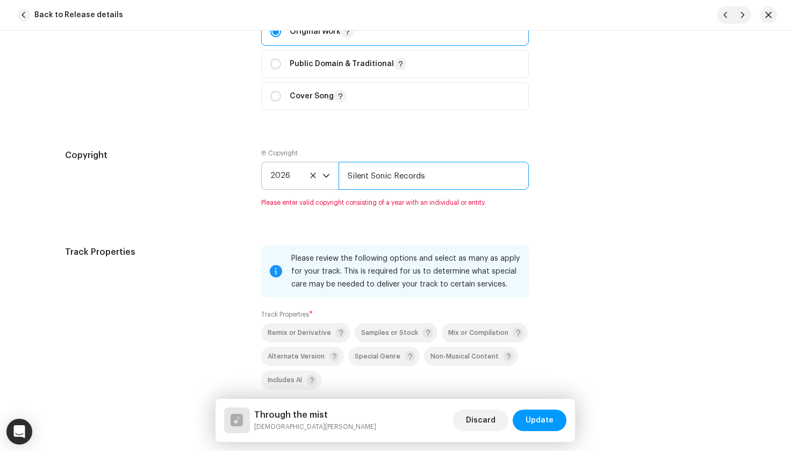
scroll to position [1385, 0]
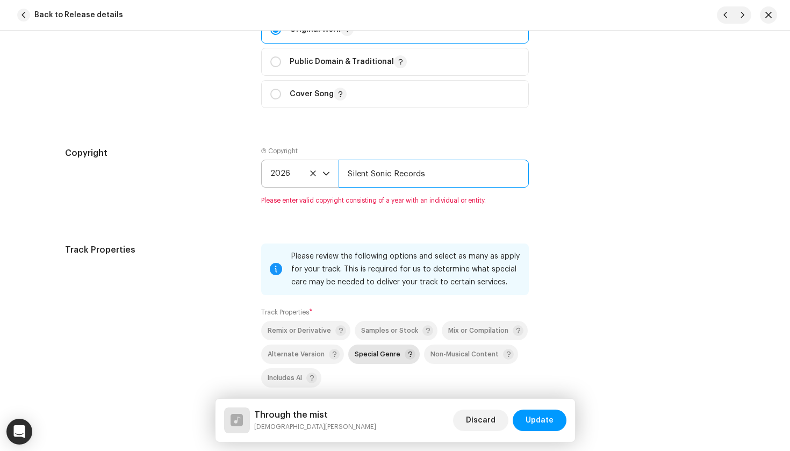
type input "Silent Sonic Records"
click at [383, 360] on p-selectbutton "Remix or Derivative Samples or Stock Mix or Compilation Alternate Version Speci…" at bounding box center [395, 354] width 268 height 67
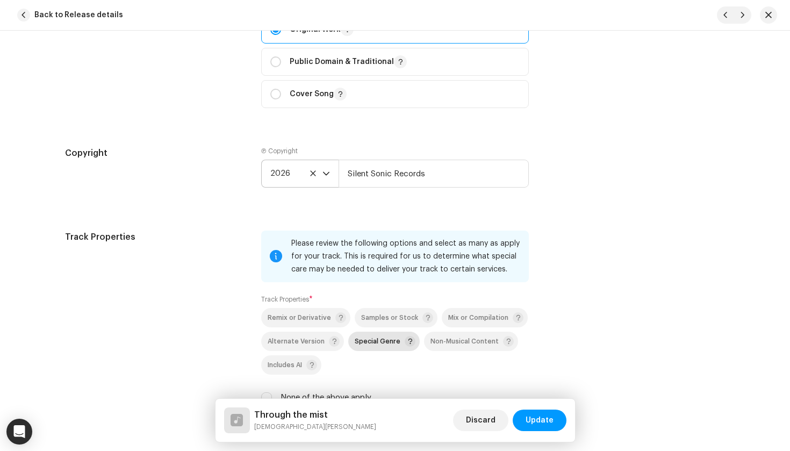
click at [378, 345] on div "Special Genre" at bounding box center [385, 341] width 61 height 11
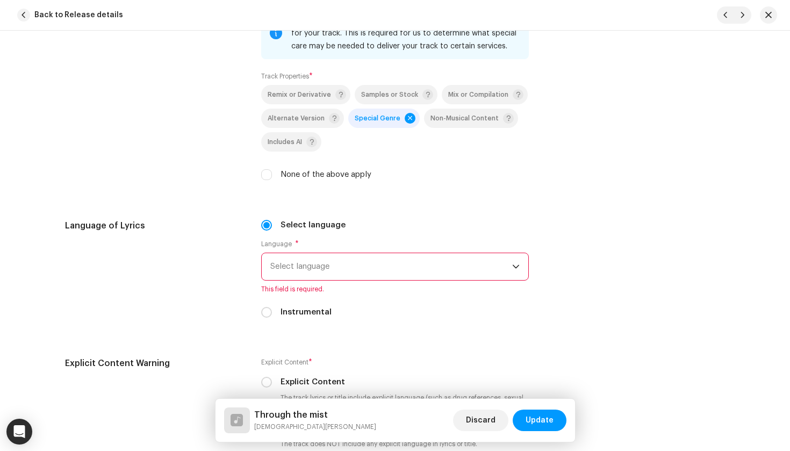
scroll to position [1624, 0]
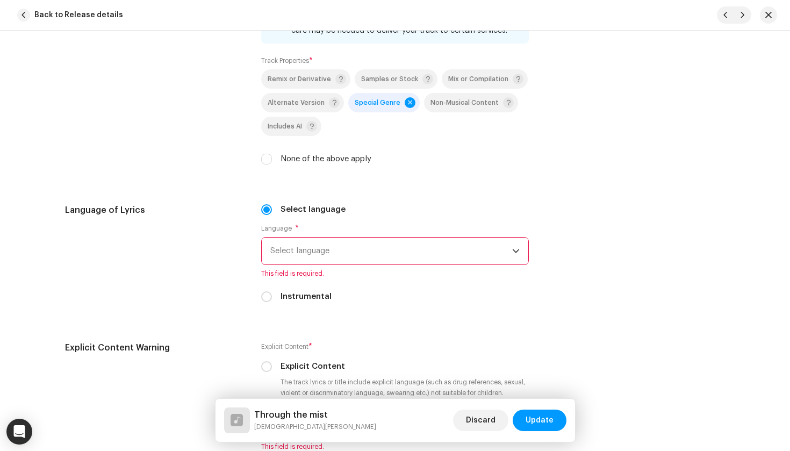
click at [298, 296] on label "Instrumental" at bounding box center [306, 297] width 51 height 12
click at [272, 296] on input "Instrumental" at bounding box center [266, 296] width 11 height 11
radio input "true"
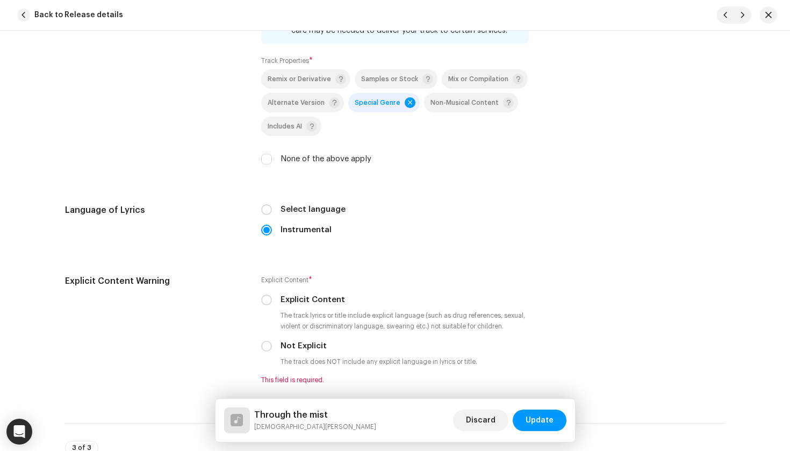
scroll to position [1717, 0]
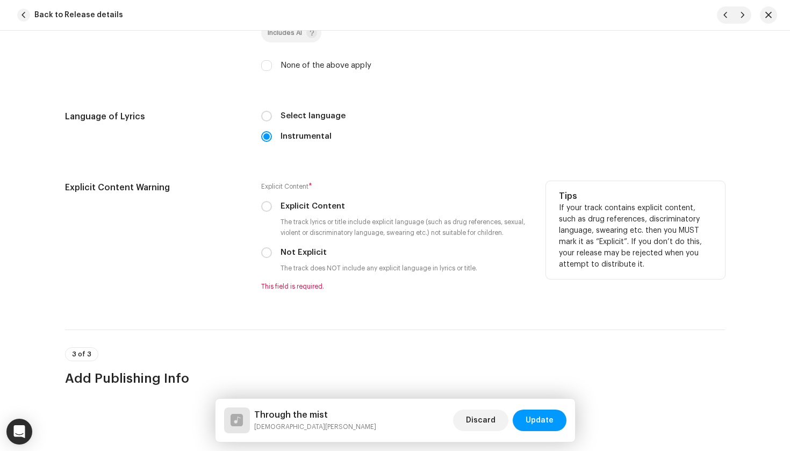
click at [272, 251] on div "Not Explicit" at bounding box center [395, 253] width 268 height 12
click at [263, 251] on input "Not Explicit" at bounding box center [266, 252] width 11 height 11
radio input "true"
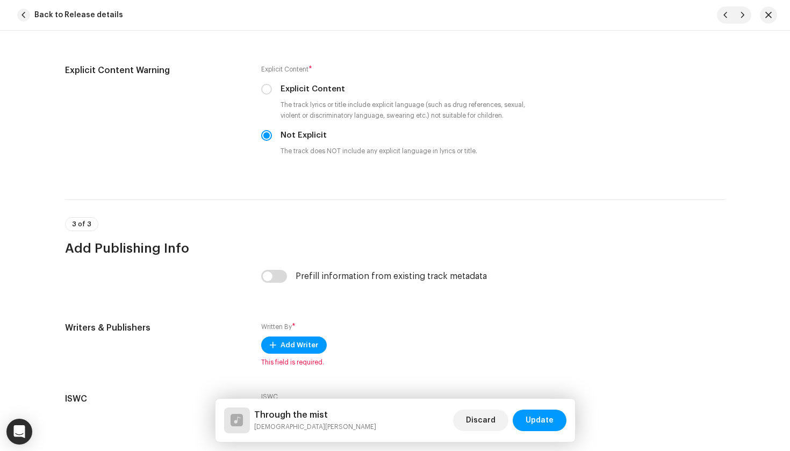
scroll to position [1864, 0]
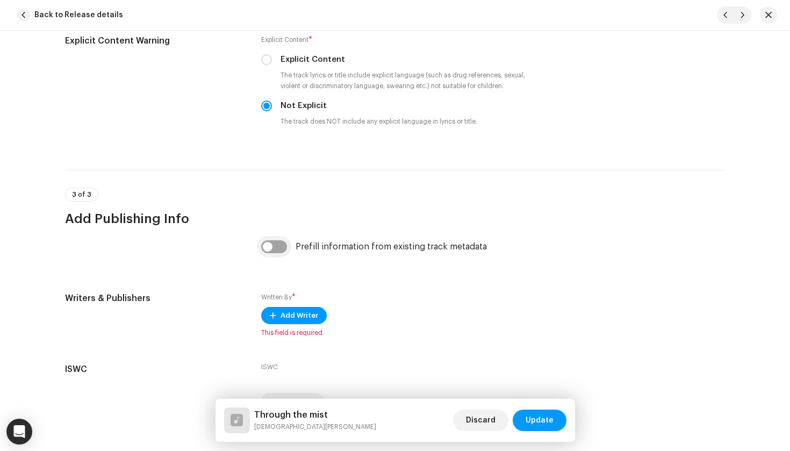
click at [273, 249] on input "checkbox" at bounding box center [274, 246] width 26 height 13
checkbox input "true"
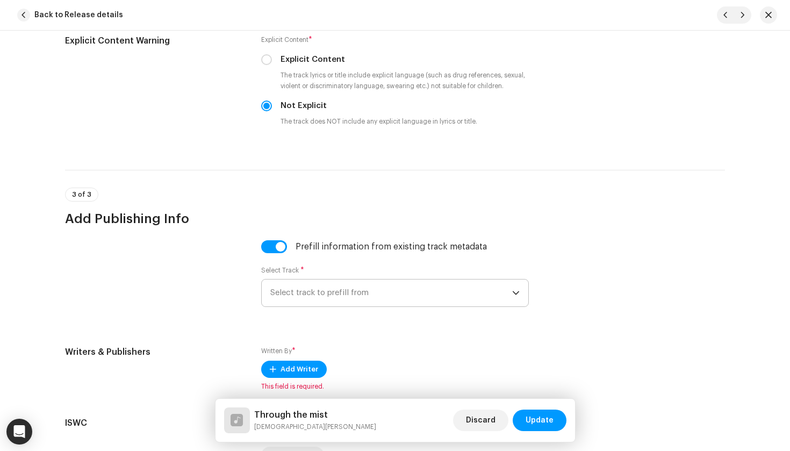
click at [286, 300] on span "Select track to prefill from" at bounding box center [391, 293] width 242 height 27
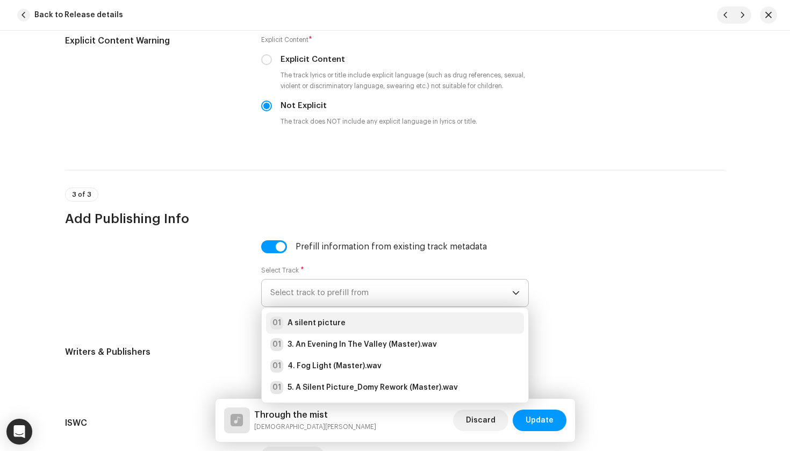
click at [297, 326] on strong "A silent picture" at bounding box center [317, 323] width 58 height 11
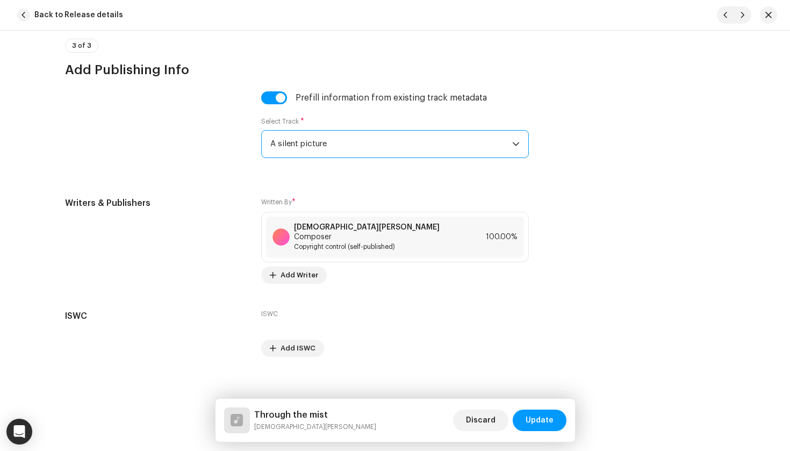
scroll to position [2012, 0]
click at [542, 423] on span "Update" at bounding box center [540, 421] width 28 height 22
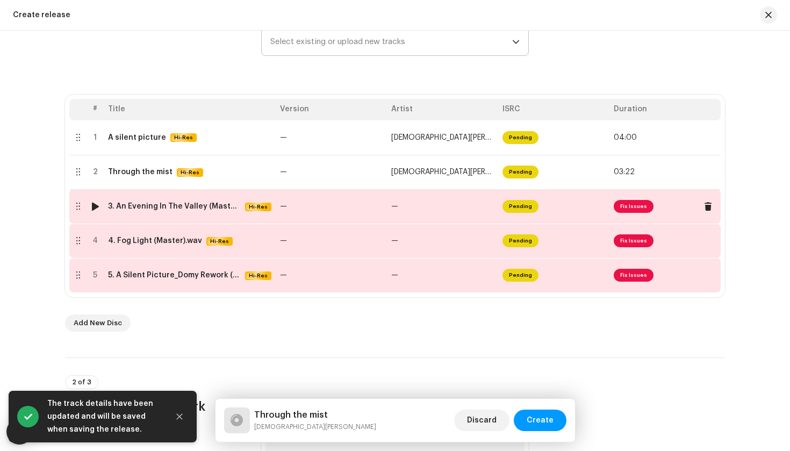
click at [423, 208] on td "—" at bounding box center [442, 206] width 111 height 34
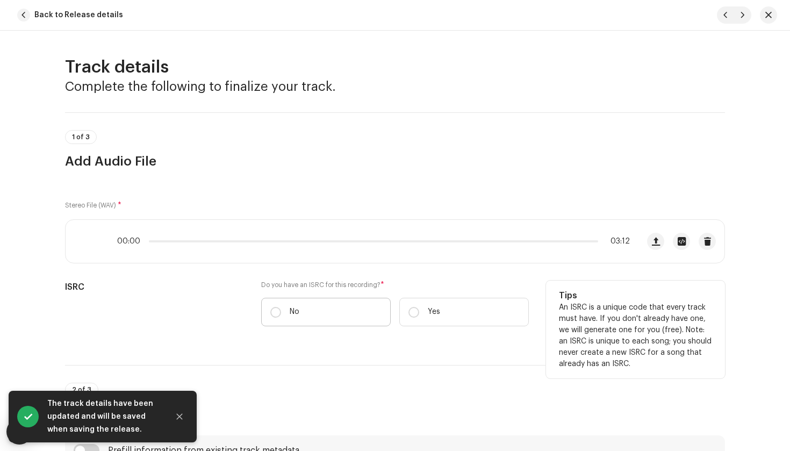
click at [317, 299] on label "No" at bounding box center [326, 312] width 130 height 28
click at [281, 307] on input "No" at bounding box center [275, 312] width 11 height 11
radio input "true"
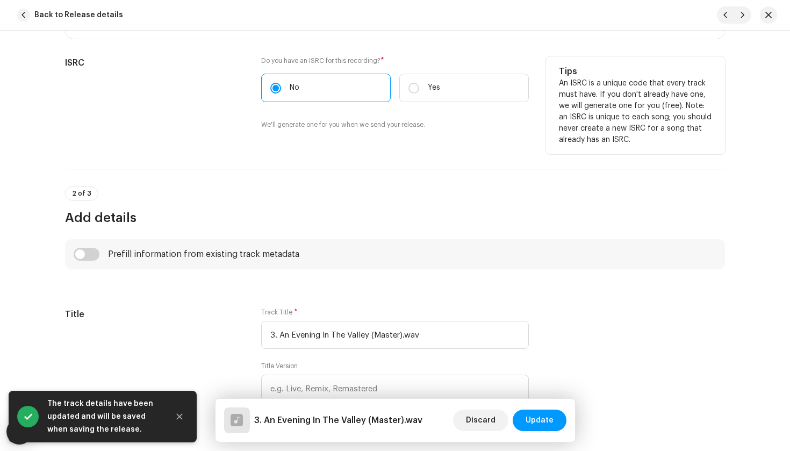
scroll to position [287, 0]
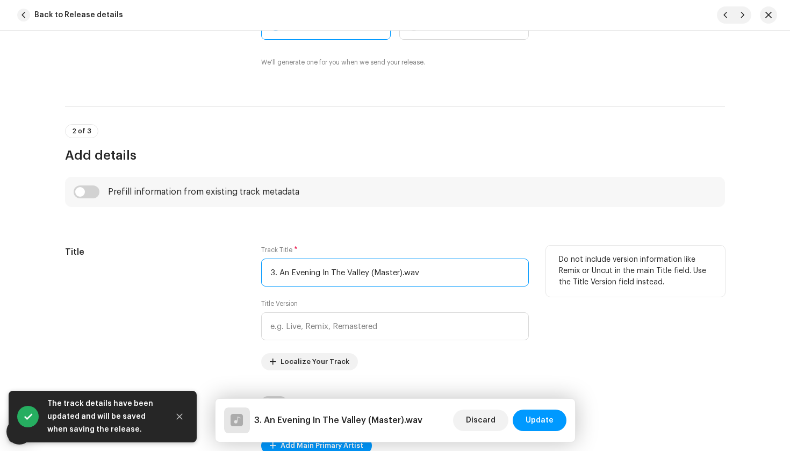
drag, startPoint x: 444, startPoint y: 273, endPoint x: 194, endPoint y: 267, distance: 250.6
click at [194, 267] on div "Title Track Title * 3. An Evening In The Valley (Master).wav Title Version Loca…" at bounding box center [395, 308] width 660 height 125
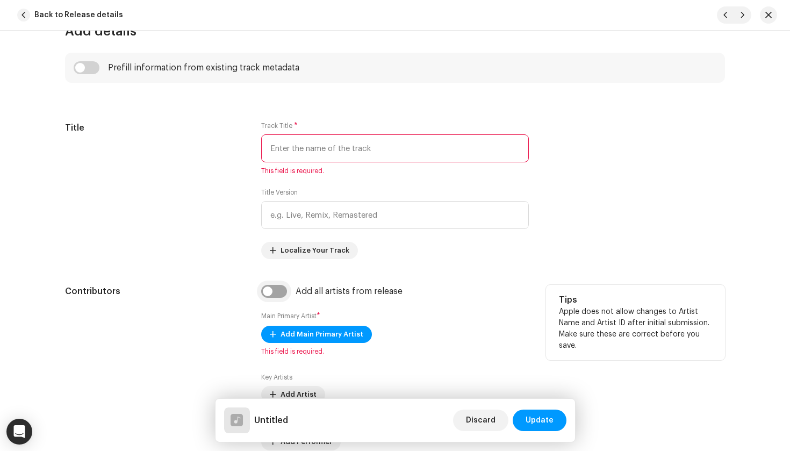
click at [272, 286] on input "checkbox" at bounding box center [274, 291] width 26 height 13
checkbox input "true"
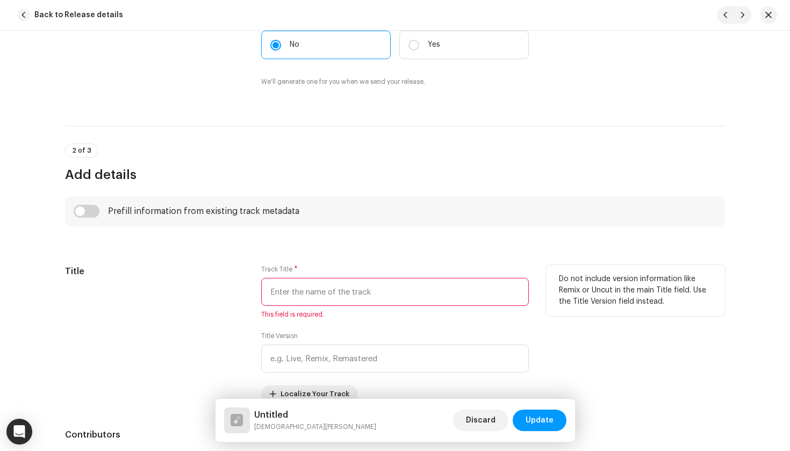
scroll to position [329, 0]
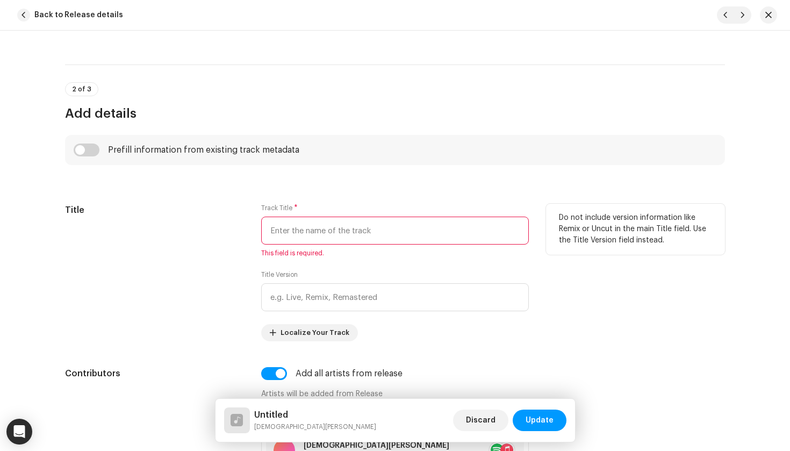
click at [362, 238] on input "text" at bounding box center [395, 231] width 268 height 28
paste input "An evening in the valley"
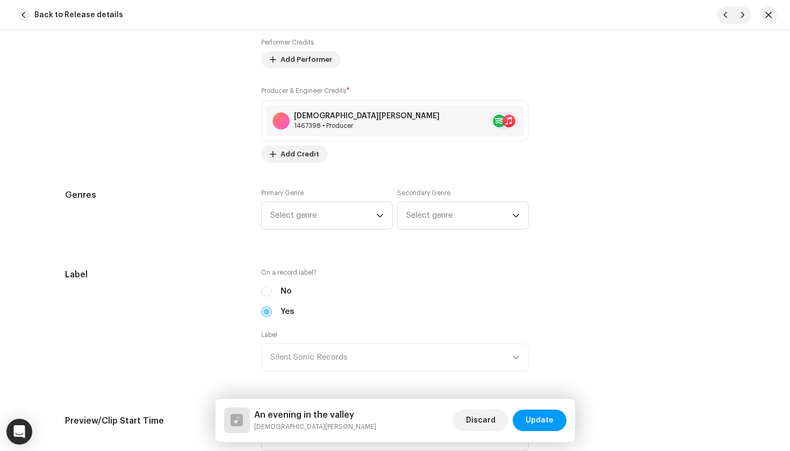
scroll to position [834, 0]
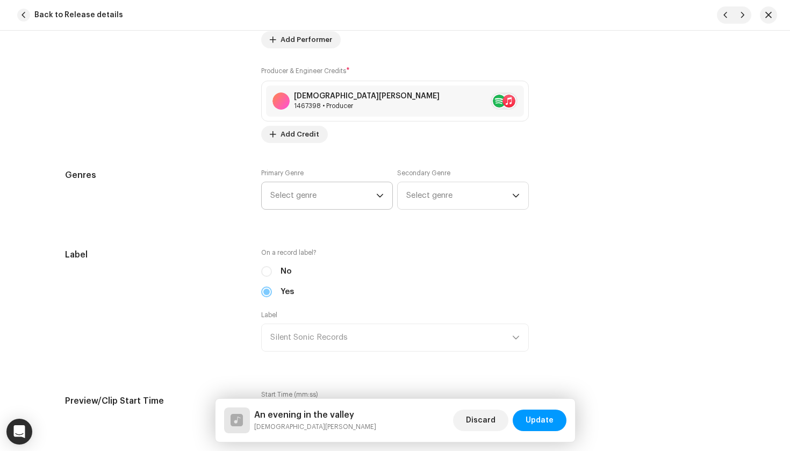
type input "An evening in the valley"
click at [334, 195] on span "Select genre" at bounding box center [323, 195] width 106 height 27
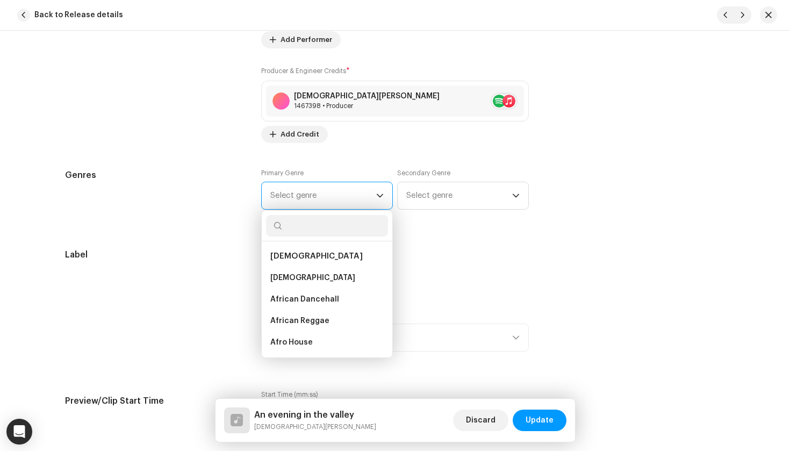
click at [334, 195] on span "Select genre" at bounding box center [323, 195] width 106 height 27
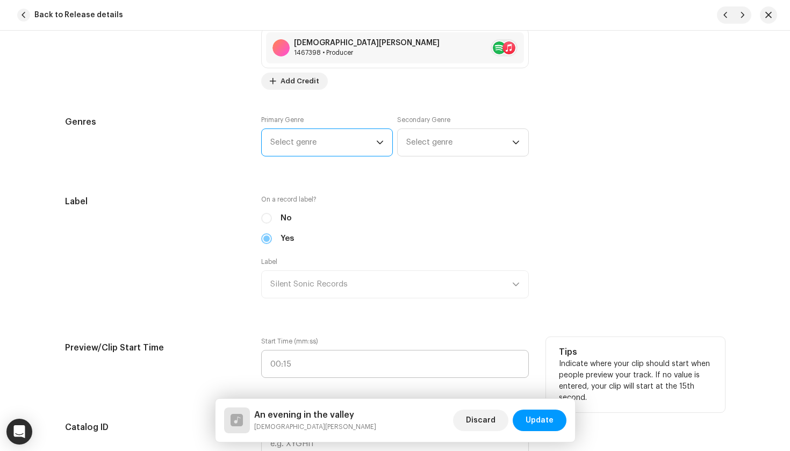
scroll to position [887, 0]
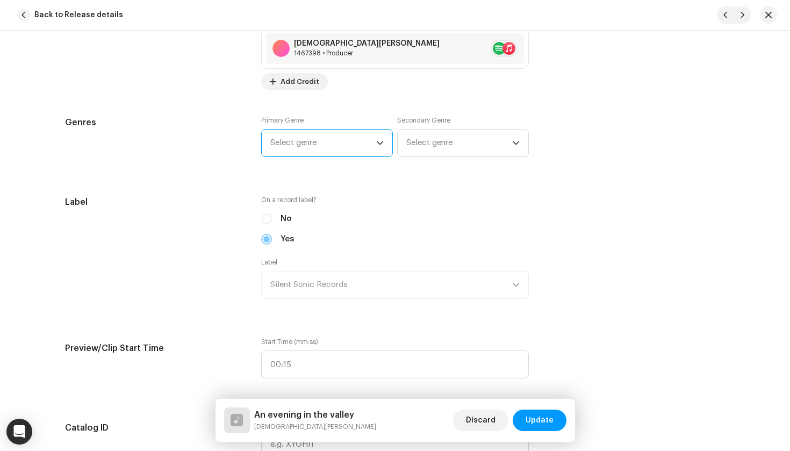
click at [325, 148] on span "Select genre" at bounding box center [323, 143] width 106 height 27
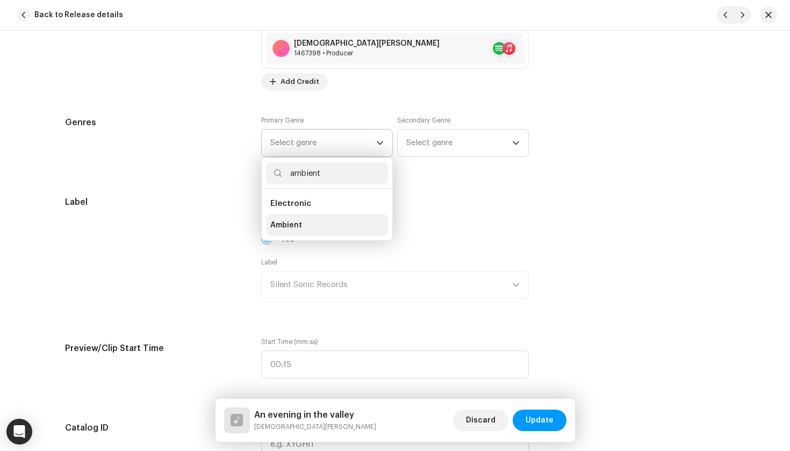
type input "ambient"
click at [299, 229] on li "Ambient" at bounding box center [327, 226] width 122 height 22
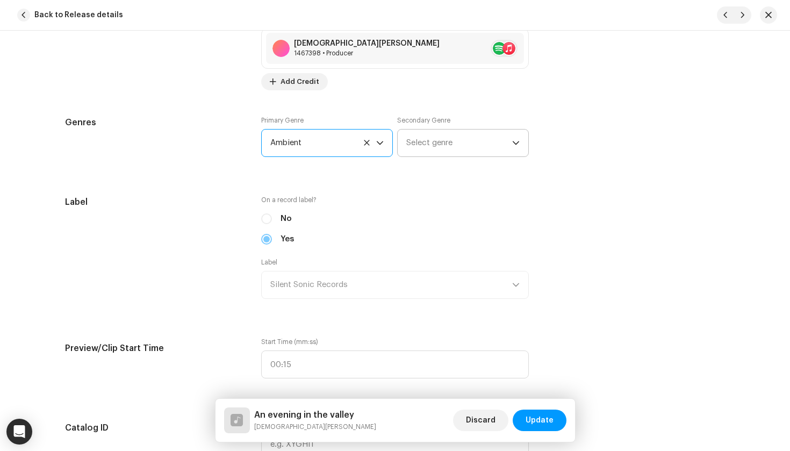
click at [416, 155] on span "Select genre" at bounding box center [459, 143] width 106 height 27
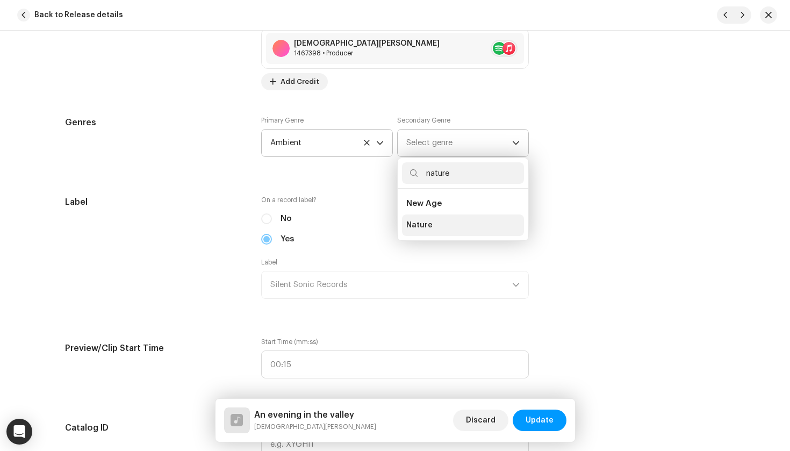
type input "nature"
click at [433, 224] on li "Nature" at bounding box center [463, 226] width 122 height 22
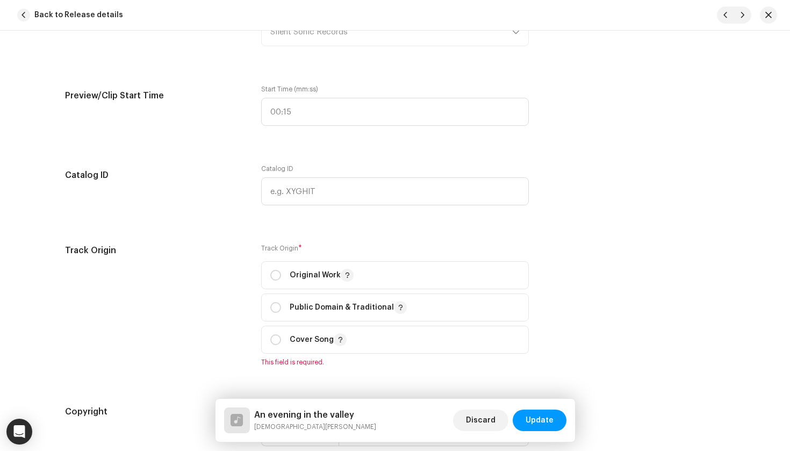
scroll to position [1171, 0]
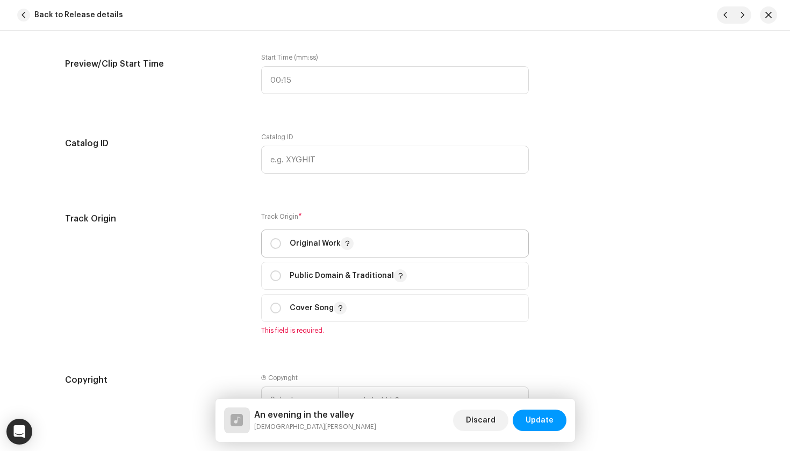
click at [310, 252] on span "Original Work" at bounding box center [394, 243] width 249 height 27
radio input "true"
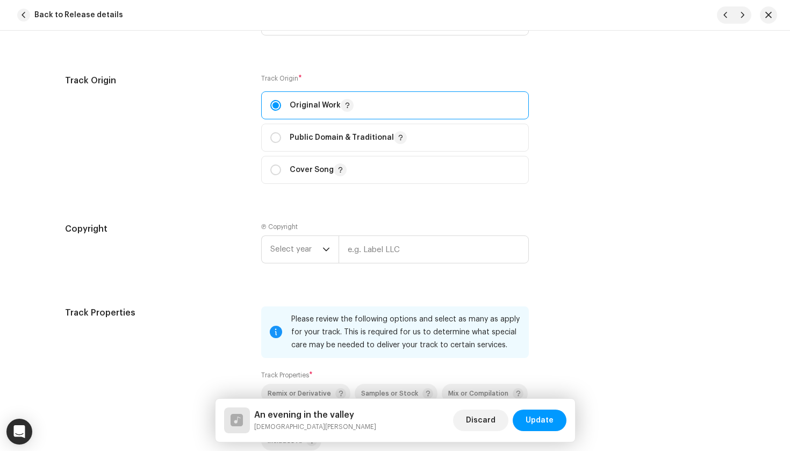
scroll to position [1407, 0]
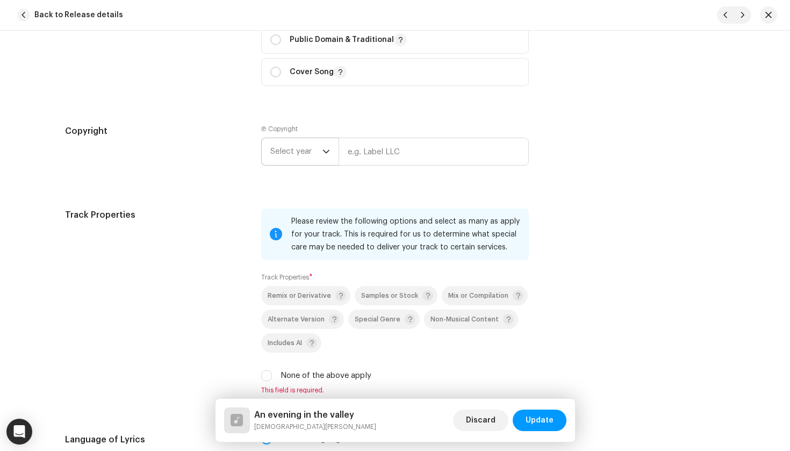
click at [306, 155] on span "Select year" at bounding box center [296, 151] width 52 height 27
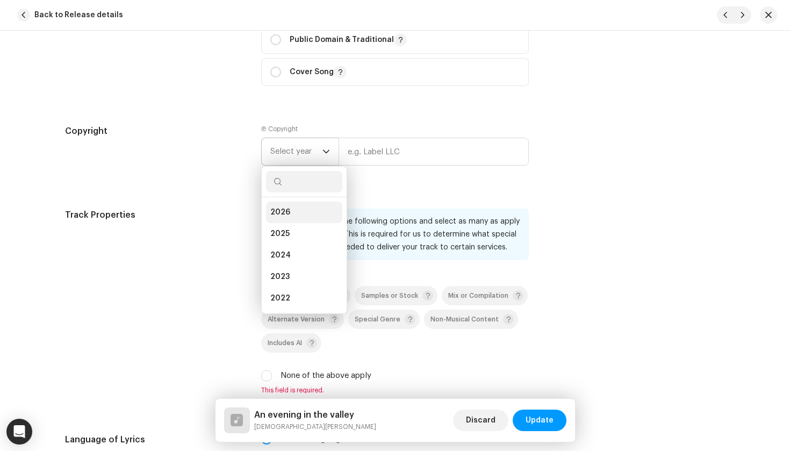
click at [302, 211] on li "2026" at bounding box center [304, 213] width 76 height 22
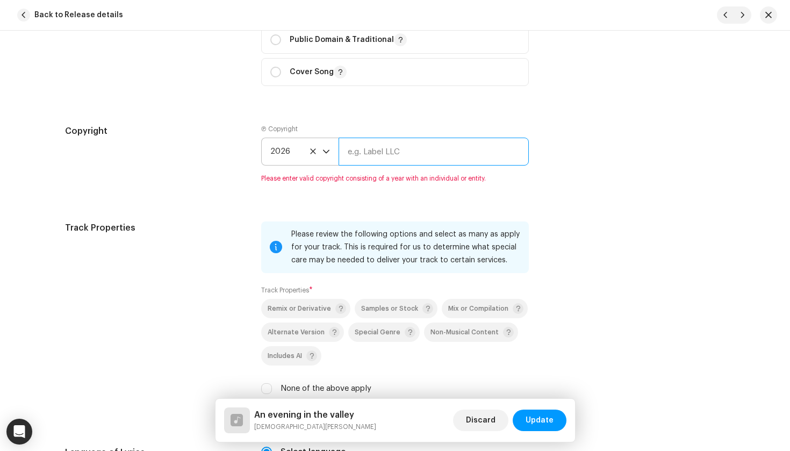
click at [385, 157] on input "text" at bounding box center [434, 152] width 190 height 28
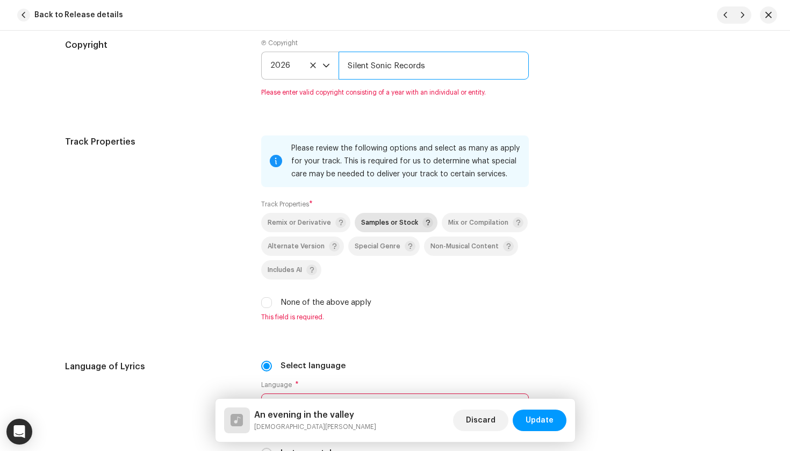
scroll to position [1541, 0]
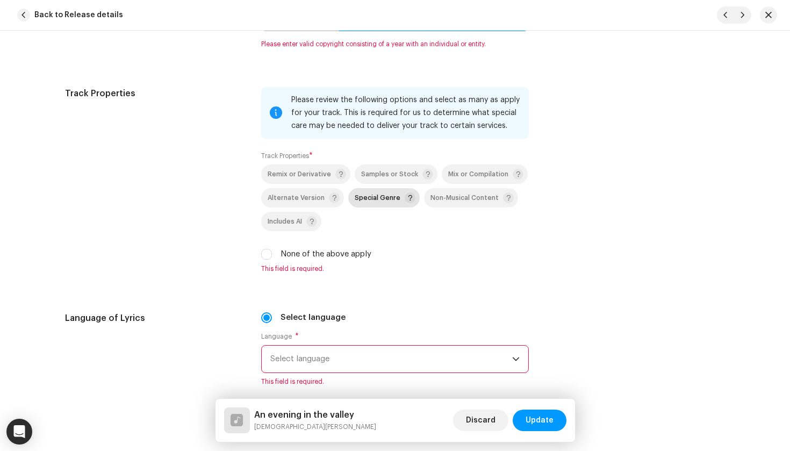
type input "Silent Sonic Records"
click at [391, 199] on p-selectbutton "Remix or Derivative Samples or Stock Mix or Compilation Alternate Version Speci…" at bounding box center [395, 198] width 268 height 67
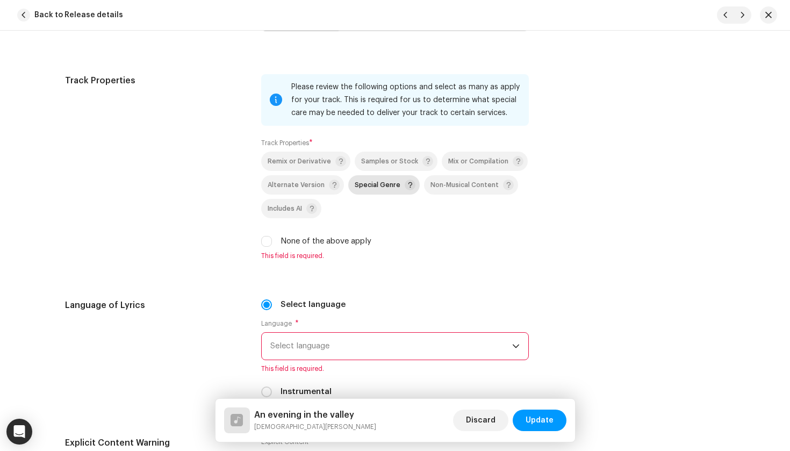
click at [386, 185] on span "Special Genre" at bounding box center [378, 185] width 46 height 7
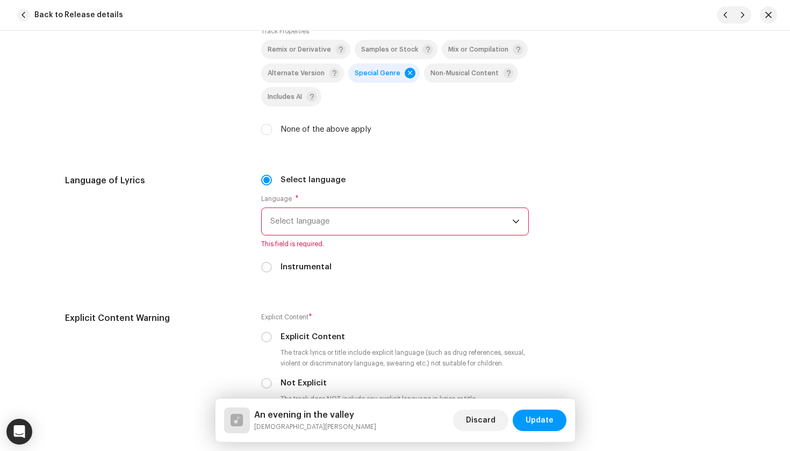
scroll to position [1655, 0]
click at [265, 265] on input "Instrumental" at bounding box center [266, 265] width 11 height 11
radio input "true"
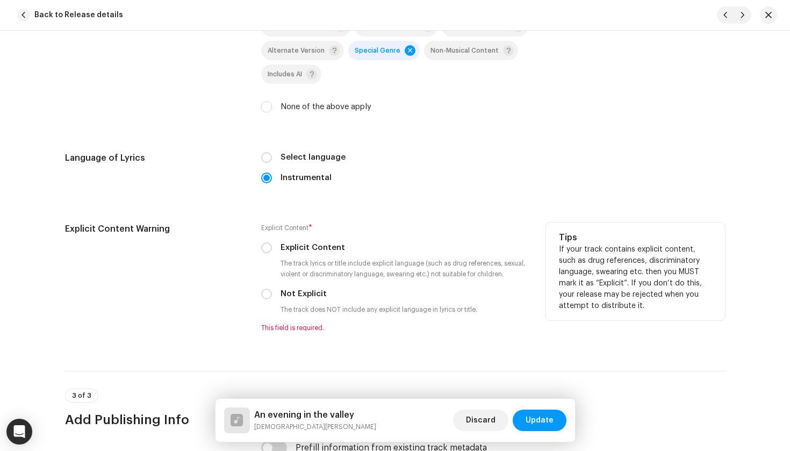
scroll to position [1684, 0]
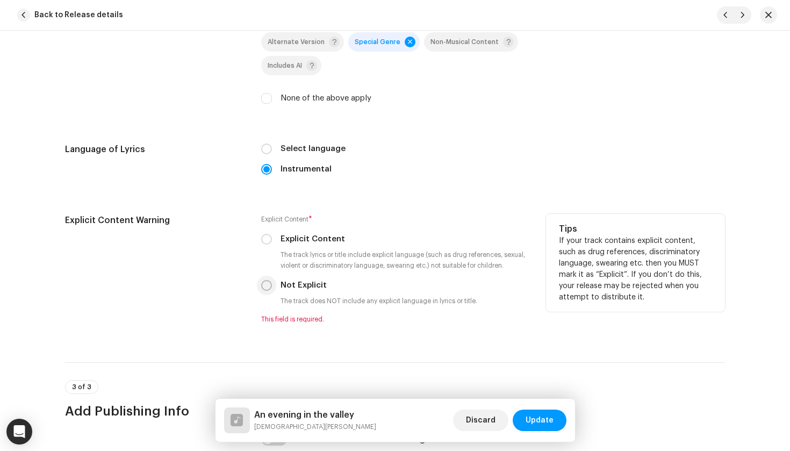
click at [262, 287] on input "Not Explicit" at bounding box center [266, 285] width 11 height 11
radio input "true"
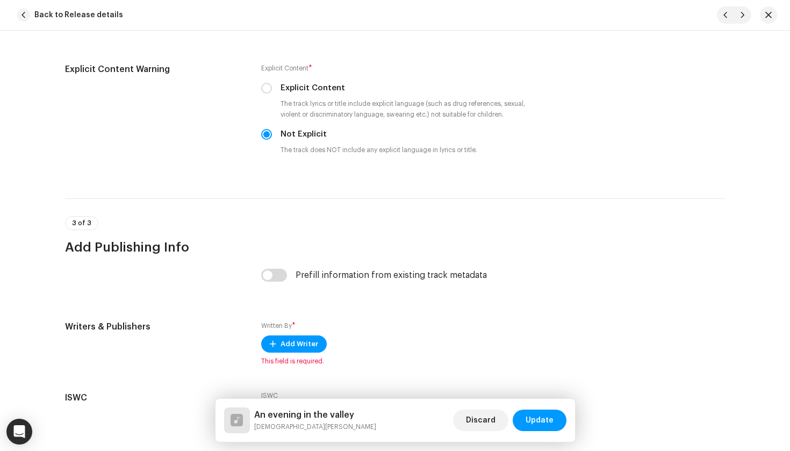
scroll to position [1839, 0]
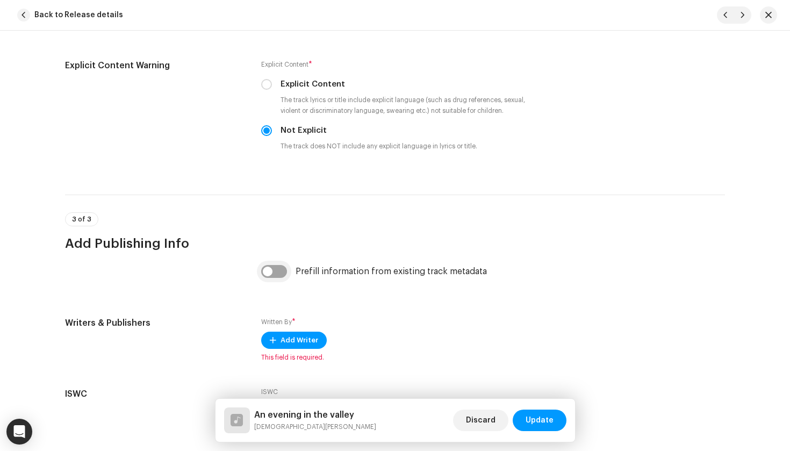
click at [268, 277] on input "checkbox" at bounding box center [274, 271] width 26 height 13
checkbox input "true"
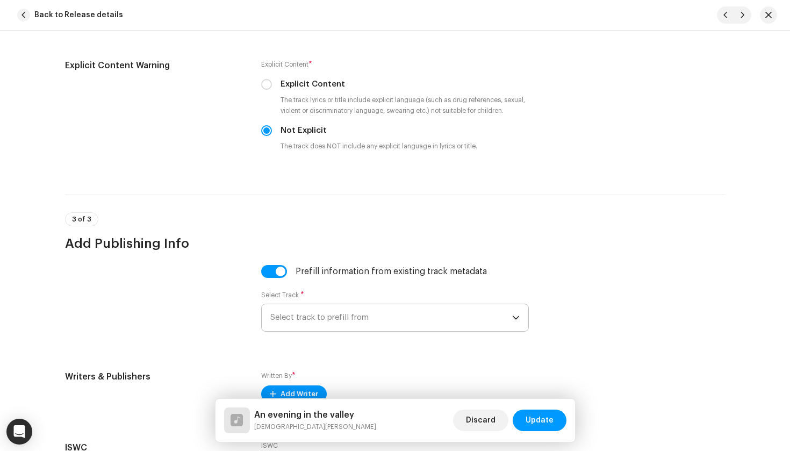
click at [300, 318] on span "Select track to prefill from" at bounding box center [391, 317] width 242 height 27
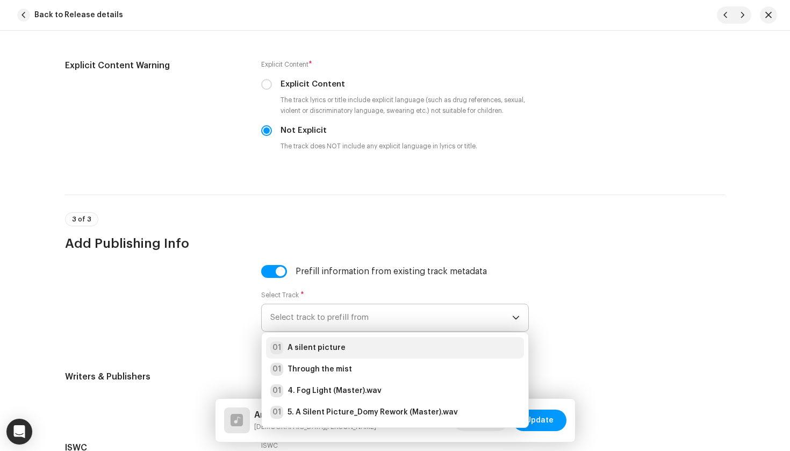
click at [297, 346] on strong "A silent picture" at bounding box center [317, 347] width 58 height 11
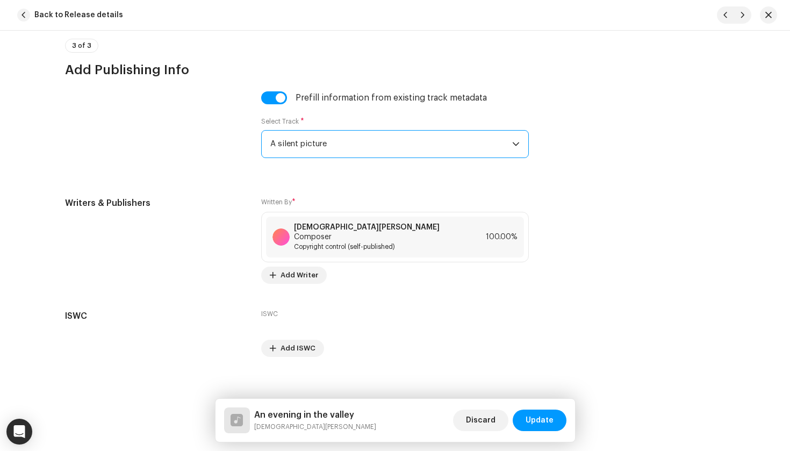
scroll to position [2012, 0]
click at [548, 427] on span "Update" at bounding box center [540, 421] width 28 height 22
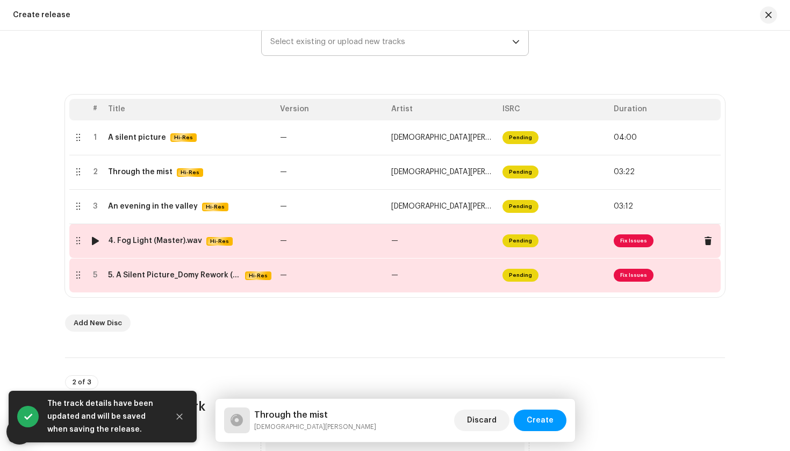
click at [397, 249] on td "—" at bounding box center [442, 241] width 111 height 34
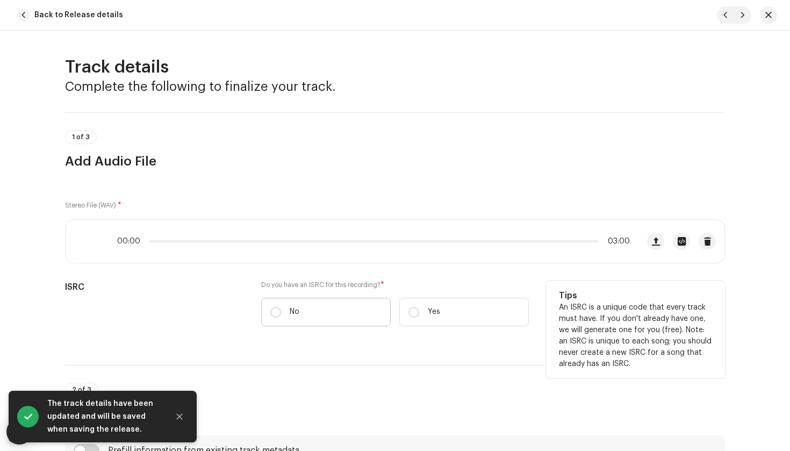
click at [314, 317] on label "No" at bounding box center [326, 312] width 130 height 28
click at [281, 317] on input "No" at bounding box center [275, 312] width 11 height 11
radio input "true"
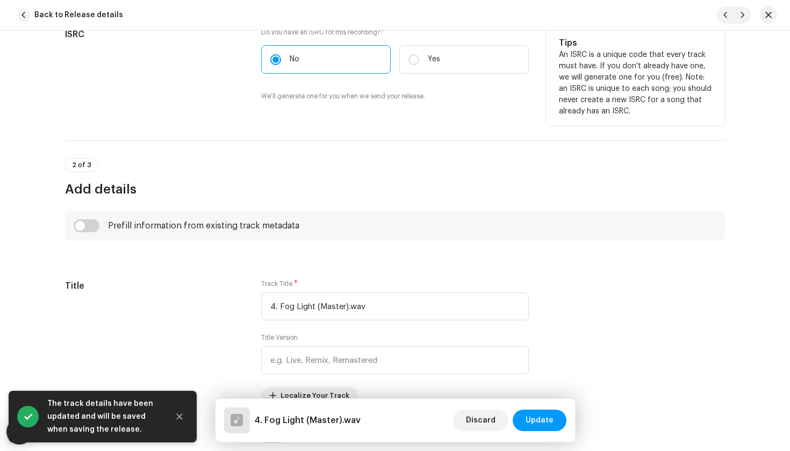
scroll to position [260, 0]
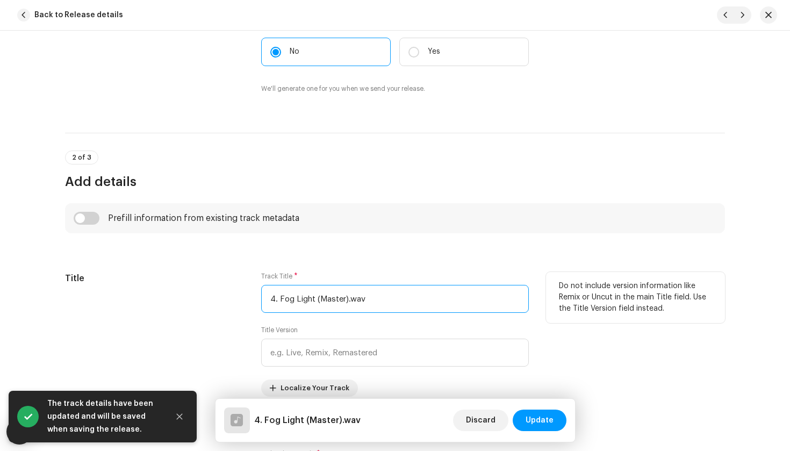
drag, startPoint x: 377, startPoint y: 298, endPoint x: 165, endPoint y: 298, distance: 212.4
click at [165, 298] on div "Title Track Title * 4. Fog Light (Master).wav Title Version Localize Your Track…" at bounding box center [395, 334] width 660 height 125
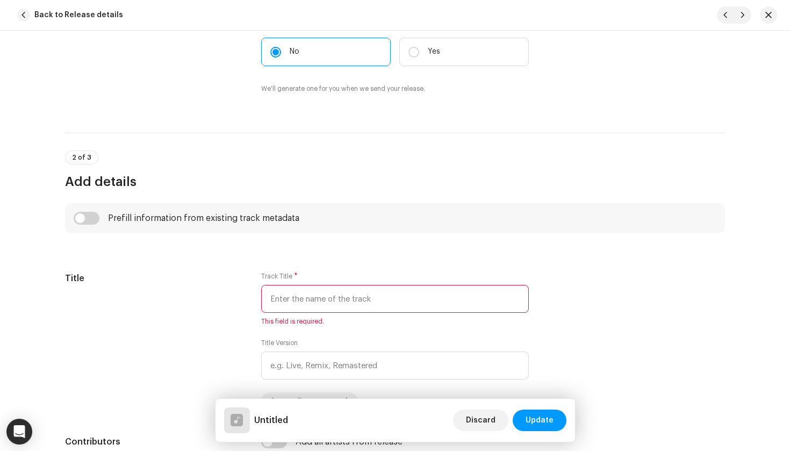
paste input "Fog light"
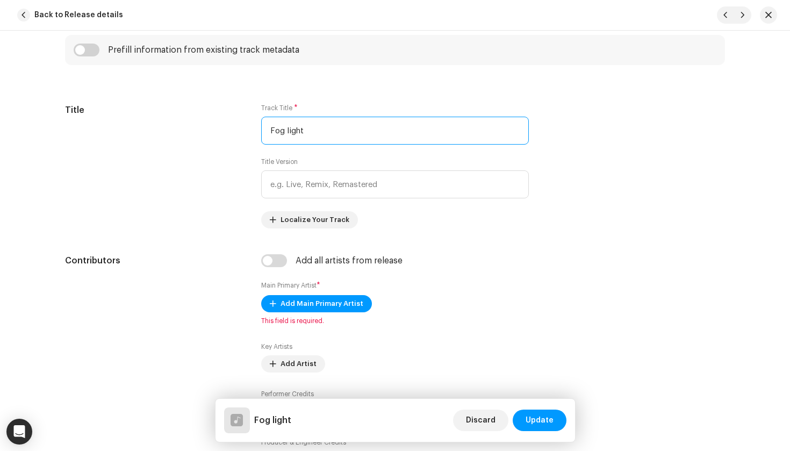
scroll to position [429, 0]
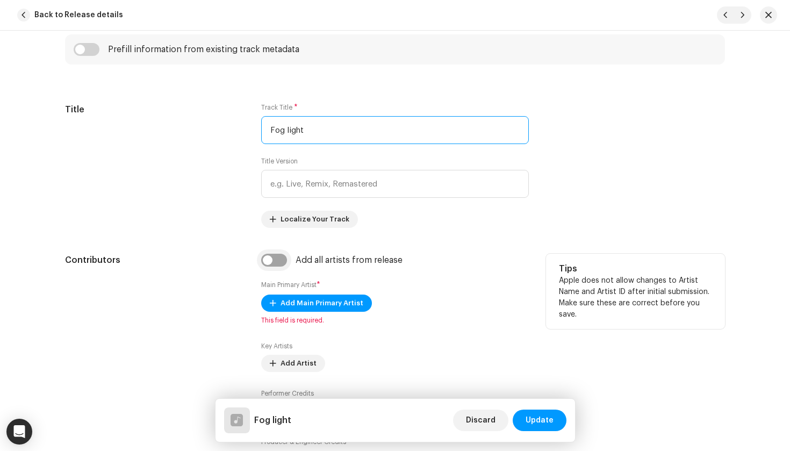
type input "Fog light"
click at [273, 258] on input "checkbox" at bounding box center [274, 260] width 26 height 13
checkbox input "true"
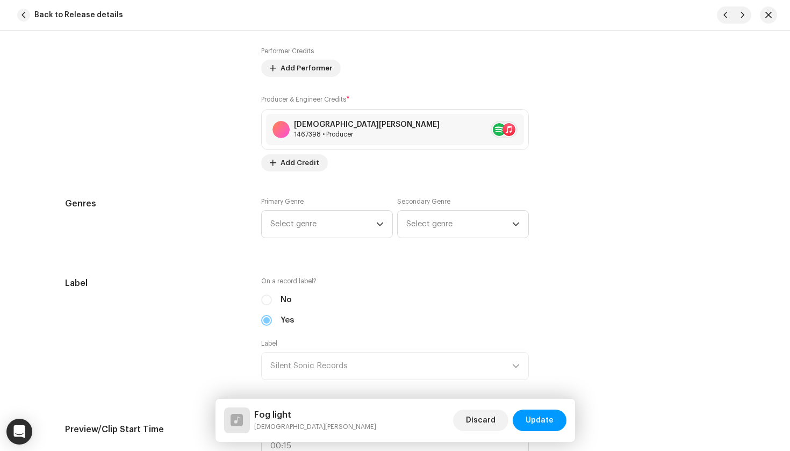
scroll to position [820, 0]
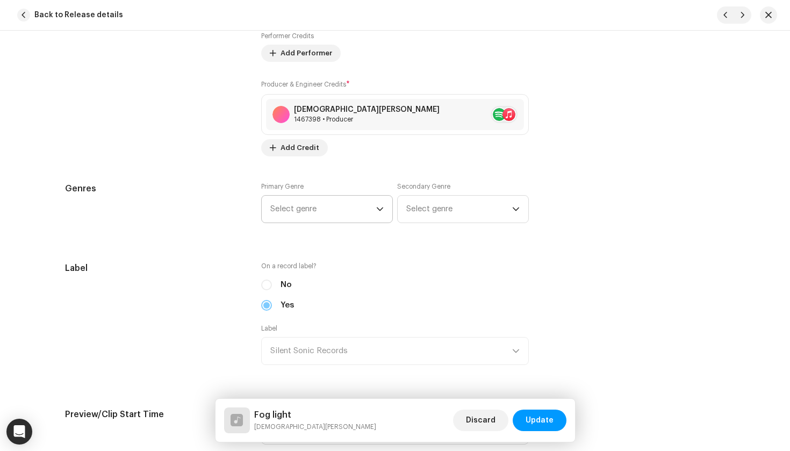
click at [298, 215] on span "Select genre" at bounding box center [323, 209] width 106 height 27
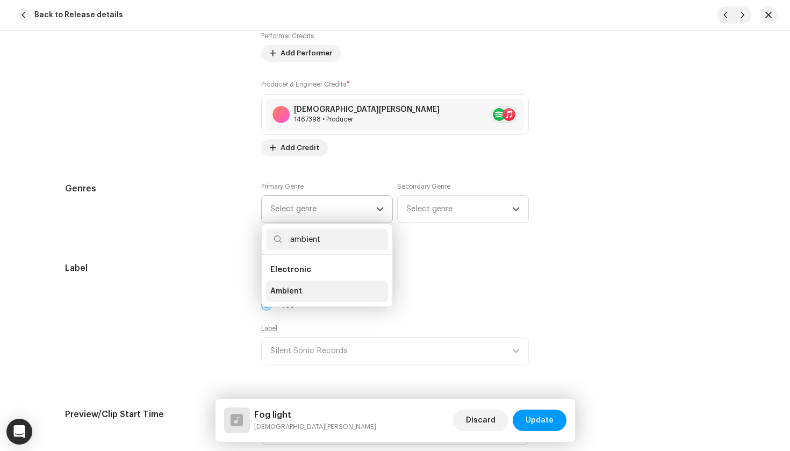
type input "ambient"
click at [303, 290] on li "Ambient" at bounding box center [327, 292] width 122 height 22
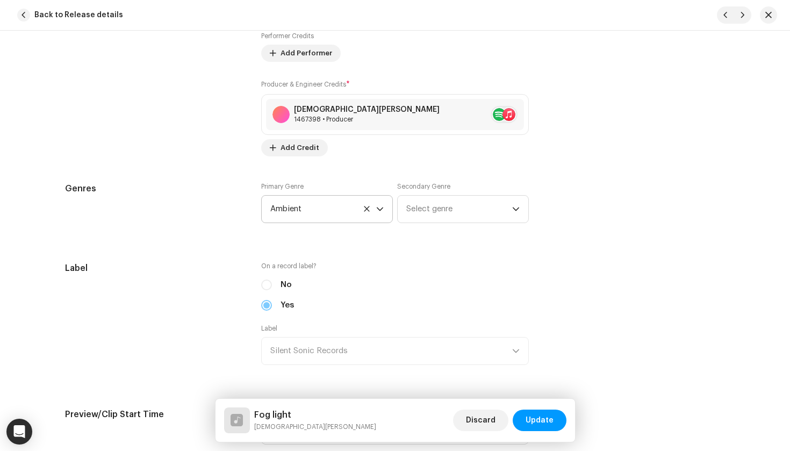
click at [441, 192] on div "Secondary Genre Select genre" at bounding box center [463, 202] width 132 height 41
click at [437, 206] on span "Select genre" at bounding box center [459, 209] width 106 height 27
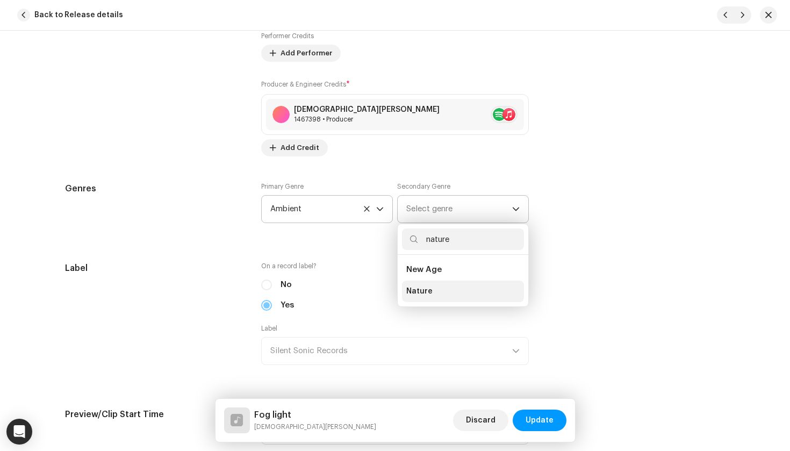
type input "nature"
click at [431, 284] on li "Nature" at bounding box center [463, 292] width 122 height 22
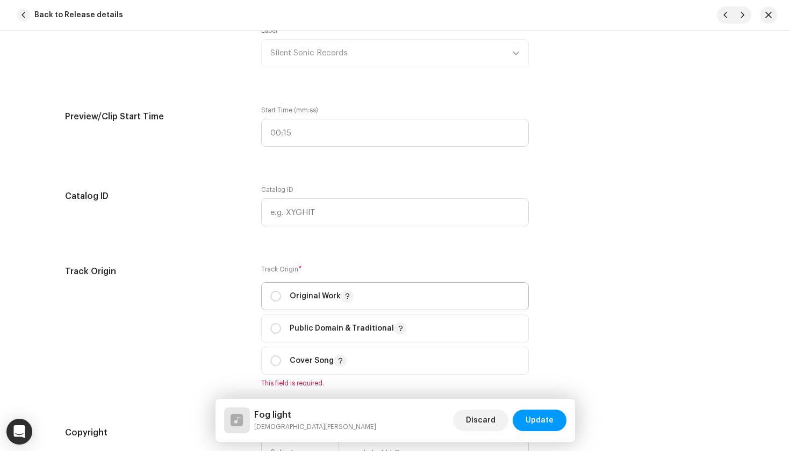
click at [317, 303] on span "Original Work" at bounding box center [394, 296] width 249 height 27
radio input "true"
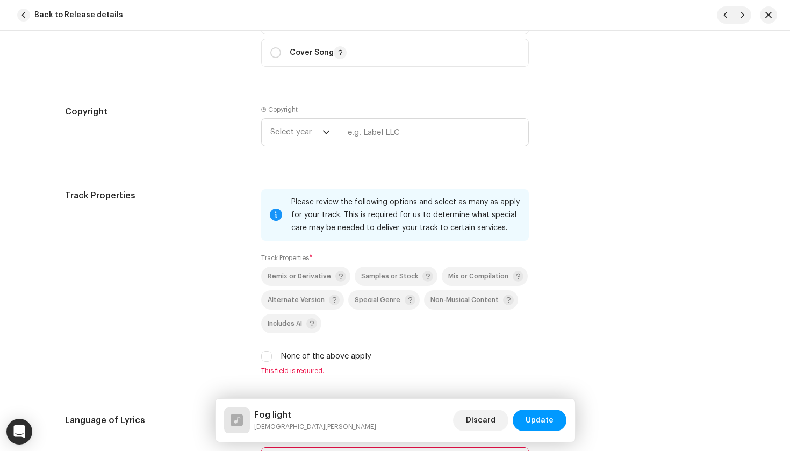
scroll to position [1429, 0]
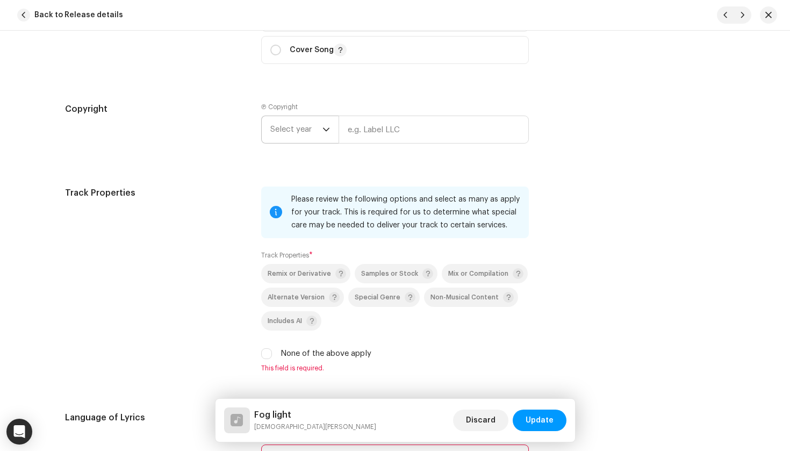
click at [313, 127] on span "Select year" at bounding box center [296, 129] width 52 height 27
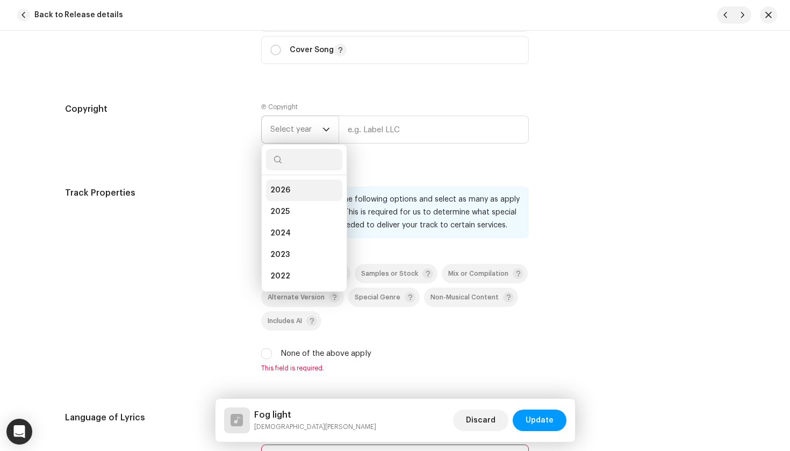
click at [312, 198] on li "2026" at bounding box center [304, 191] width 76 height 22
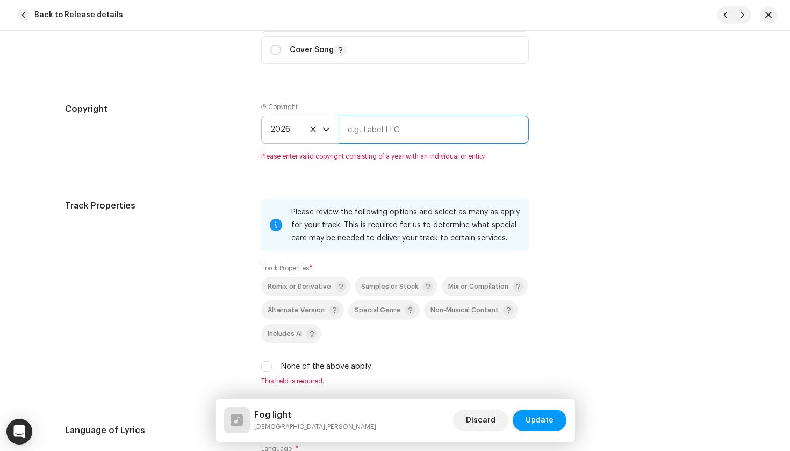
click at [386, 124] on input "text" at bounding box center [434, 130] width 190 height 28
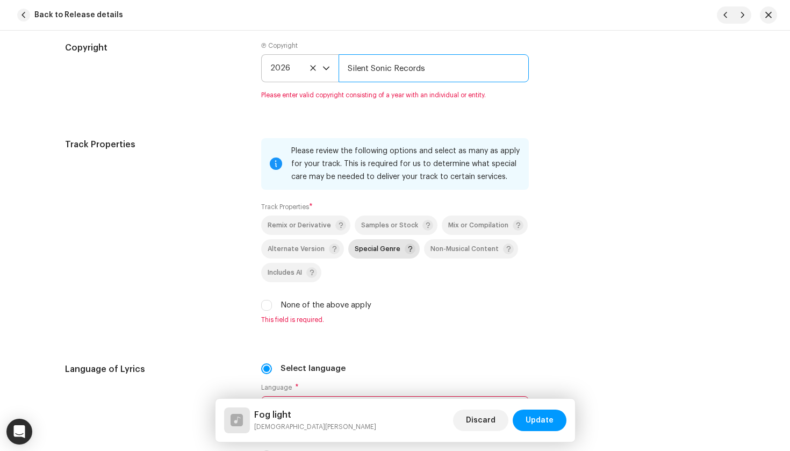
type input "Silent Sonic Records"
click at [385, 249] on p-selectbutton "Remix or Derivative Samples or Stock Mix or Compilation Alternate Version Speci…" at bounding box center [395, 249] width 268 height 67
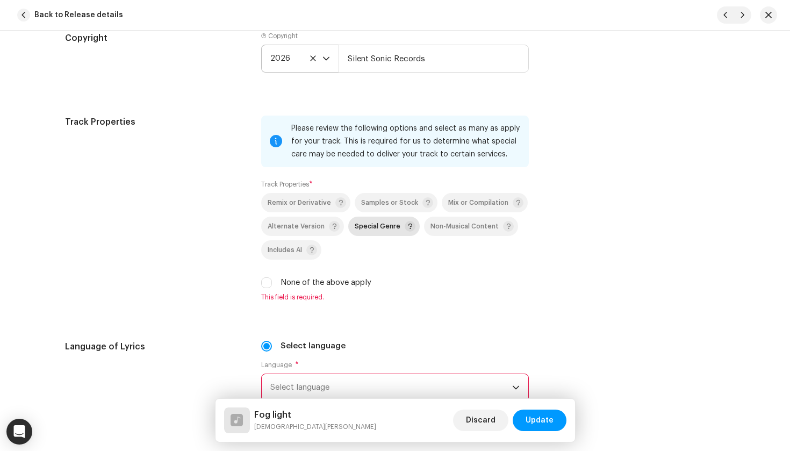
click at [382, 224] on span "Special Genre" at bounding box center [378, 226] width 46 height 7
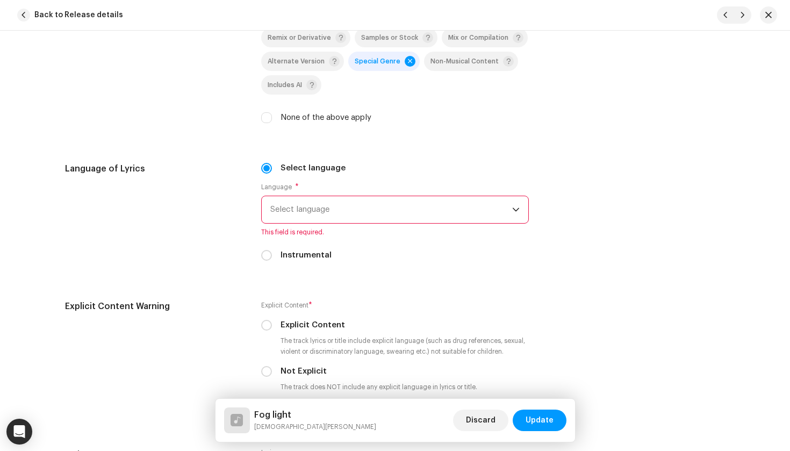
scroll to position [1669, 0]
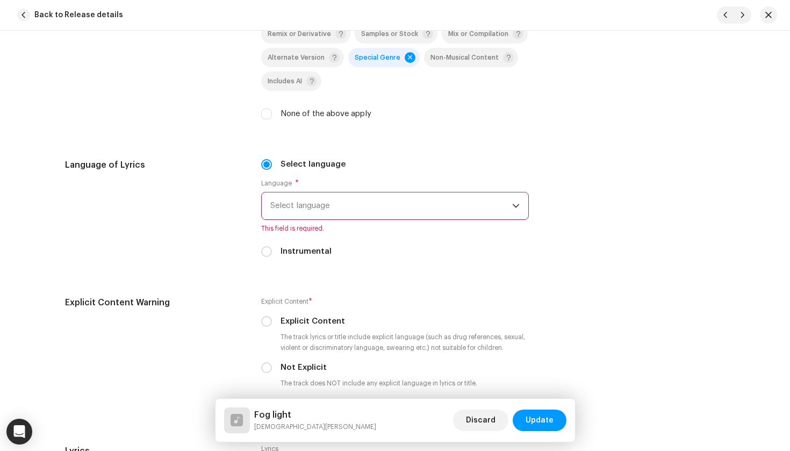
click at [272, 252] on div "Instrumental" at bounding box center [395, 252] width 268 height 12
click at [268, 249] on input "Instrumental" at bounding box center [266, 251] width 11 height 11
radio input "true"
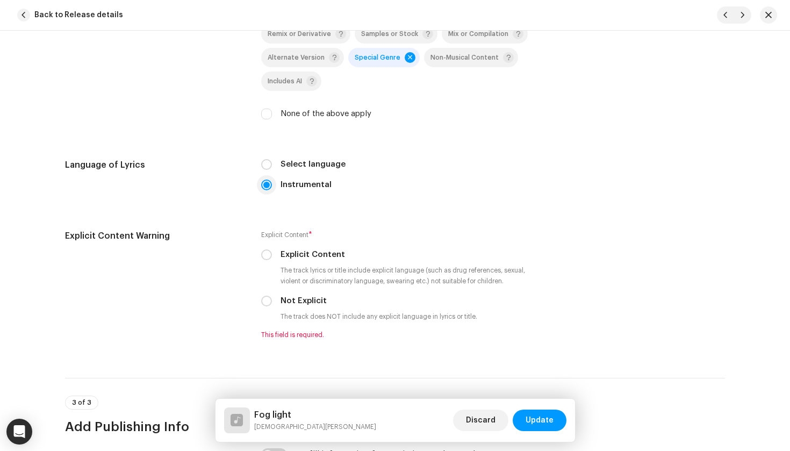
scroll to position [1791, 0]
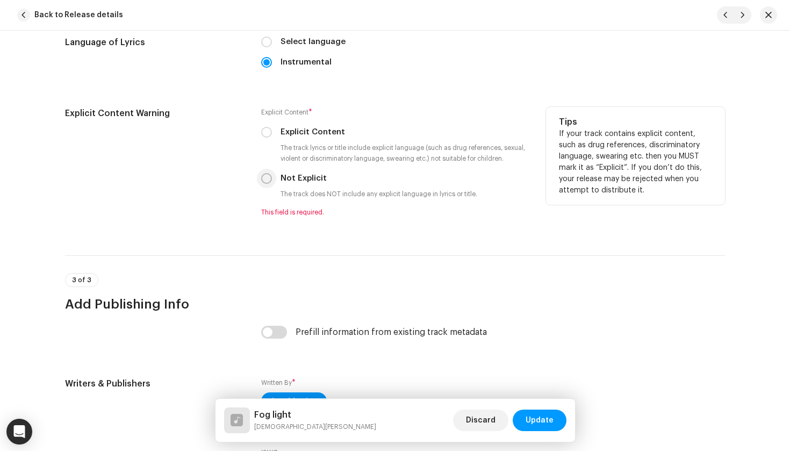
click at [266, 180] on input "Not Explicit" at bounding box center [266, 178] width 11 height 11
radio input "true"
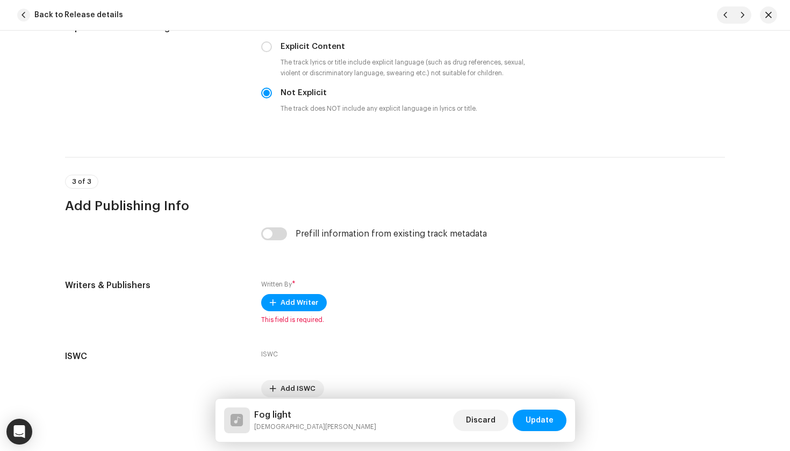
scroll to position [1886, 0]
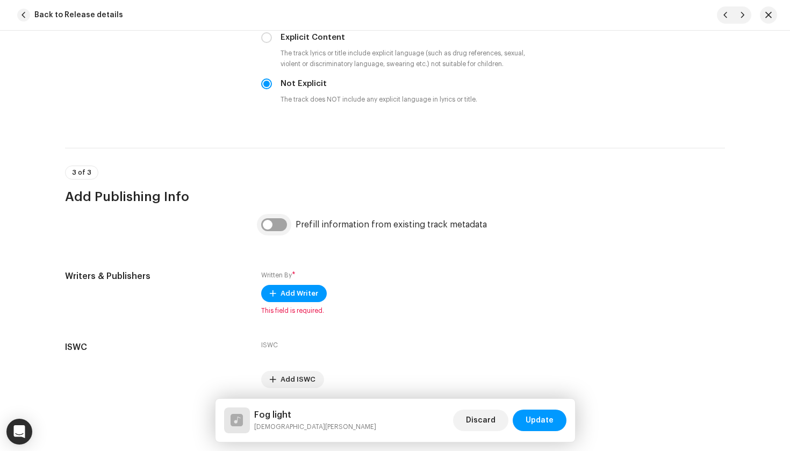
click at [270, 228] on input "checkbox" at bounding box center [274, 224] width 26 height 13
checkbox input "true"
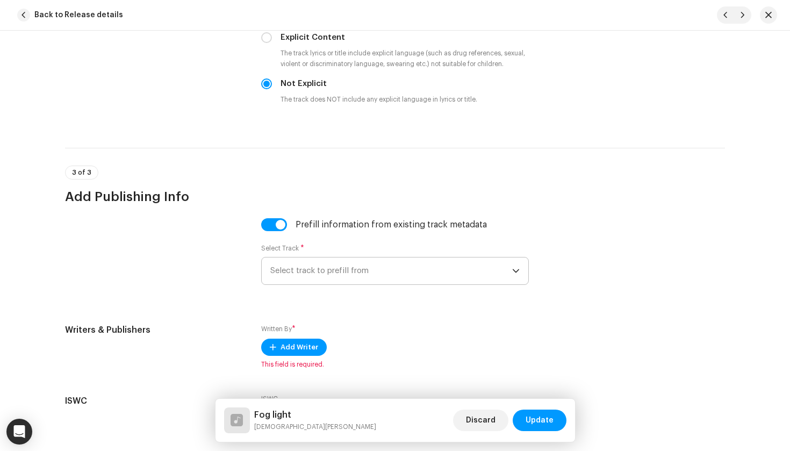
click at [330, 275] on span "Select track to prefill from" at bounding box center [391, 271] width 242 height 27
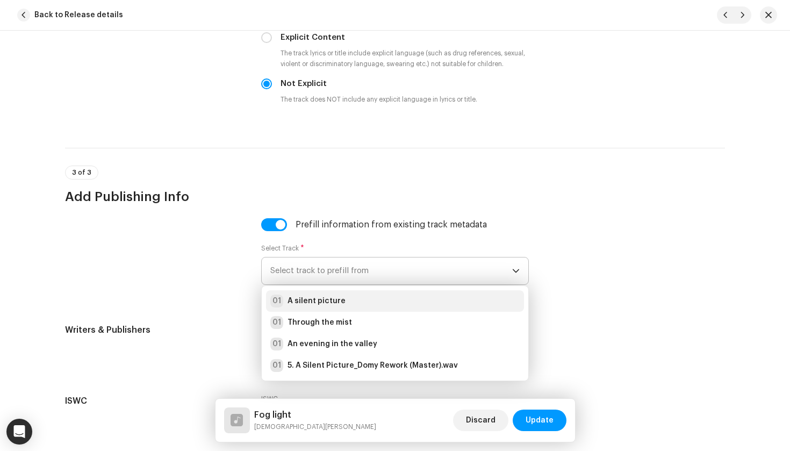
click at [330, 302] on strong "A silent picture" at bounding box center [317, 301] width 58 height 11
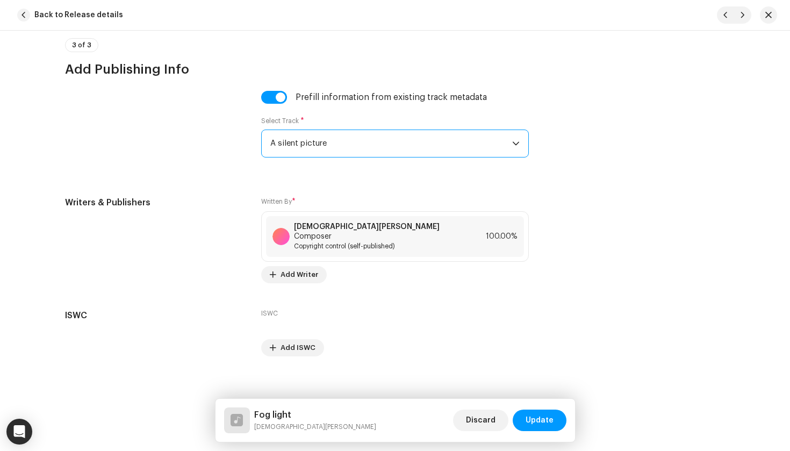
scroll to position [2012, 0]
click at [549, 420] on span "Update" at bounding box center [540, 421] width 28 height 22
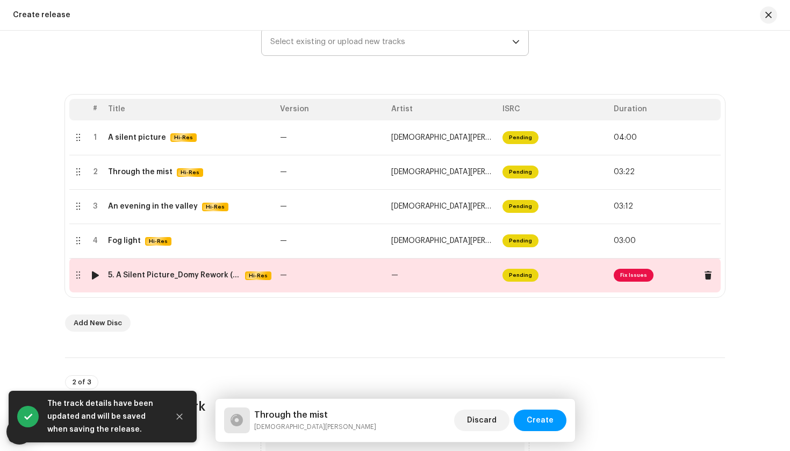
click at [177, 287] on td "5. A Silent Picture_Domy Rework (Master).wav Hi-Res" at bounding box center [190, 275] width 172 height 34
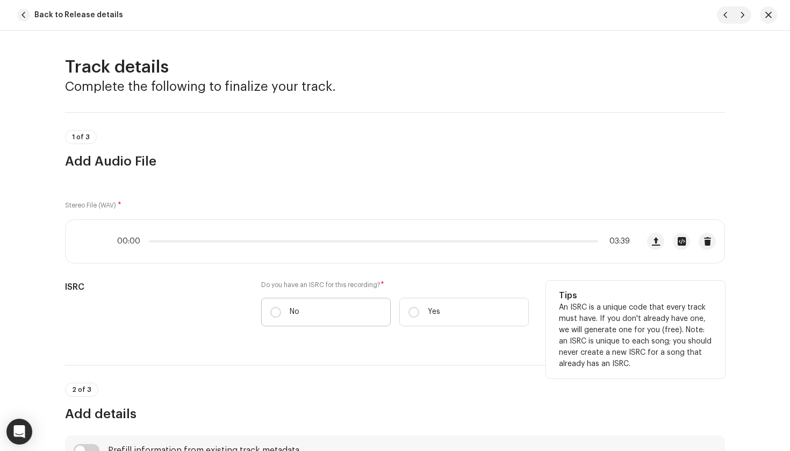
click at [304, 312] on label "No" at bounding box center [326, 312] width 130 height 28
click at [281, 312] on input "No" at bounding box center [275, 312] width 11 height 11
radio input "true"
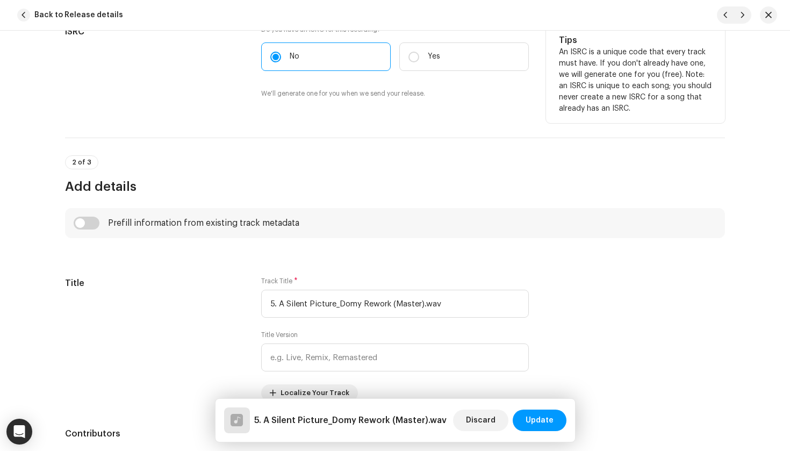
scroll to position [256, 0]
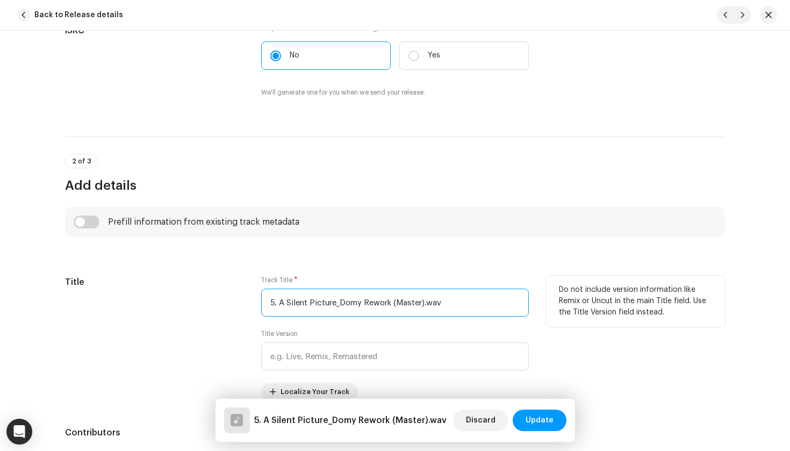
click at [346, 296] on input "5. A Silent Picture_Domy Rework (Master).wav" at bounding box center [395, 303] width 268 height 28
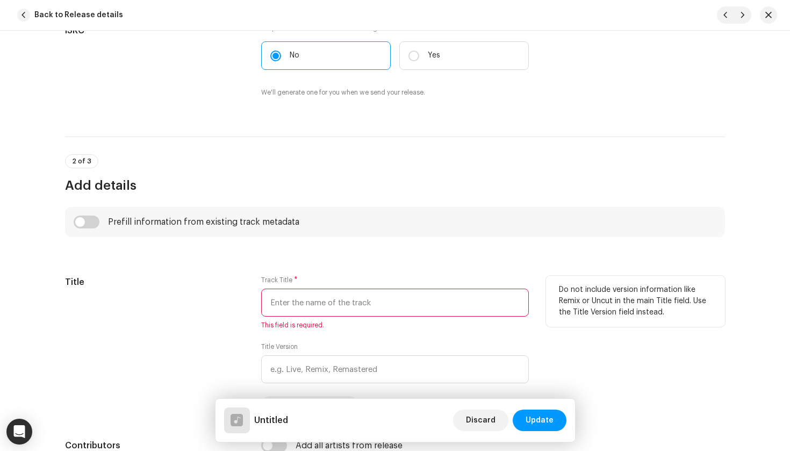
paste input "Moving still"
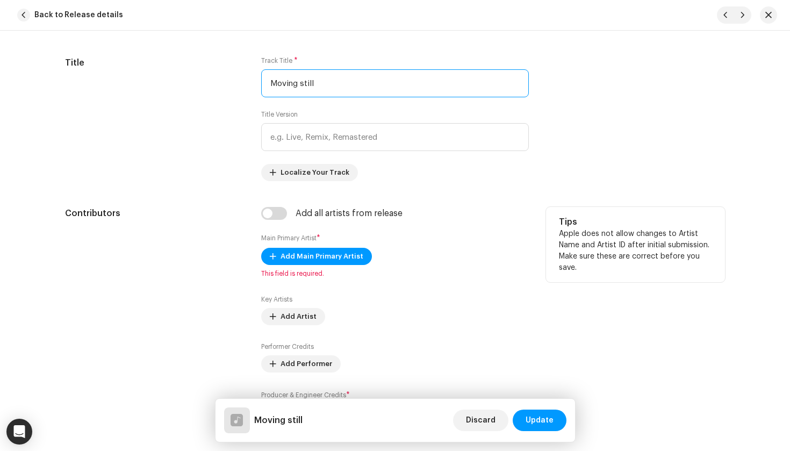
scroll to position [479, 0]
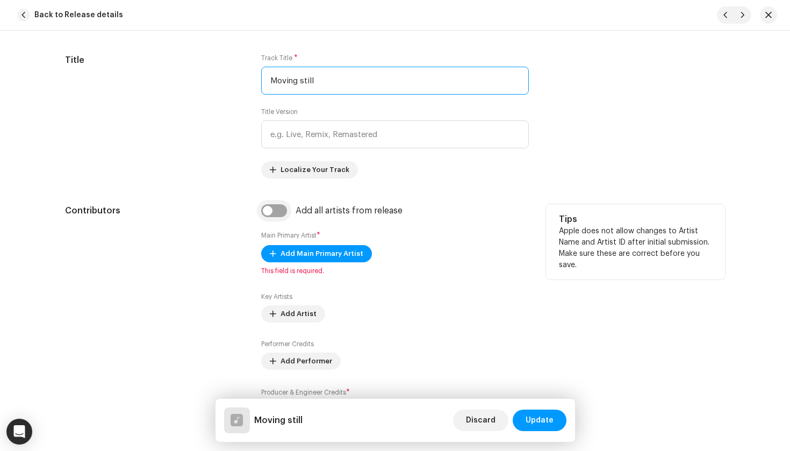
type input "Moving still"
click at [273, 208] on input "checkbox" at bounding box center [274, 210] width 26 height 13
checkbox input "true"
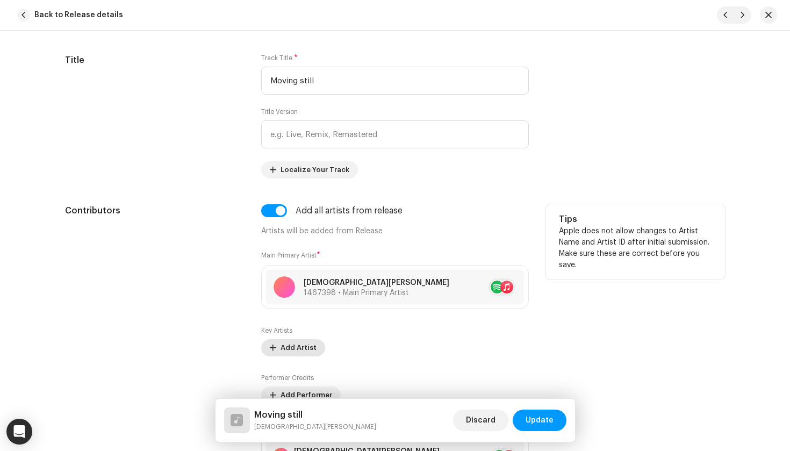
click at [290, 348] on span "Add Artist" at bounding box center [299, 348] width 36 height 22
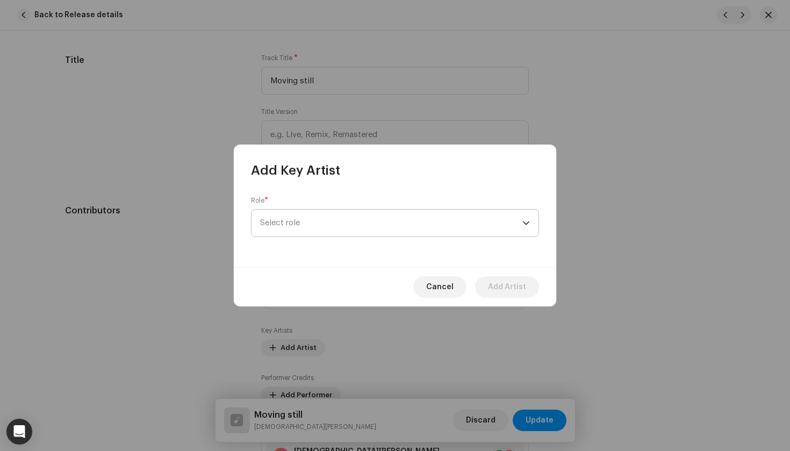
click at [330, 217] on span "Select role" at bounding box center [391, 223] width 262 height 27
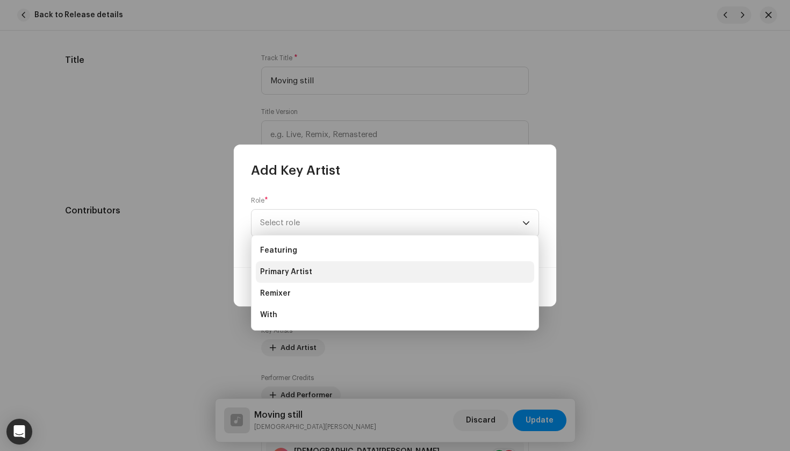
click at [315, 266] on li "Primary Artist" at bounding box center [395, 272] width 279 height 22
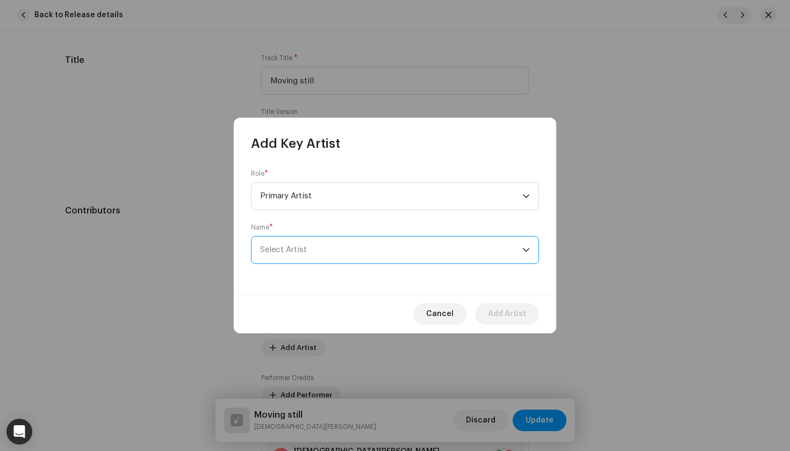
click at [315, 253] on span "Select Artist" at bounding box center [391, 250] width 262 height 27
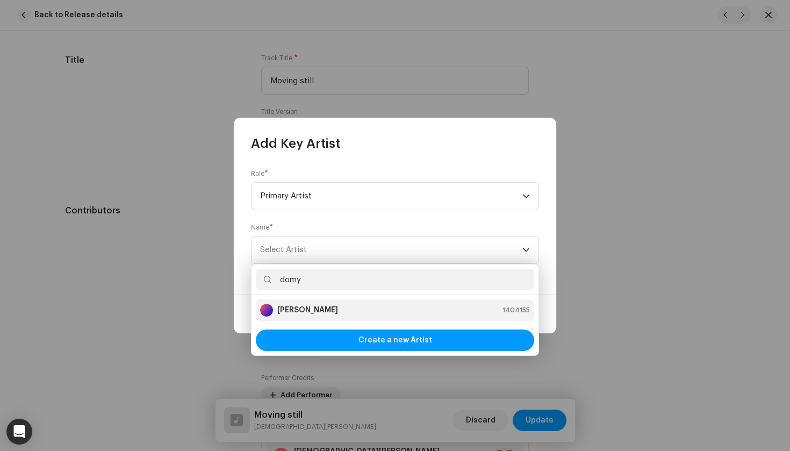
type input "domy"
click at [330, 313] on strong "[PERSON_NAME]" at bounding box center [307, 310] width 61 height 11
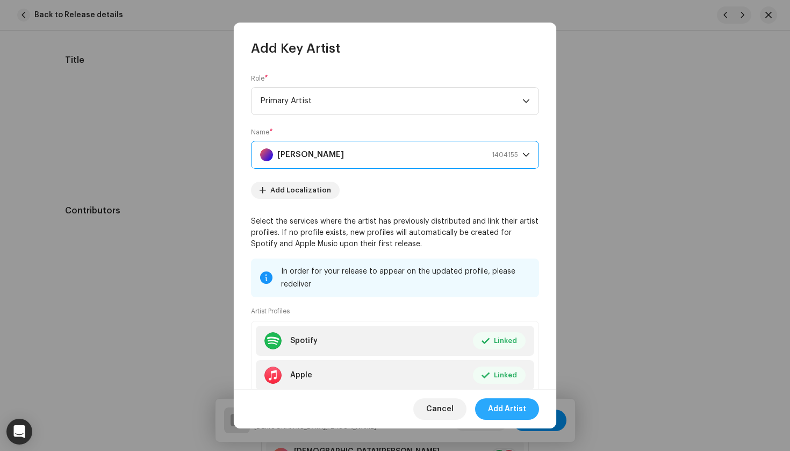
click at [523, 405] on span "Add Artist" at bounding box center [507, 409] width 38 height 22
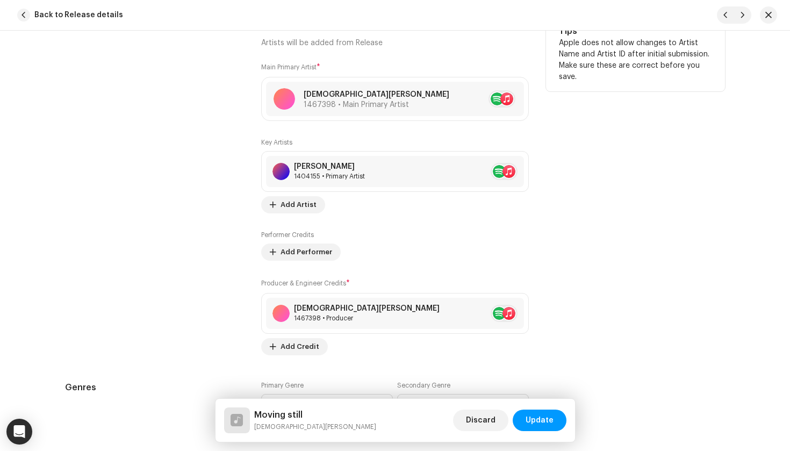
scroll to position [674, 0]
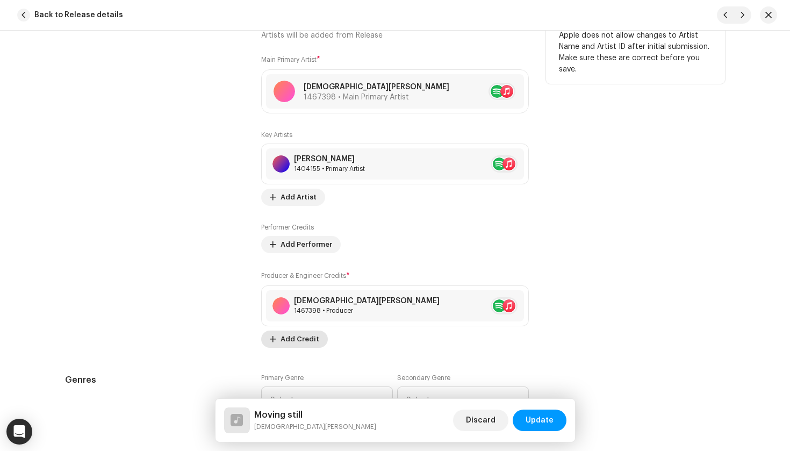
click at [297, 339] on span "Add Credit" at bounding box center [300, 340] width 39 height 22
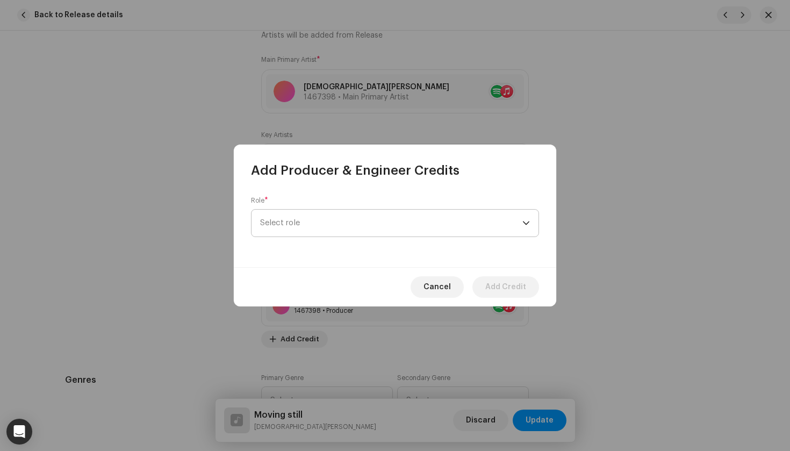
click at [321, 226] on span "Select role" at bounding box center [391, 223] width 262 height 27
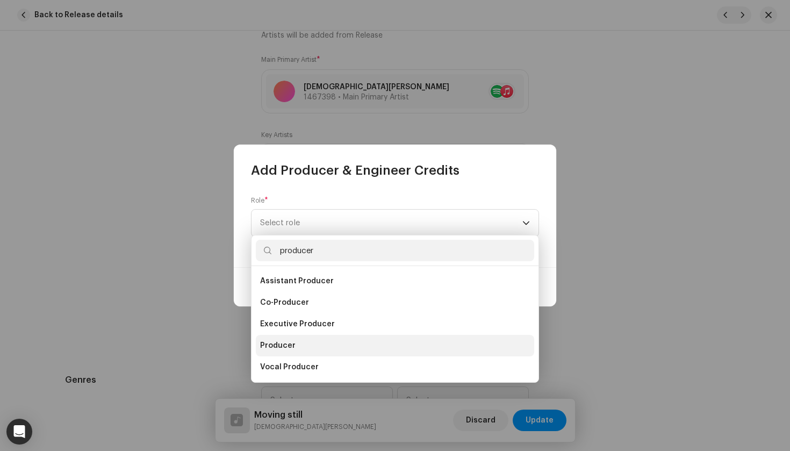
type input "producer"
click at [295, 344] on li "Producer" at bounding box center [395, 346] width 279 height 22
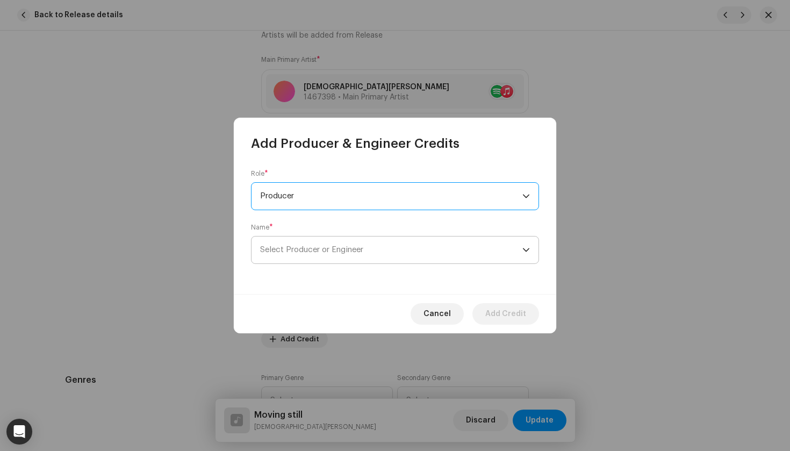
click at [332, 250] on span "Select Producer or Engineer" at bounding box center [311, 250] width 103 height 8
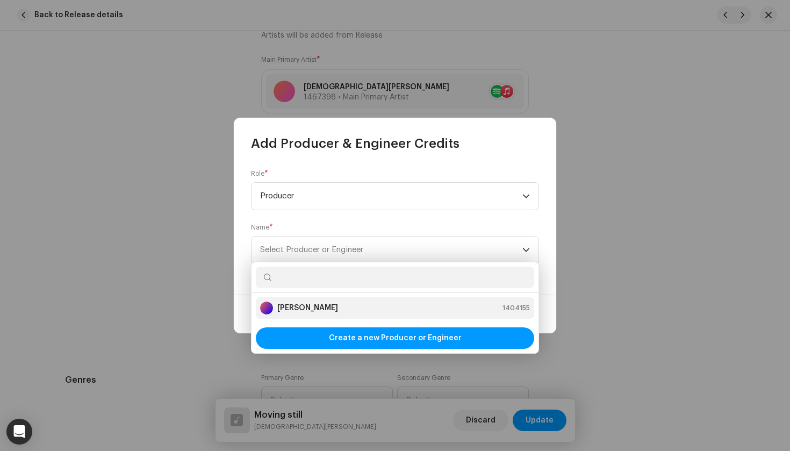
click at [317, 310] on strong "[PERSON_NAME]" at bounding box center [307, 308] width 61 height 11
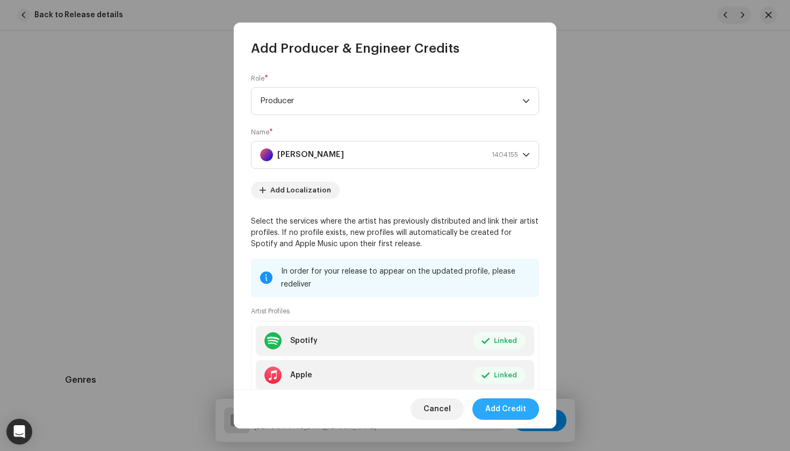
click at [491, 413] on span "Add Credit" at bounding box center [506, 409] width 41 height 22
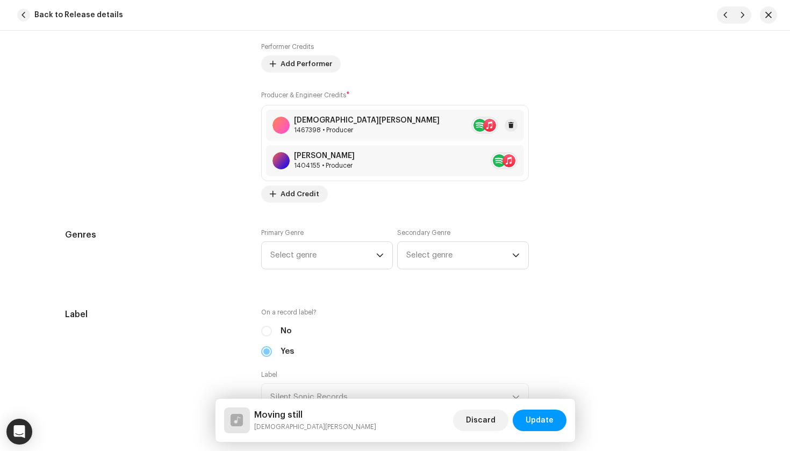
scroll to position [855, 0]
click at [363, 259] on span "Select genre" at bounding box center [323, 254] width 106 height 27
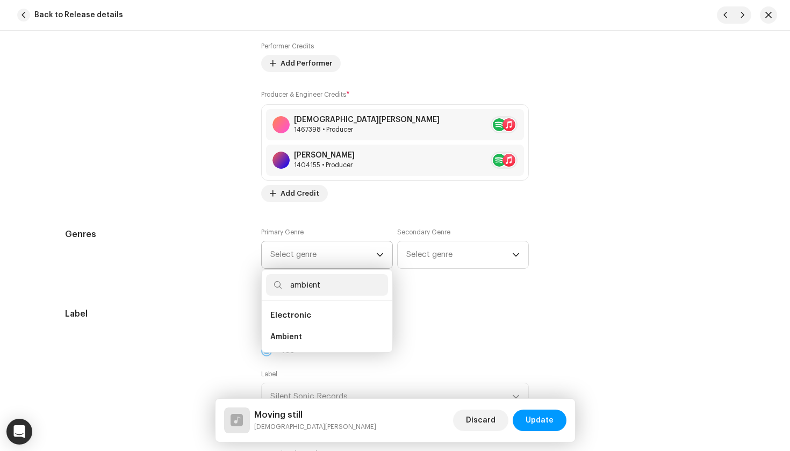
type input "ambient"
click at [343, 322] on li "Electronic" at bounding box center [327, 316] width 122 height 22
click at [339, 329] on li "Ambient" at bounding box center [327, 337] width 122 height 22
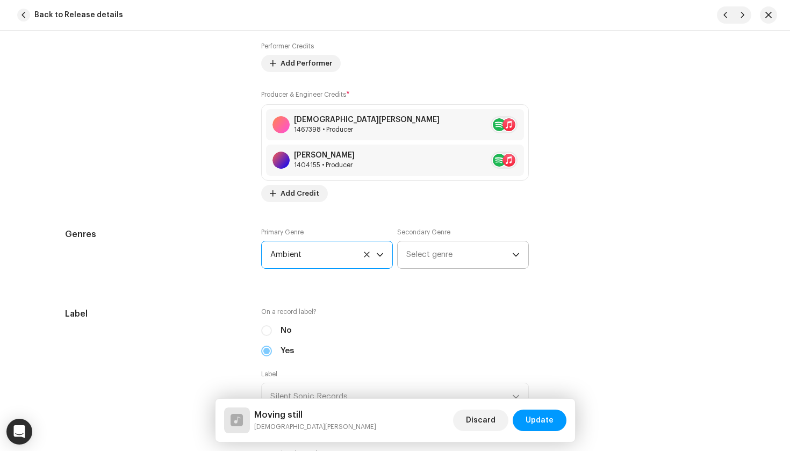
click at [455, 260] on span "Select genre" at bounding box center [459, 254] width 106 height 27
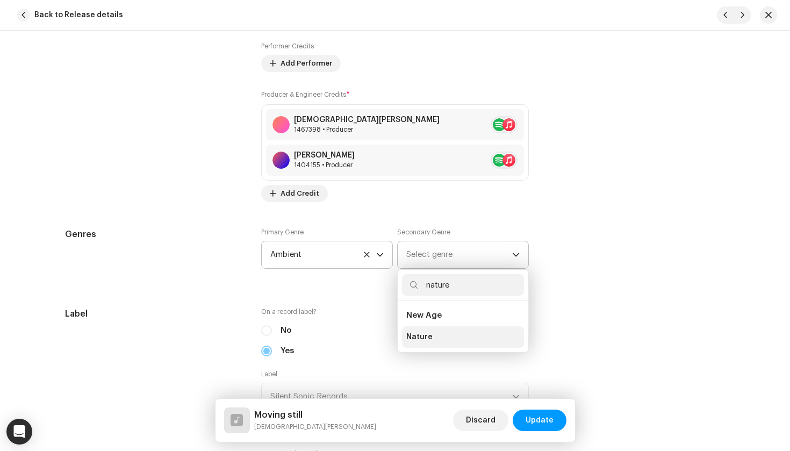
type input "nature"
click at [430, 337] on li "Nature" at bounding box center [463, 337] width 122 height 22
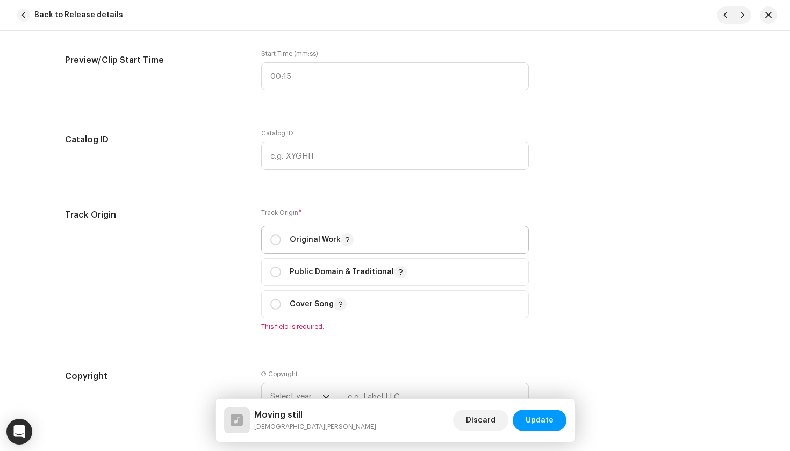
click at [325, 241] on p "Original Work" at bounding box center [322, 239] width 64 height 13
radio input "true"
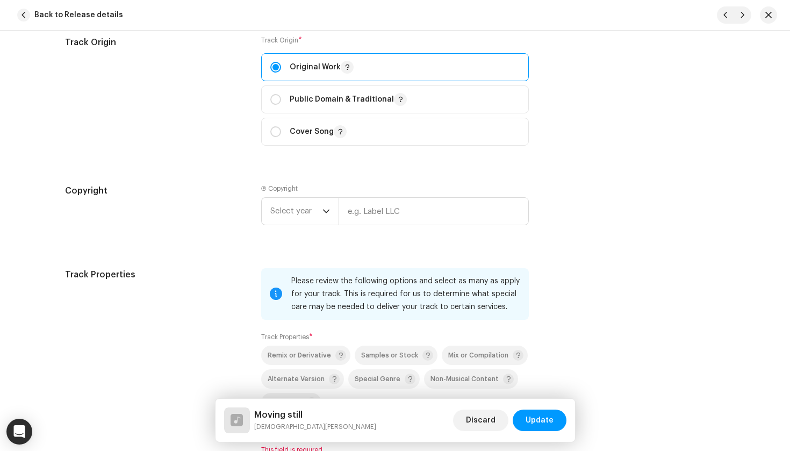
scroll to position [1441, 0]
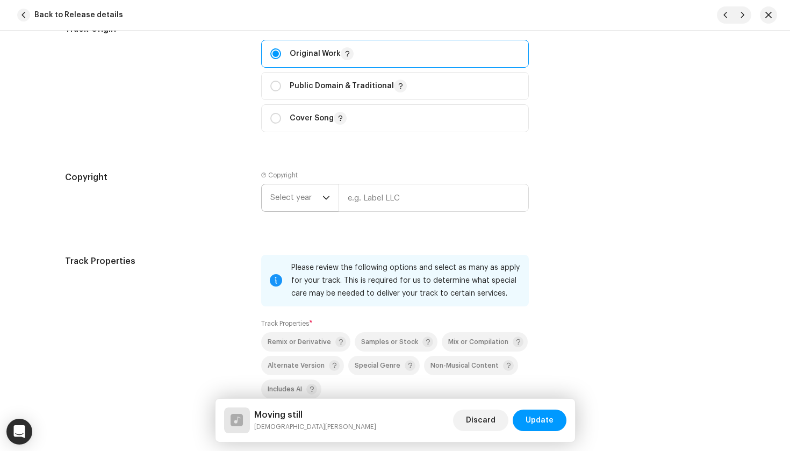
click at [302, 195] on span "Select year" at bounding box center [296, 197] width 52 height 27
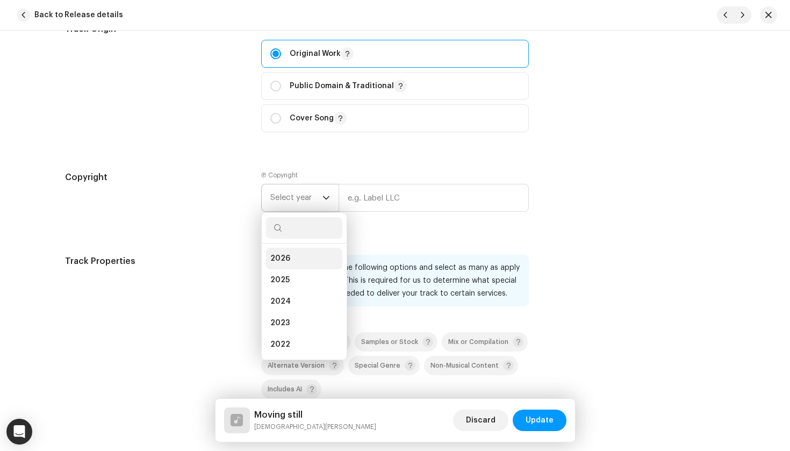
click at [298, 257] on li "2026" at bounding box center [304, 259] width 76 height 22
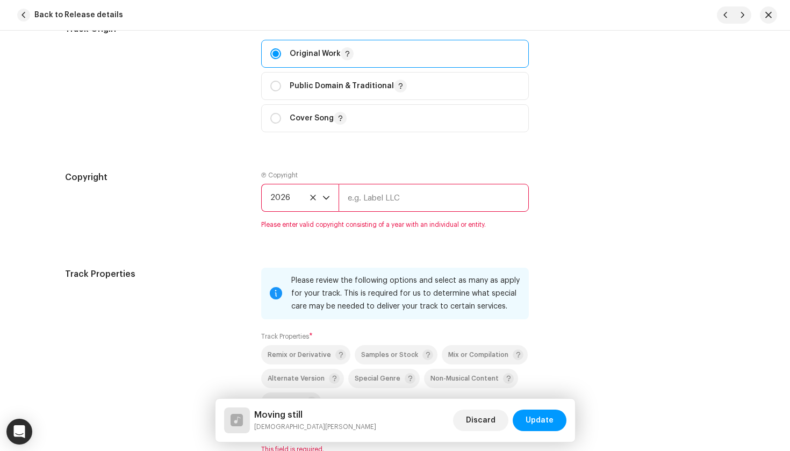
click at [385, 206] on input "text" at bounding box center [434, 198] width 190 height 28
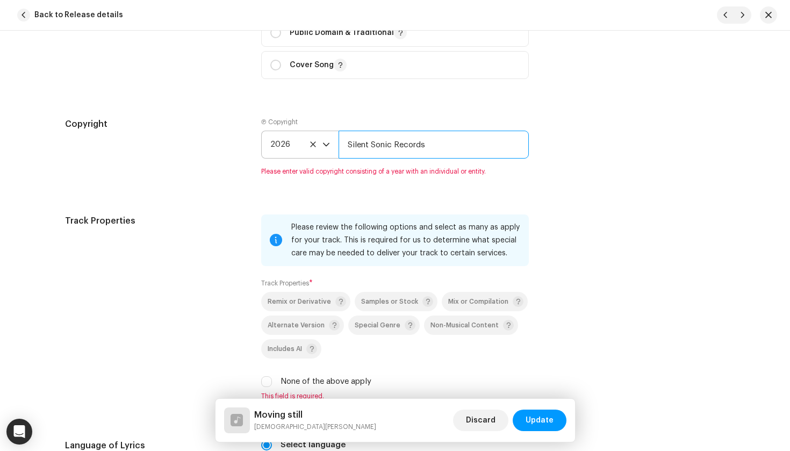
scroll to position [1495, 0]
type input "Silent Sonic Records"
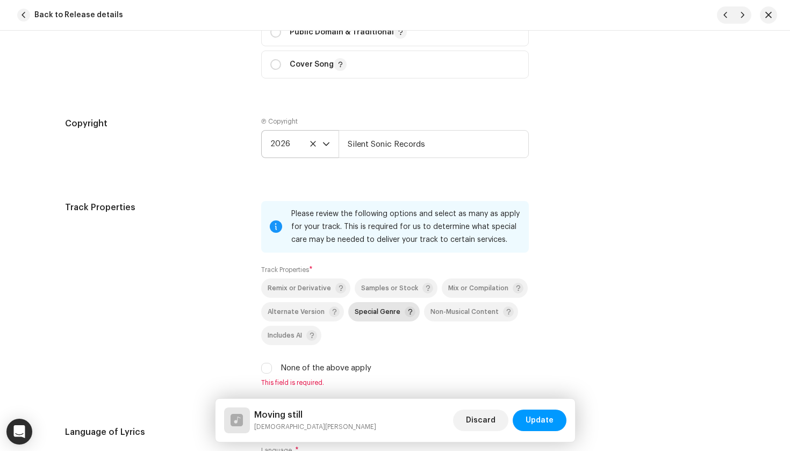
click at [360, 321] on p-togglebutton "Special Genre" at bounding box center [384, 311] width 72 height 19
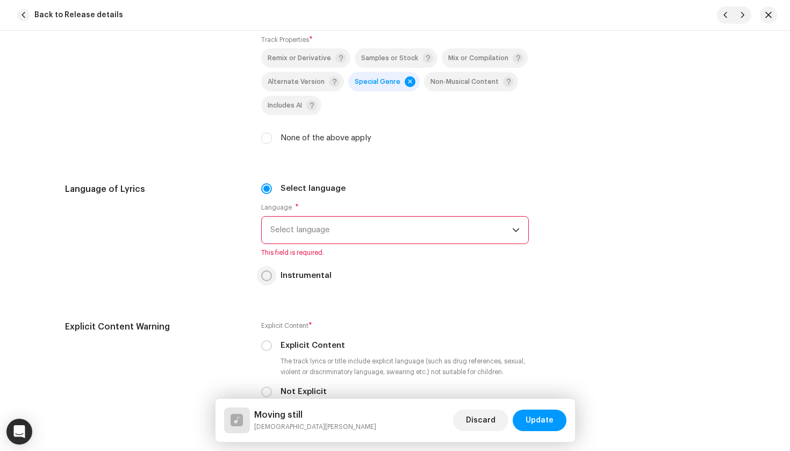
click at [261, 272] on input "Instrumental" at bounding box center [266, 275] width 11 height 11
radio input "true"
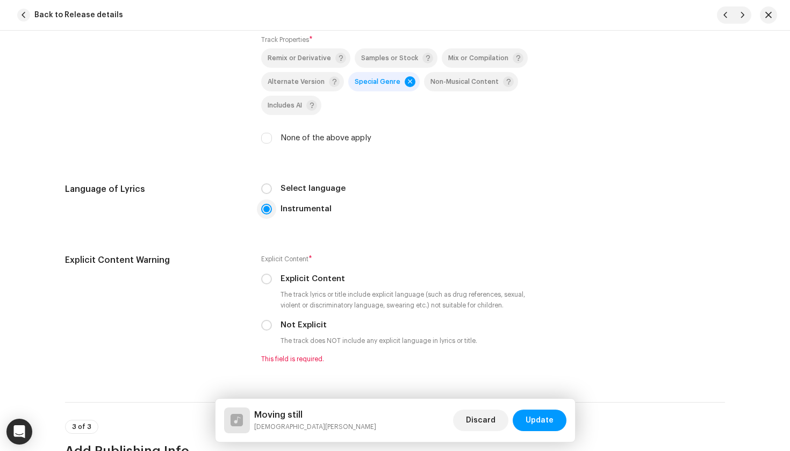
scroll to position [1807, 0]
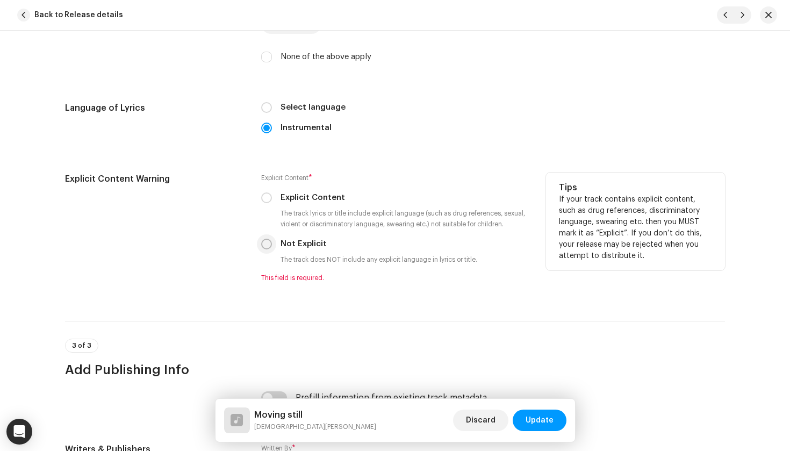
click at [267, 243] on input "Not Explicit" at bounding box center [266, 244] width 11 height 11
radio input "true"
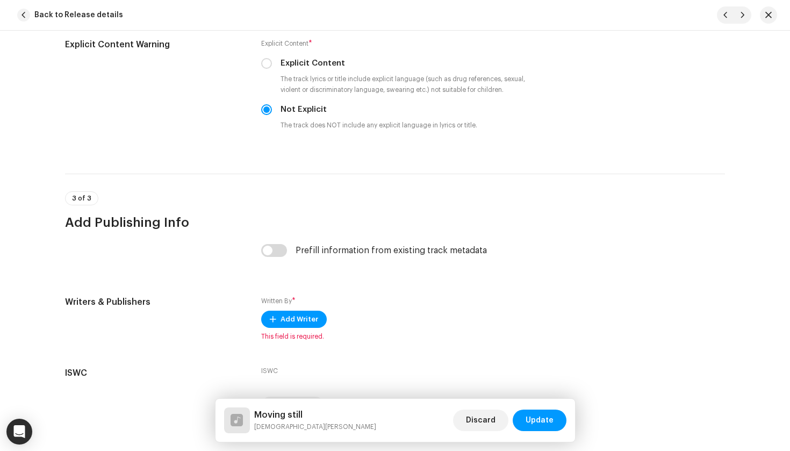
scroll to position [1942, 0]
click at [272, 249] on input "checkbox" at bounding box center [274, 249] width 26 height 13
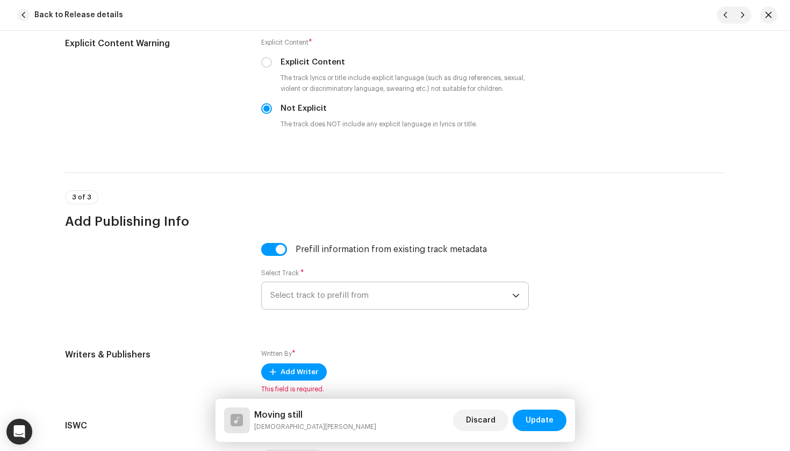
click at [299, 297] on span "Select track to prefill from" at bounding box center [391, 295] width 242 height 27
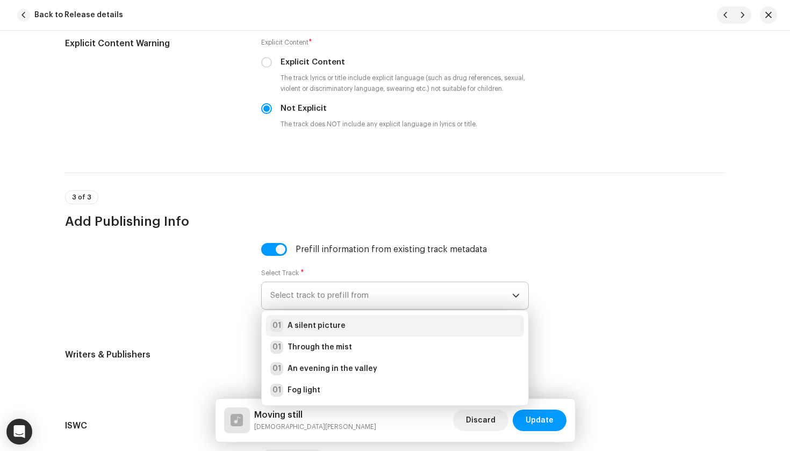
click at [299, 327] on strong "A silent picture" at bounding box center [317, 325] width 58 height 11
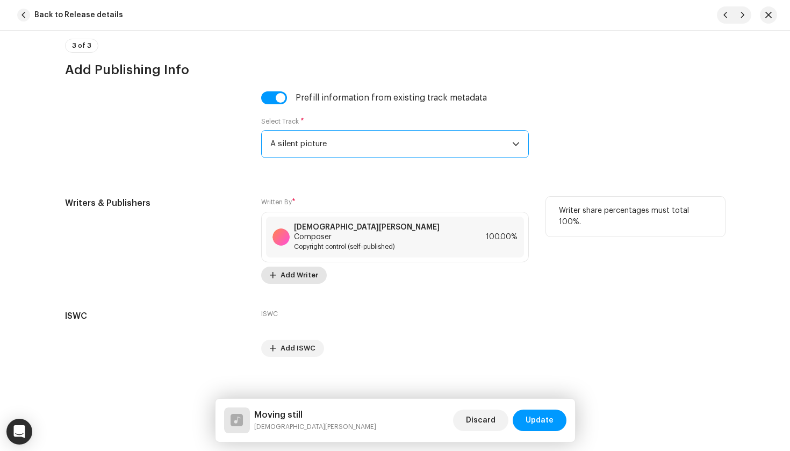
scroll to position [2093, 0]
click at [292, 267] on span "Add Writer" at bounding box center [300, 276] width 38 height 22
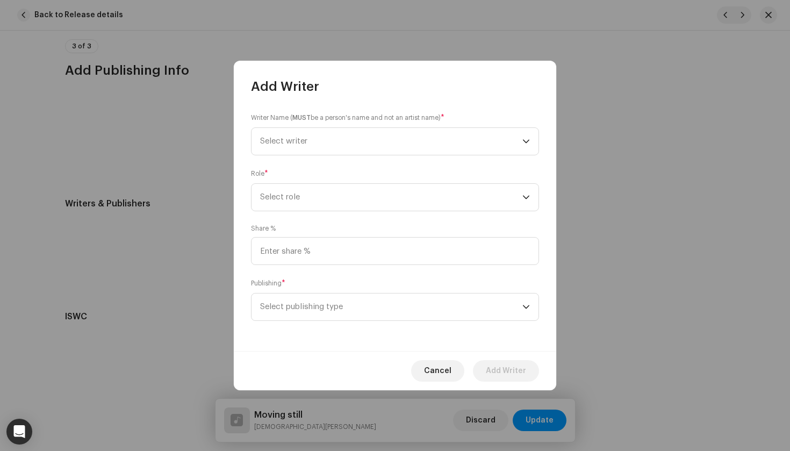
click at [436, 356] on div "Cancel Add Writer" at bounding box center [395, 370] width 323 height 39
click at [436, 368] on span "Cancel" at bounding box center [437, 371] width 27 height 22
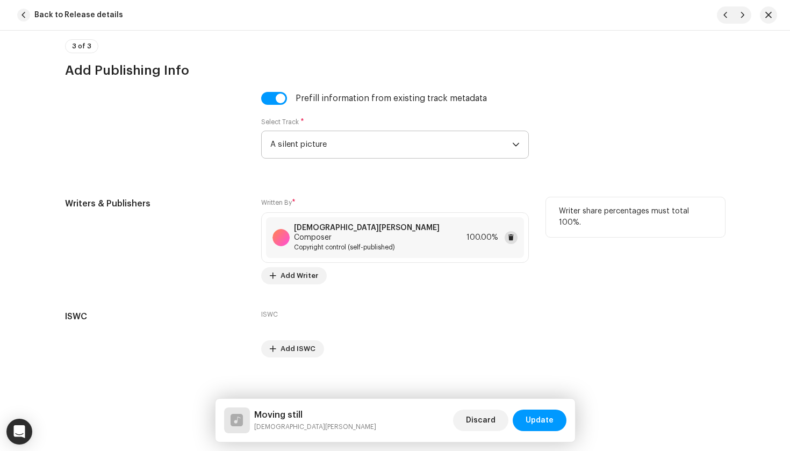
click at [511, 233] on span at bounding box center [511, 237] width 6 height 9
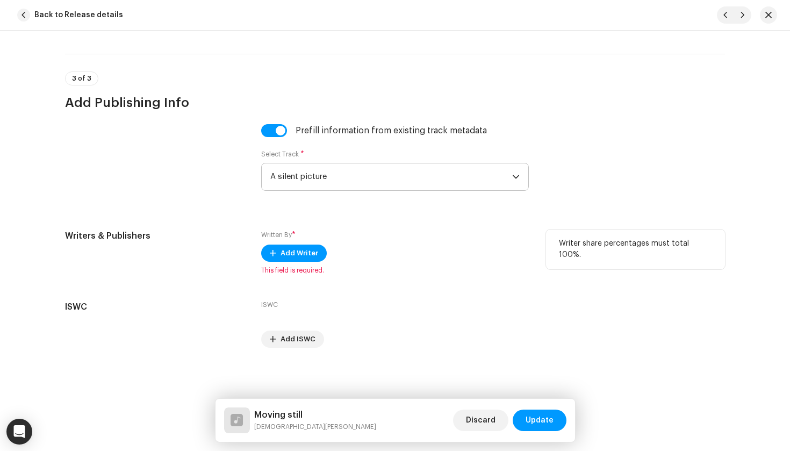
scroll to position [2061, 0]
click at [294, 241] on div "Written By * Add Writer This field is required." at bounding box center [395, 252] width 268 height 45
click at [294, 246] on span "Add Writer" at bounding box center [300, 253] width 38 height 22
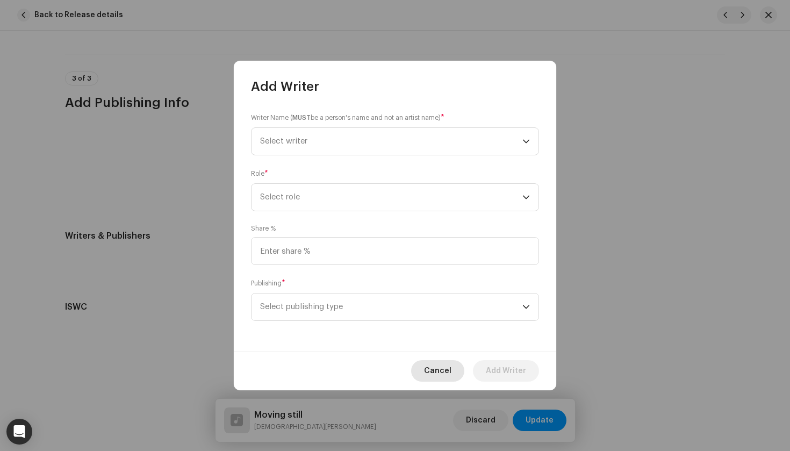
click at [431, 368] on span "Cancel" at bounding box center [437, 371] width 27 height 22
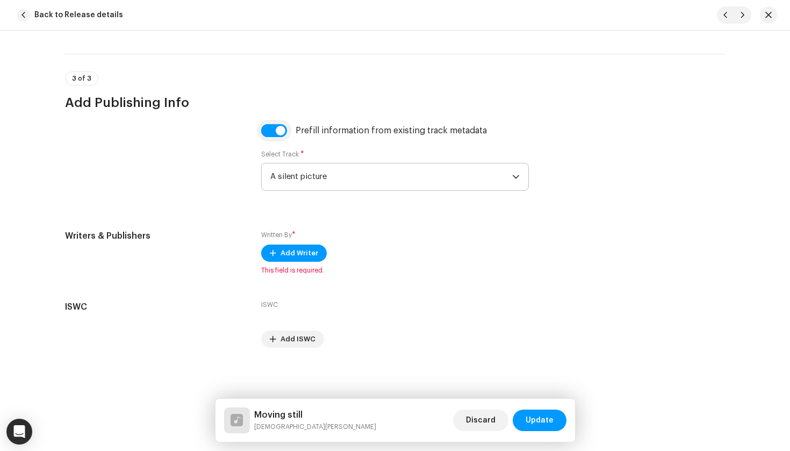
click at [270, 128] on input "checkbox" at bounding box center [274, 130] width 26 height 13
checkbox input "false"
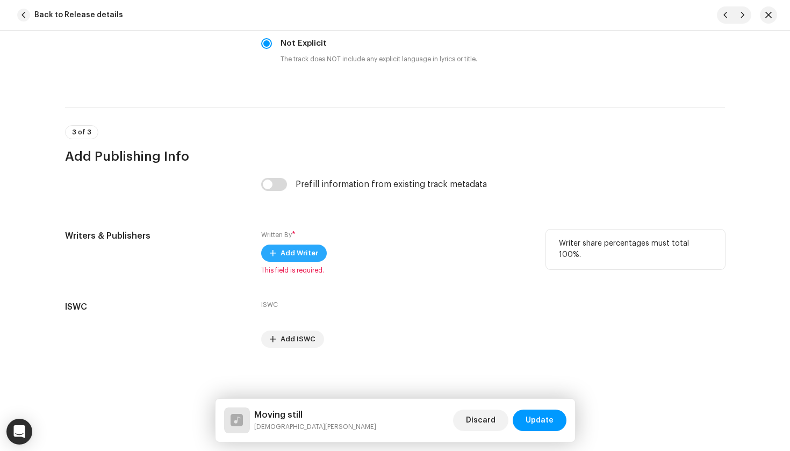
click at [287, 247] on span "Add Writer" at bounding box center [300, 253] width 38 height 22
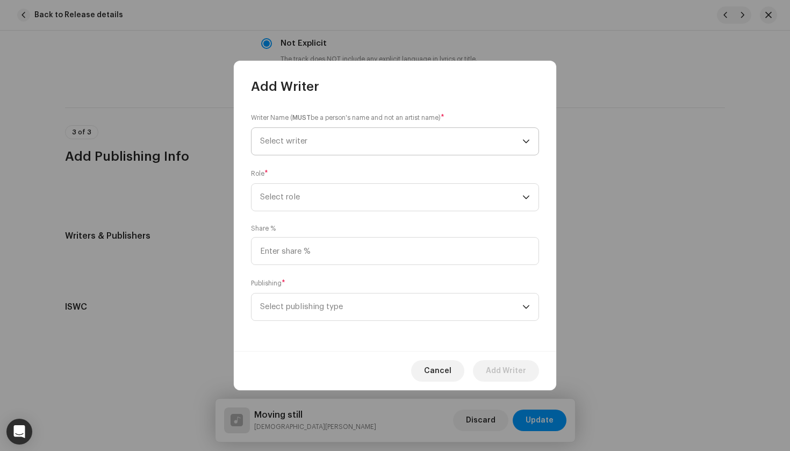
click at [303, 154] on span "Select writer" at bounding box center [391, 141] width 262 height 27
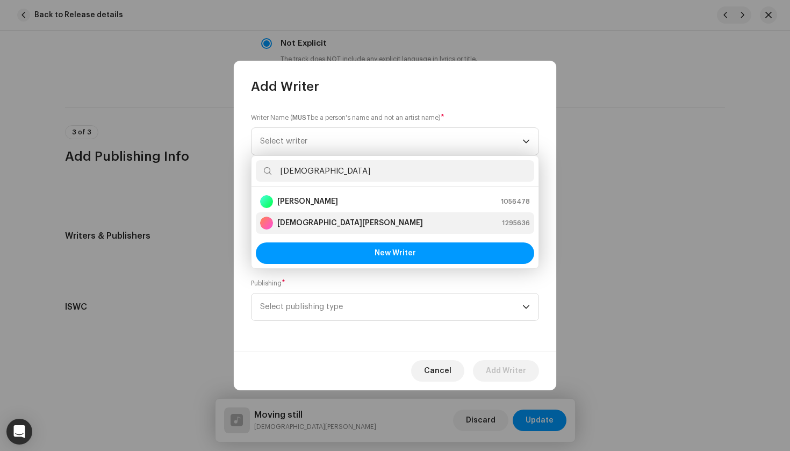
type input "[DEMOGRAPHIC_DATA]"
click at [301, 222] on strong "[DEMOGRAPHIC_DATA][PERSON_NAME]" at bounding box center [350, 223] width 146 height 11
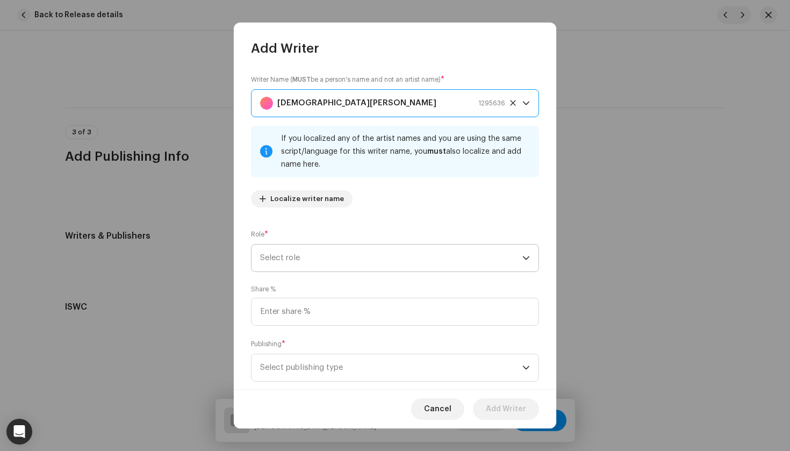
click at [313, 266] on span "Select role" at bounding box center [391, 258] width 262 height 27
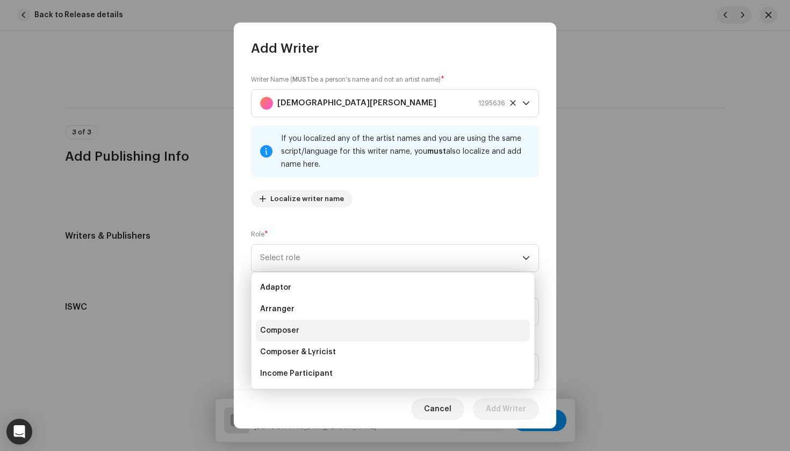
click at [302, 327] on li "Composer" at bounding box center [393, 331] width 274 height 22
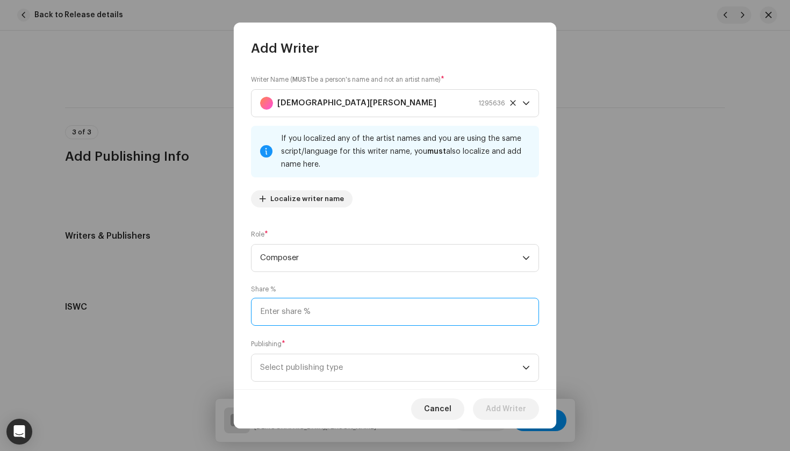
click at [304, 316] on input at bounding box center [395, 312] width 288 height 28
type input "50.00"
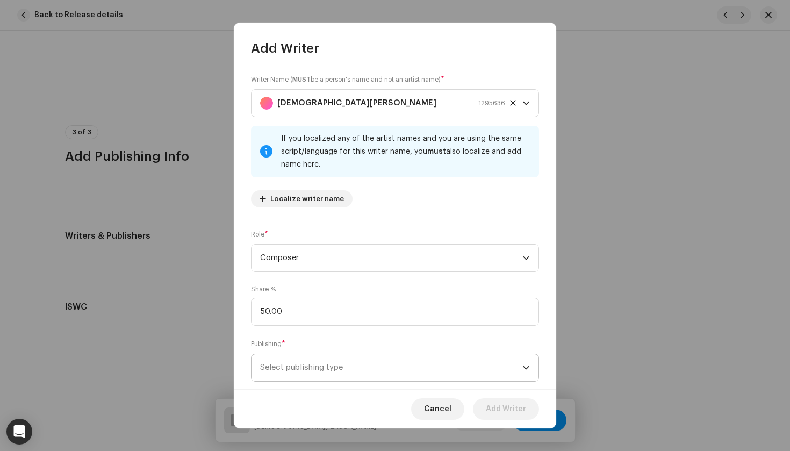
click at [384, 369] on span "Select publishing type" at bounding box center [391, 367] width 262 height 27
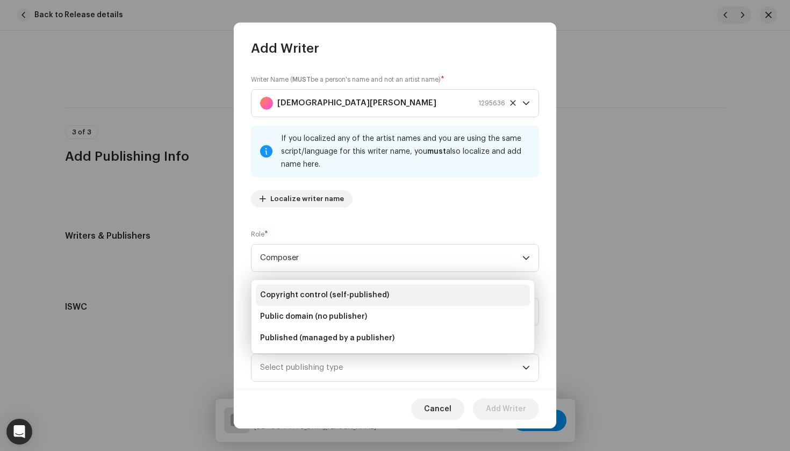
click at [367, 286] on li "Copyright control (self-published)" at bounding box center [393, 295] width 274 height 22
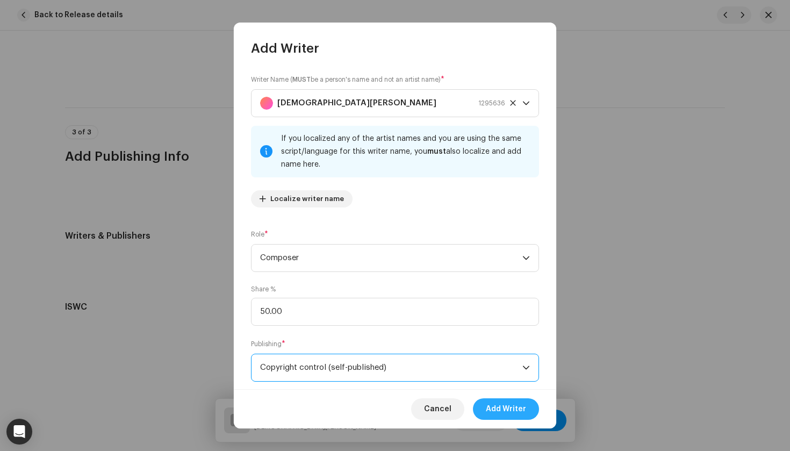
click at [513, 412] on span "Add Writer" at bounding box center [506, 409] width 40 height 22
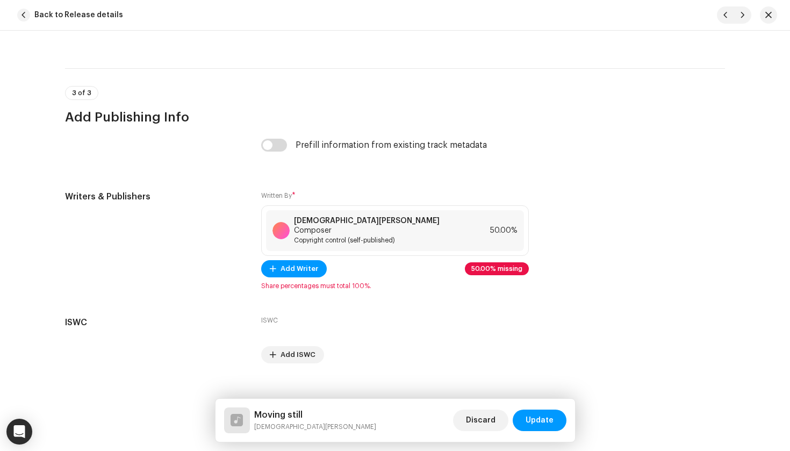
scroll to position [2051, 0]
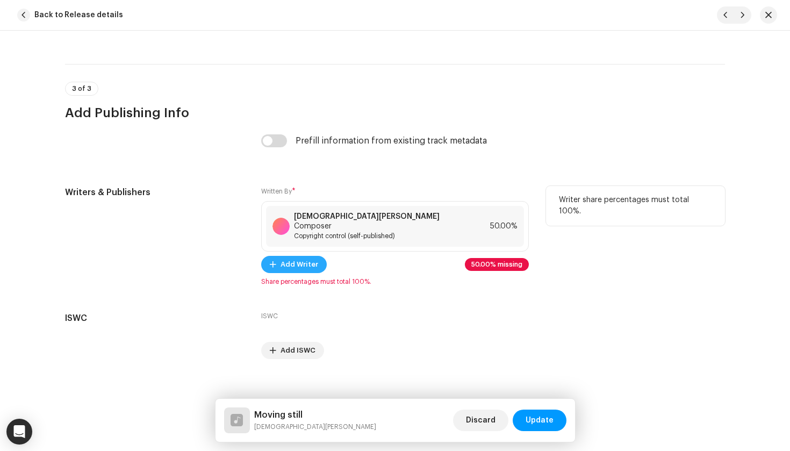
click at [308, 254] on span "Add Writer" at bounding box center [300, 265] width 38 height 22
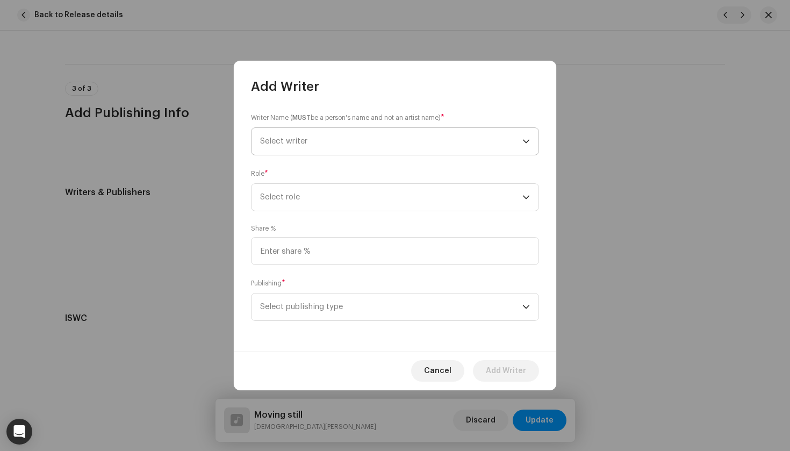
click at [309, 146] on span "Select writer" at bounding box center [391, 141] width 262 height 27
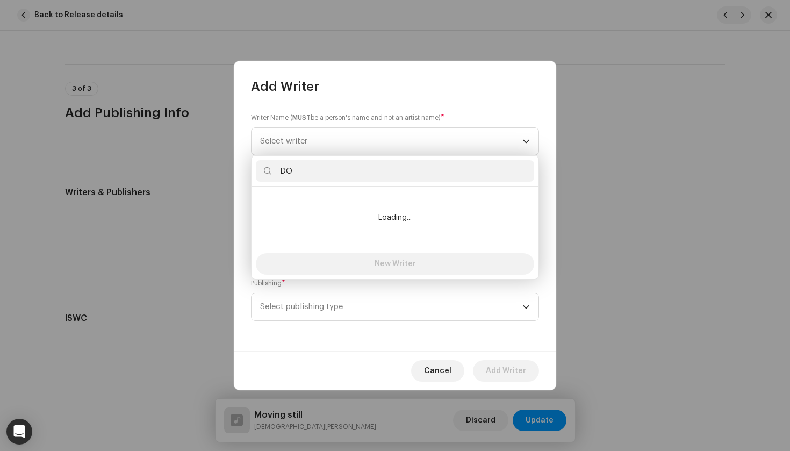
type input "D"
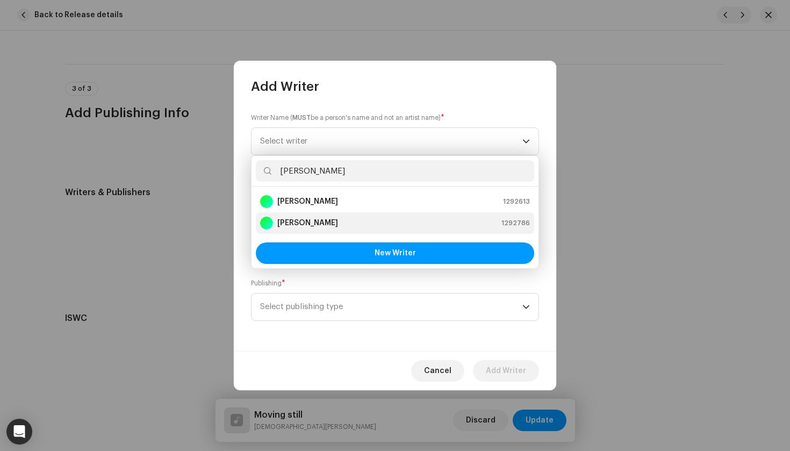
type input "[PERSON_NAME]"
click at [323, 217] on div "[PERSON_NAME]" at bounding box center [299, 223] width 78 height 13
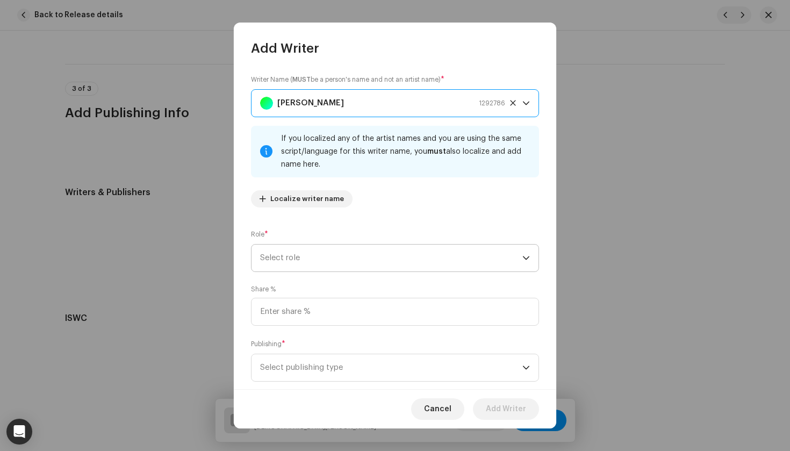
click at [323, 248] on span "Select role" at bounding box center [391, 258] width 262 height 27
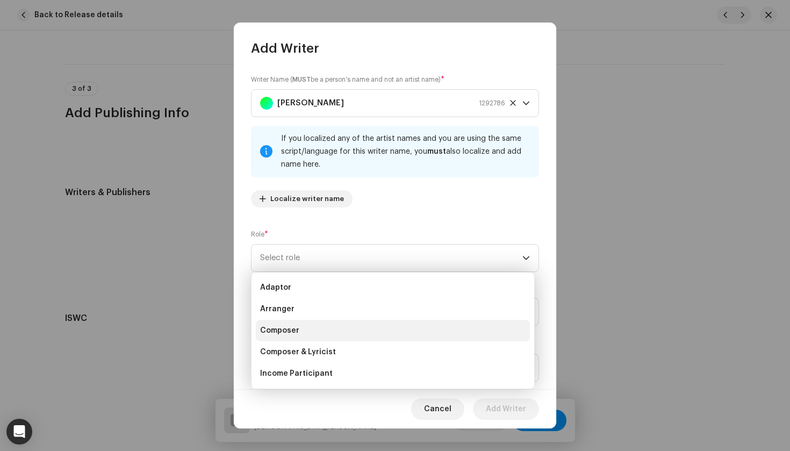
click at [306, 327] on li "Composer" at bounding box center [393, 331] width 274 height 22
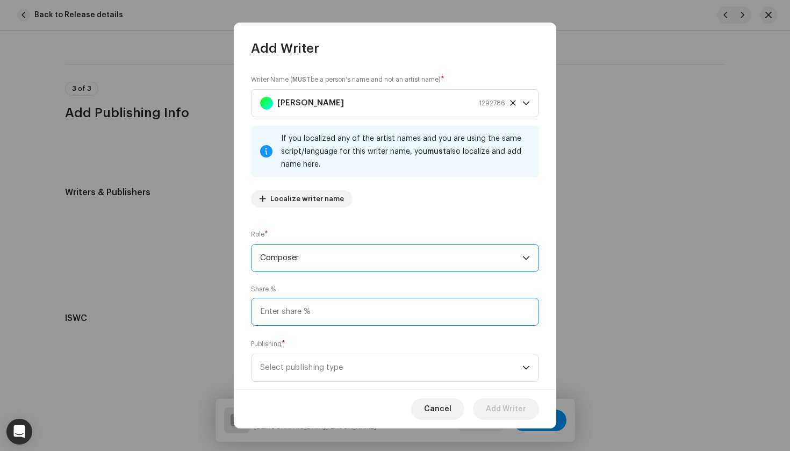
click at [322, 310] on input at bounding box center [395, 312] width 288 height 28
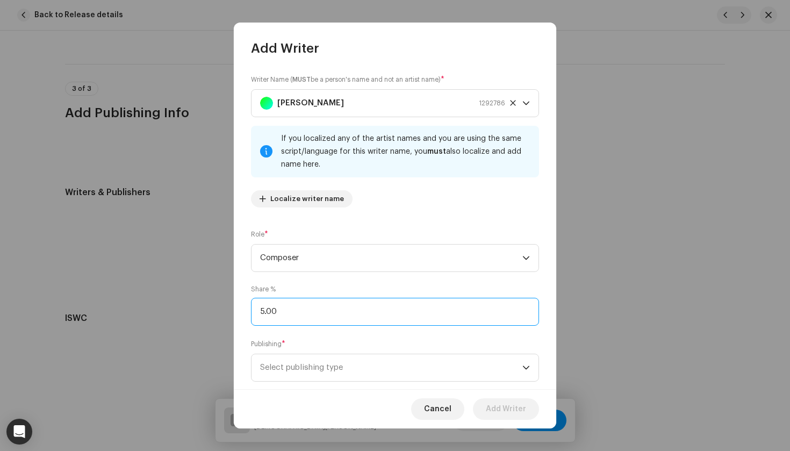
type input "50.00"
click at [375, 377] on span "Select publishing type" at bounding box center [391, 367] width 262 height 27
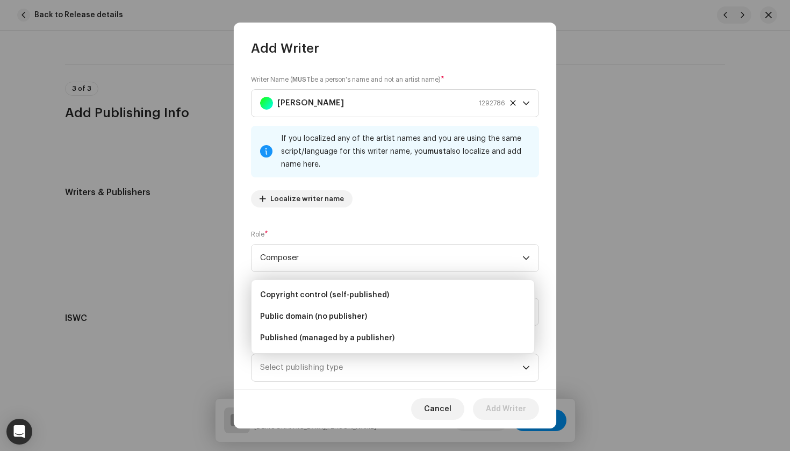
click at [360, 295] on span "Copyright control (self-published)" at bounding box center [324, 295] width 129 height 11
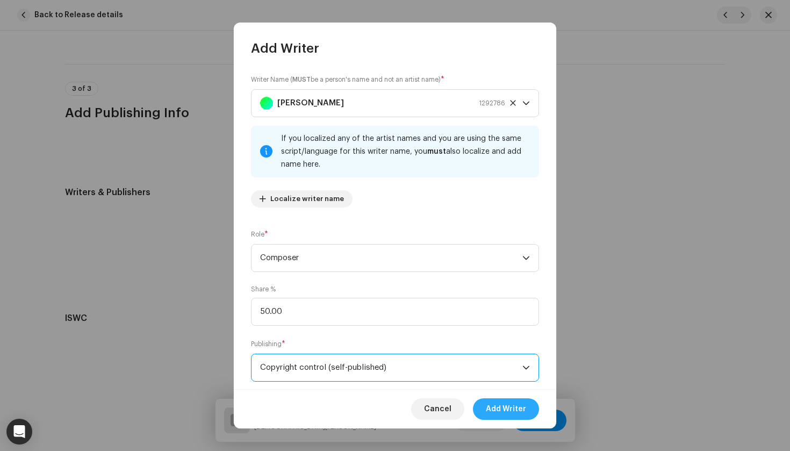
click at [500, 405] on span "Add Writer" at bounding box center [506, 409] width 40 height 22
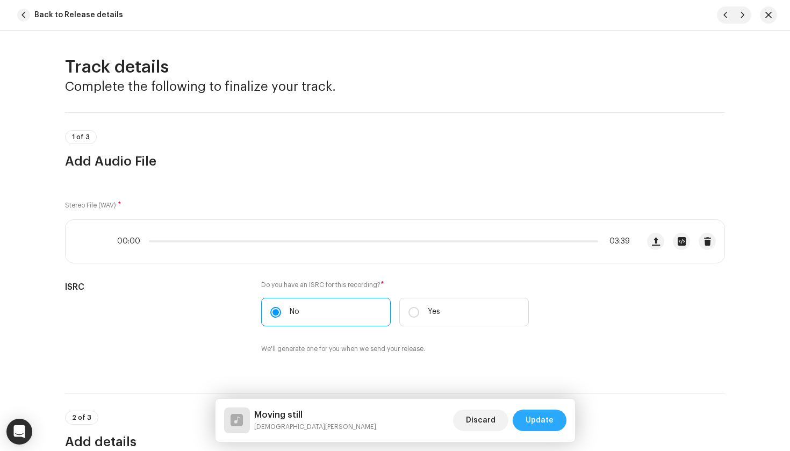
scroll to position [0, 0]
click at [547, 423] on span "Update" at bounding box center [540, 421] width 28 height 22
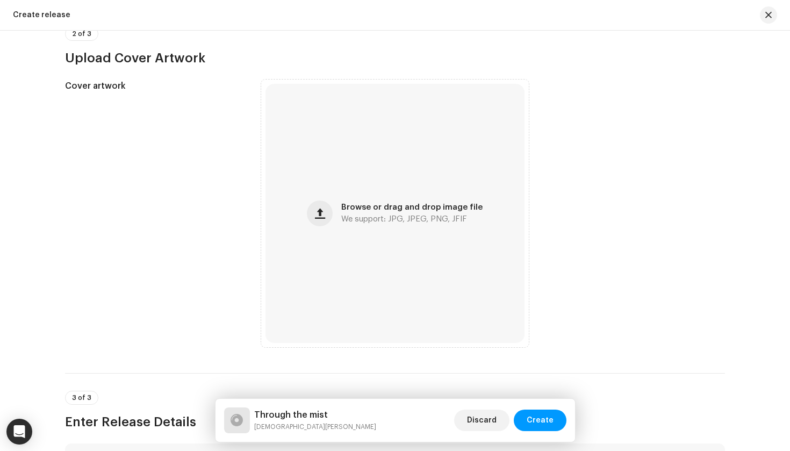
scroll to position [513, 0]
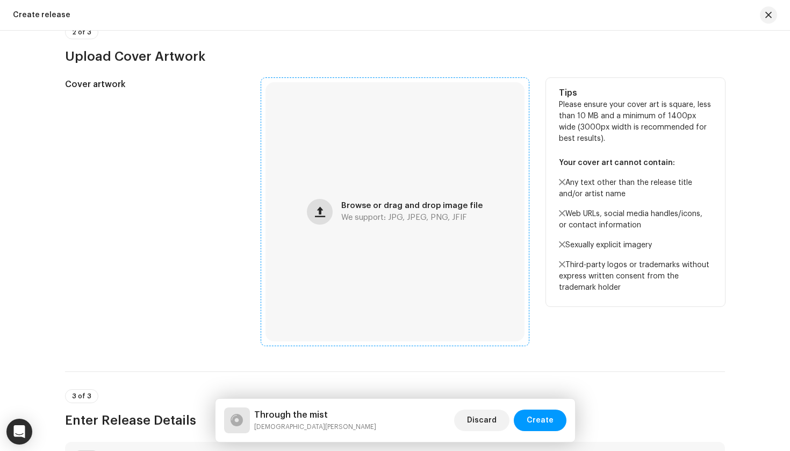
click at [327, 222] on button "button" at bounding box center [320, 212] width 26 height 26
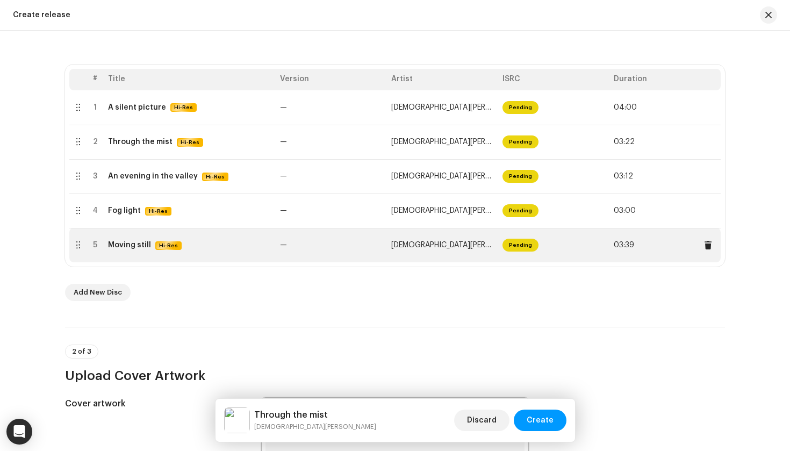
scroll to position [176, 0]
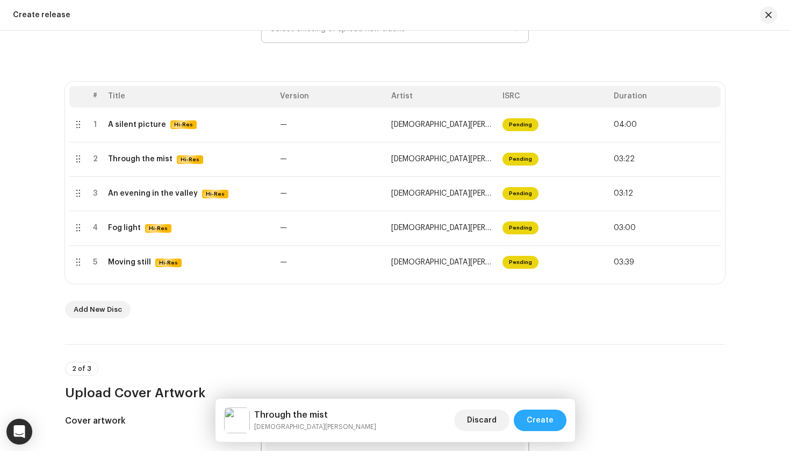
click at [540, 423] on span "Create" at bounding box center [540, 421] width 27 height 22
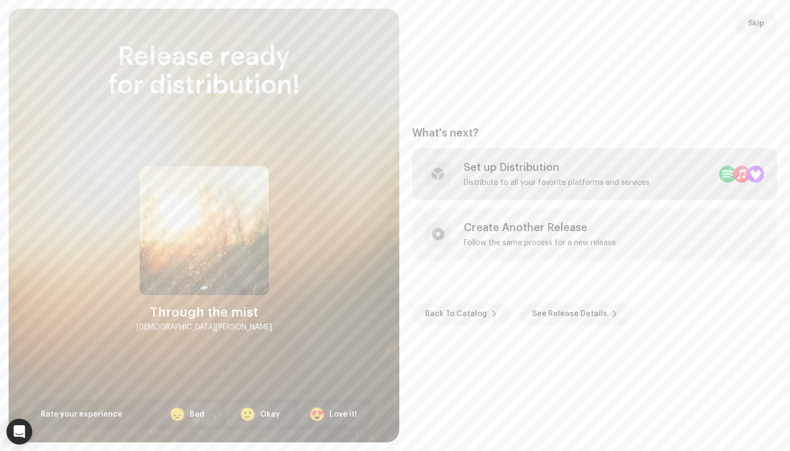
click at [569, 159] on div "Set up Distribution Distribute to all your favorite platforms and services" at bounding box center [594, 174] width 365 height 52
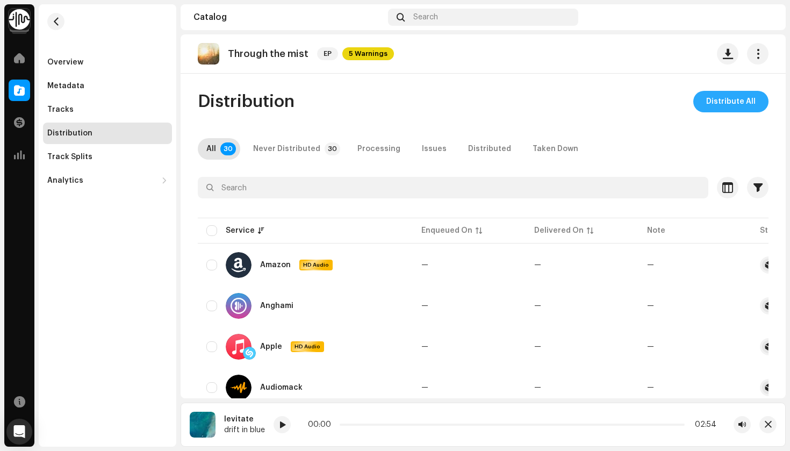
click at [735, 94] on span "Distribute All" at bounding box center [730, 102] width 49 height 22
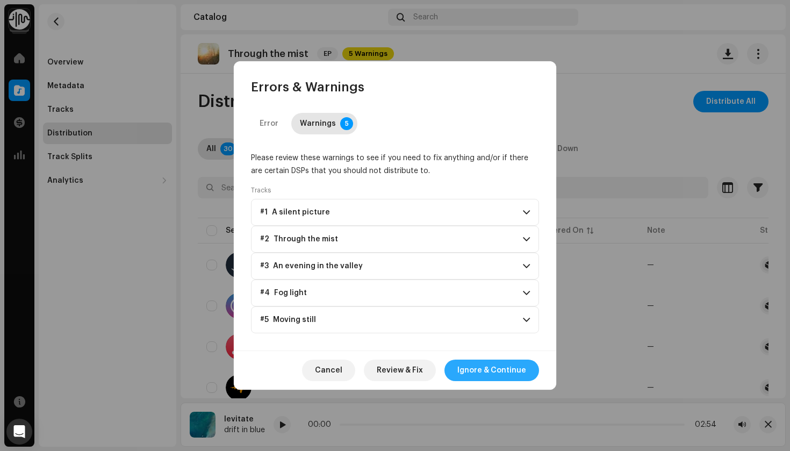
click at [493, 375] on span "Ignore & Continue" at bounding box center [492, 371] width 69 height 22
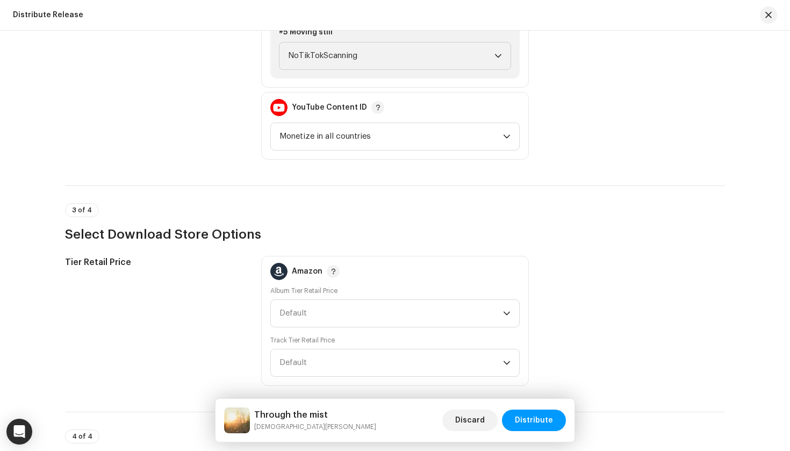
scroll to position [1638, 0]
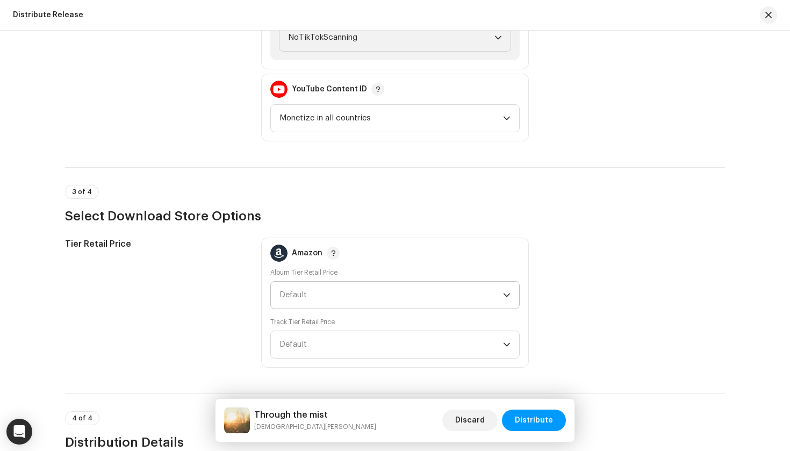
click at [429, 299] on span "Default" at bounding box center [392, 295] width 224 height 27
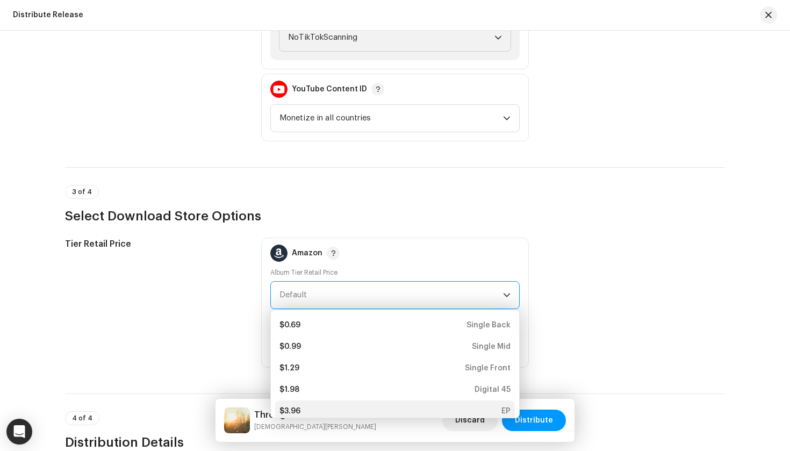
scroll to position [4, 0]
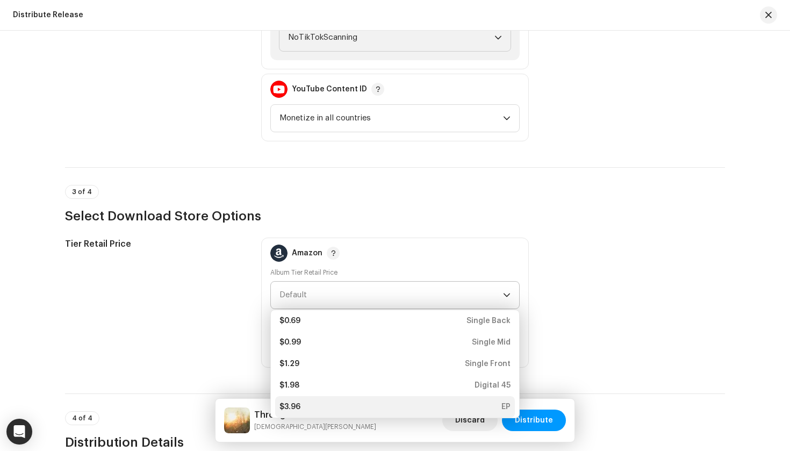
click at [408, 401] on li "$3.96 EP" at bounding box center [395, 407] width 240 height 22
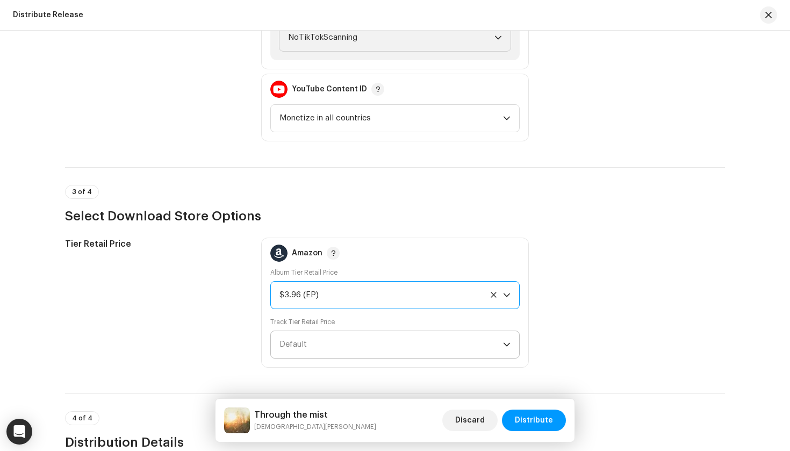
click at [382, 340] on span "Default" at bounding box center [392, 344] width 224 height 27
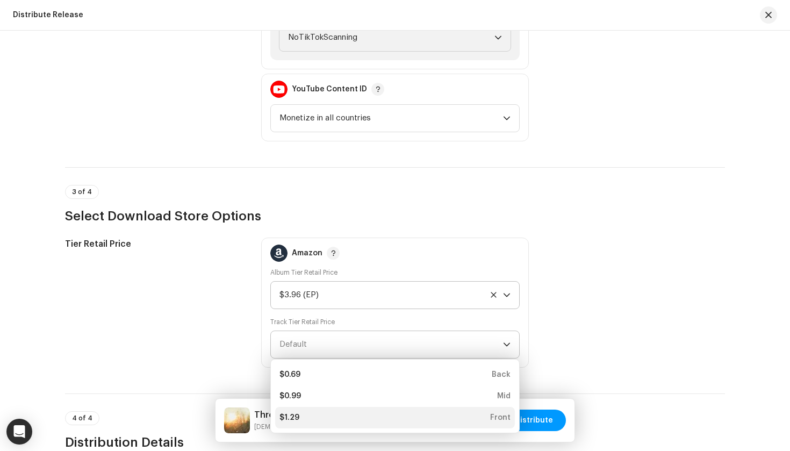
click at [371, 412] on li "$1.29 Front" at bounding box center [395, 418] width 240 height 22
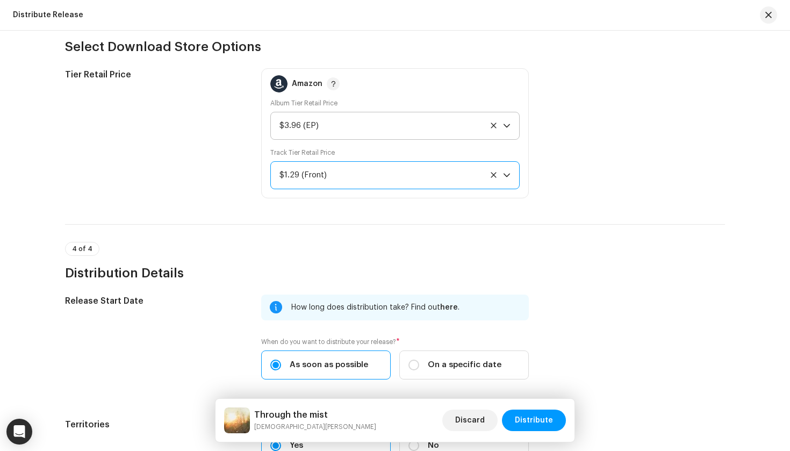
scroll to position [1826, 0]
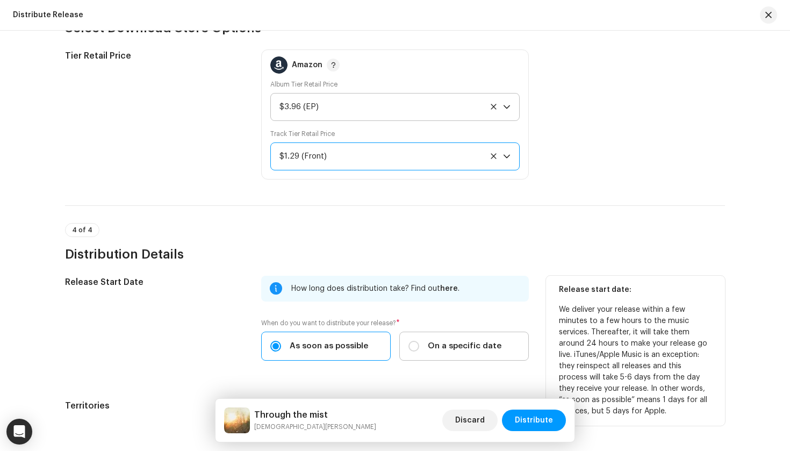
click at [444, 344] on span "On a specific date" at bounding box center [465, 346] width 74 height 12
click at [419, 344] on input "On a specific date" at bounding box center [414, 346] width 11 height 11
radio input "true"
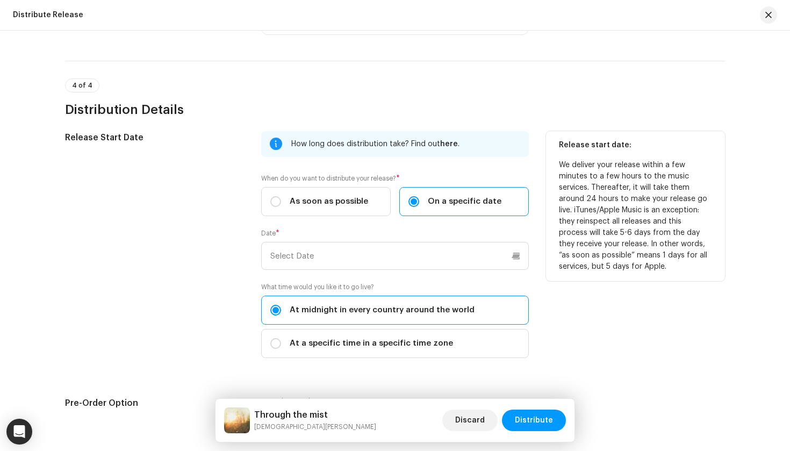
scroll to position [1972, 0]
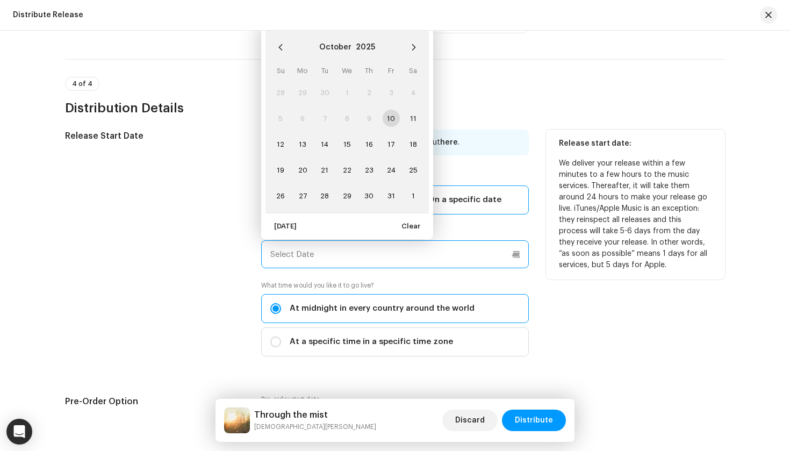
click at [404, 256] on input "text" at bounding box center [395, 254] width 268 height 28
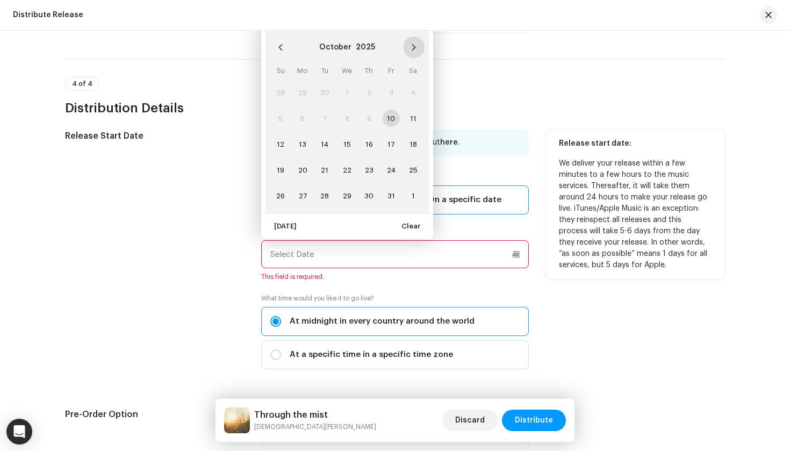
click at [415, 42] on button "Next Month" at bounding box center [414, 48] width 22 height 22
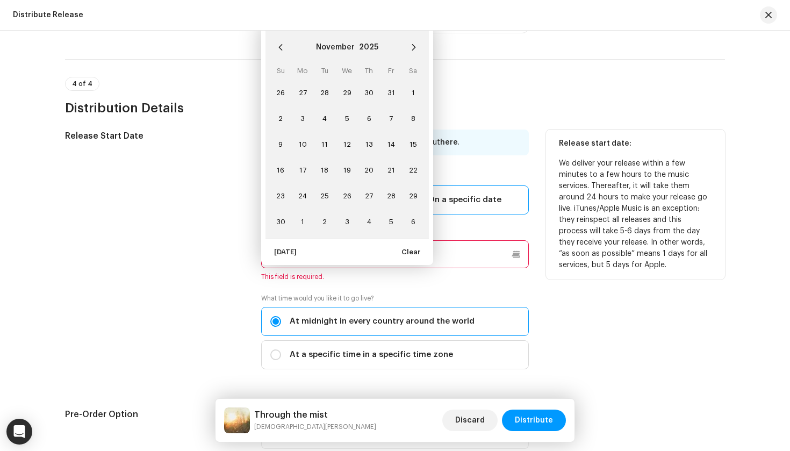
click at [415, 42] on button "Next Month" at bounding box center [414, 48] width 22 height 22
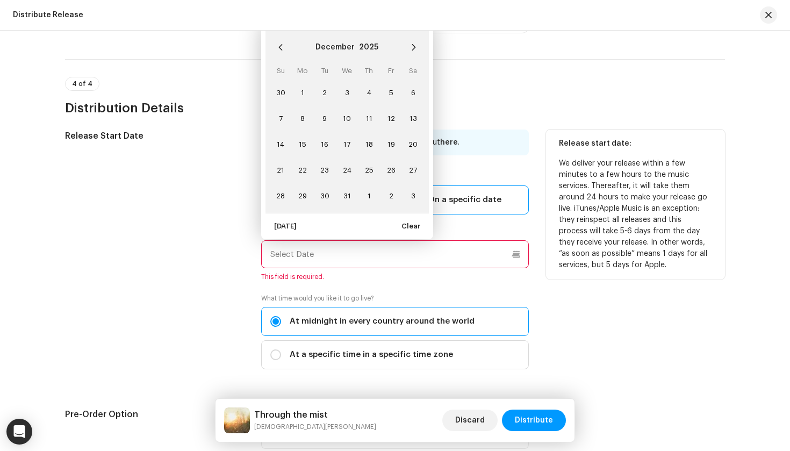
click at [415, 42] on button "Next Month" at bounding box center [414, 48] width 22 height 22
click at [393, 94] on span "2" at bounding box center [391, 92] width 17 height 17
type input "[DATE]"
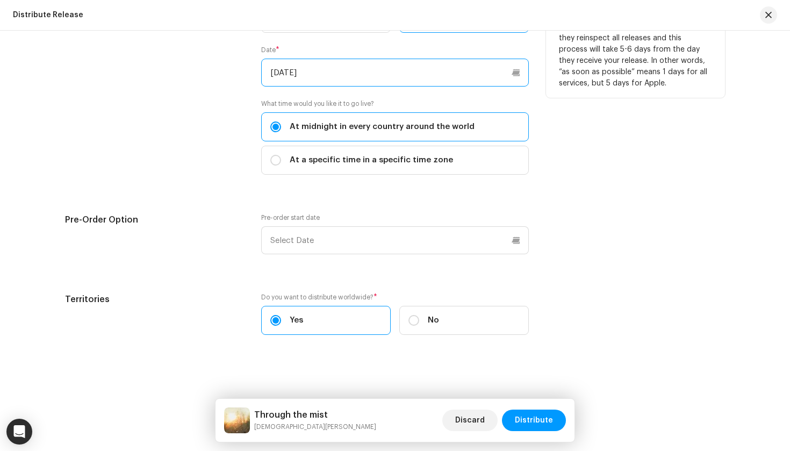
scroll to position [2154, 0]
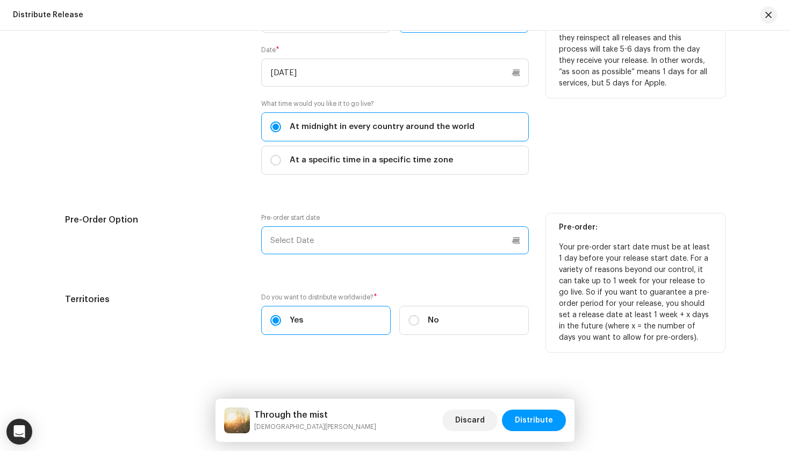
click at [484, 249] on input "text" at bounding box center [395, 240] width 268 height 28
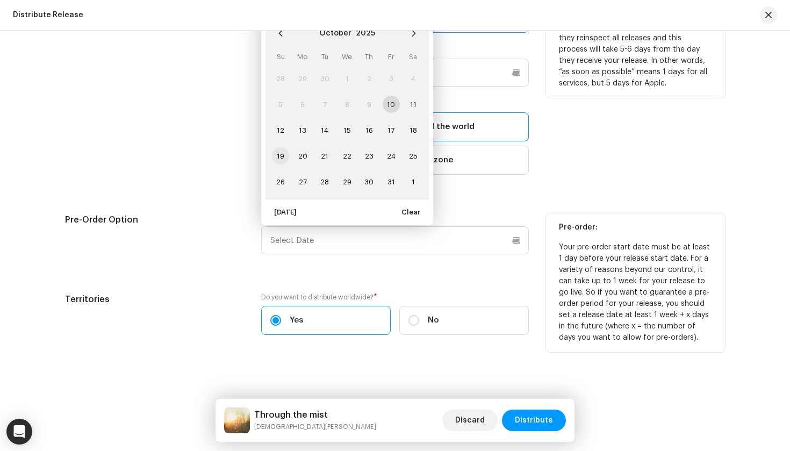
click at [280, 156] on span "19" at bounding box center [280, 155] width 17 height 17
type input "[DATE]"
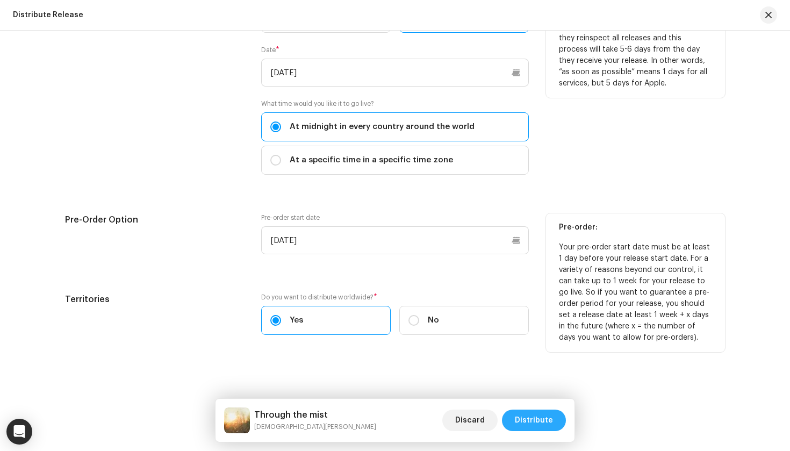
click at [524, 424] on span "Distribute" at bounding box center [534, 421] width 38 height 22
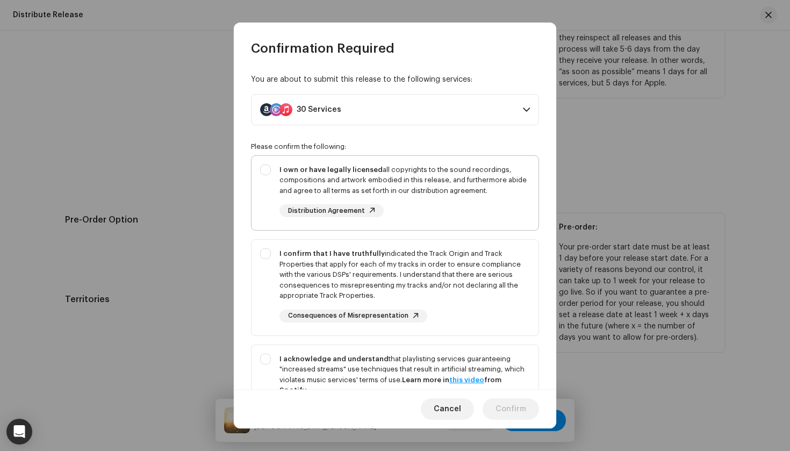
click at [270, 167] on div "I own or have legally licensed all copyrights to the sound recordings, composit…" at bounding box center [395, 191] width 287 height 70
checkbox input "true"
click at [267, 251] on div "I confirm that I have truthfully indicated the Track Origin and Track Propertie…" at bounding box center [395, 285] width 287 height 91
checkbox input "true"
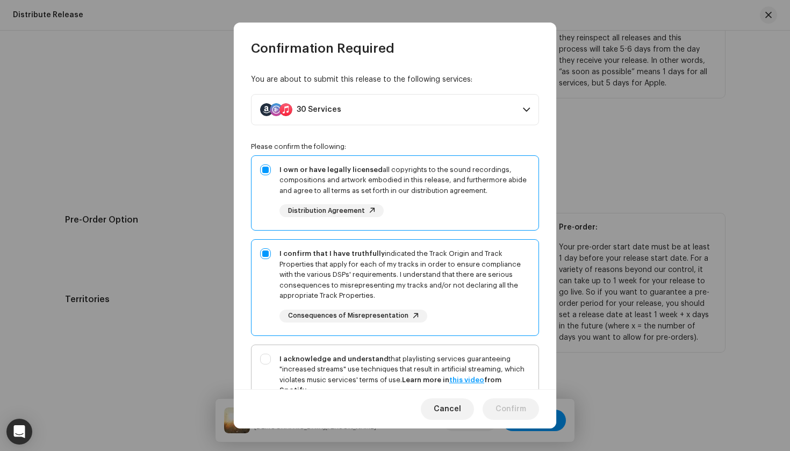
click at [273, 350] on div "I acknowledge and understand that playlisting services guaranteeing "increased …" at bounding box center [395, 394] width 287 height 98
checkbox input "true"
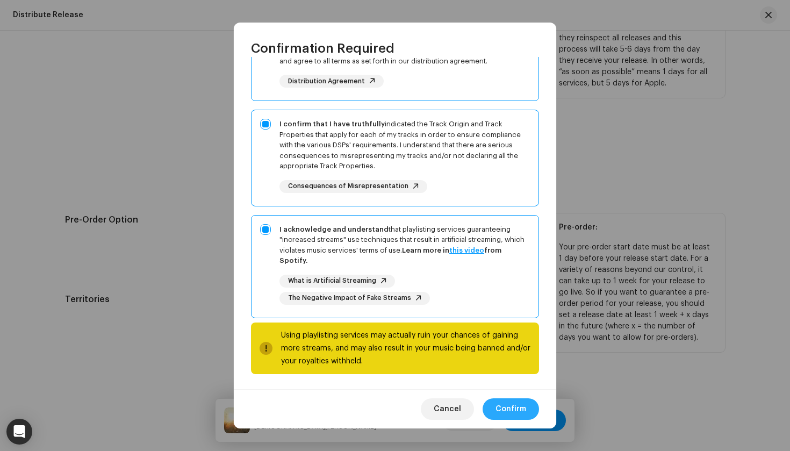
scroll to position [129, 0]
click at [508, 409] on span "Confirm" at bounding box center [511, 409] width 31 height 22
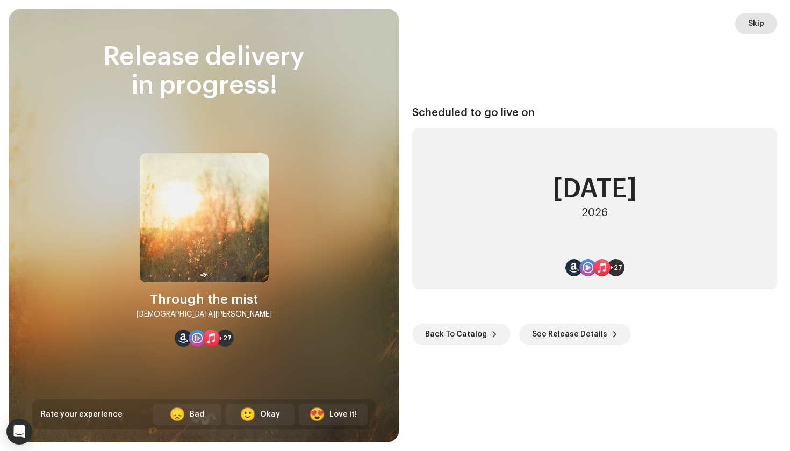
click at [762, 24] on span "Skip" at bounding box center [756, 24] width 16 height 22
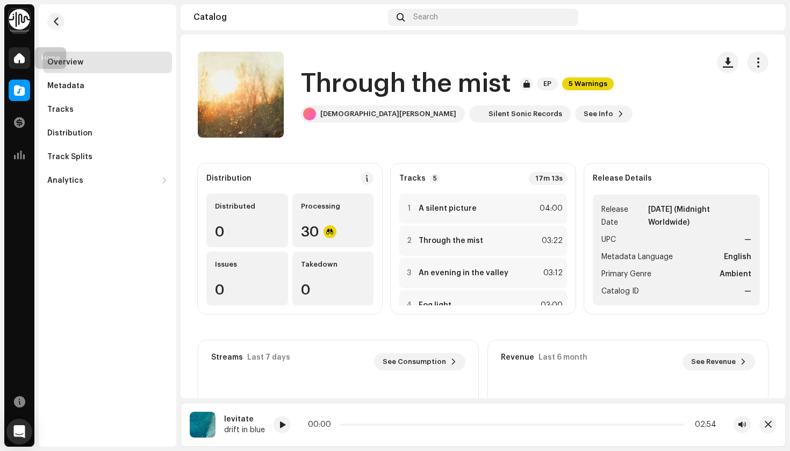
click at [18, 62] on span at bounding box center [19, 58] width 11 height 9
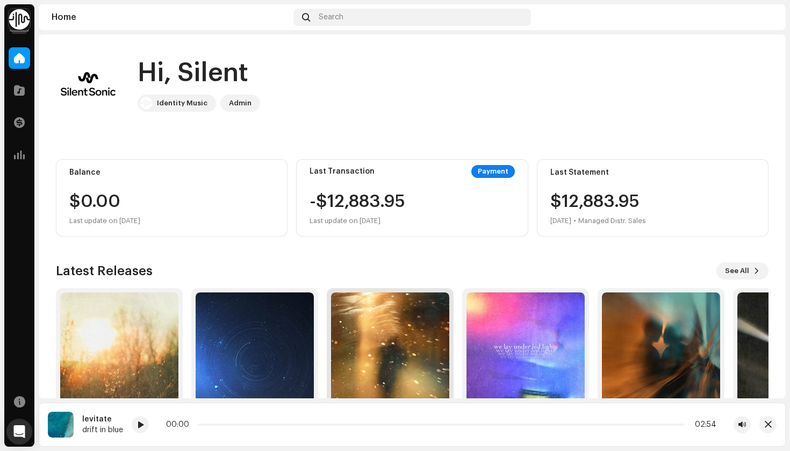
click at [389, 319] on img at bounding box center [390, 351] width 118 height 118
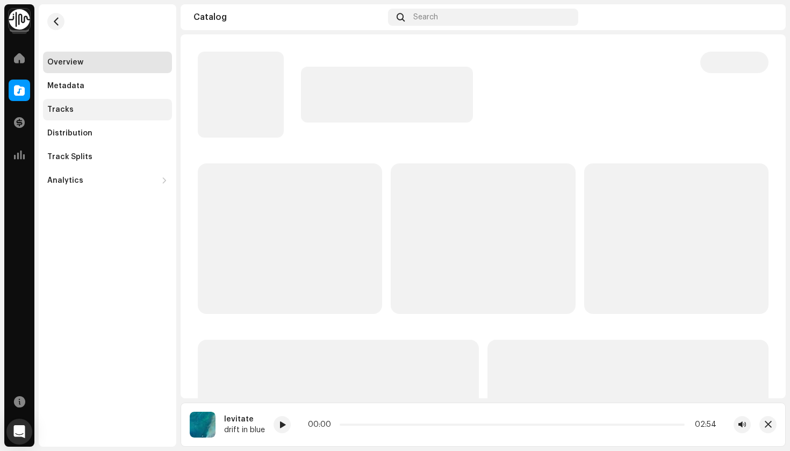
click at [77, 107] on div "Tracks" at bounding box center [107, 109] width 120 height 9
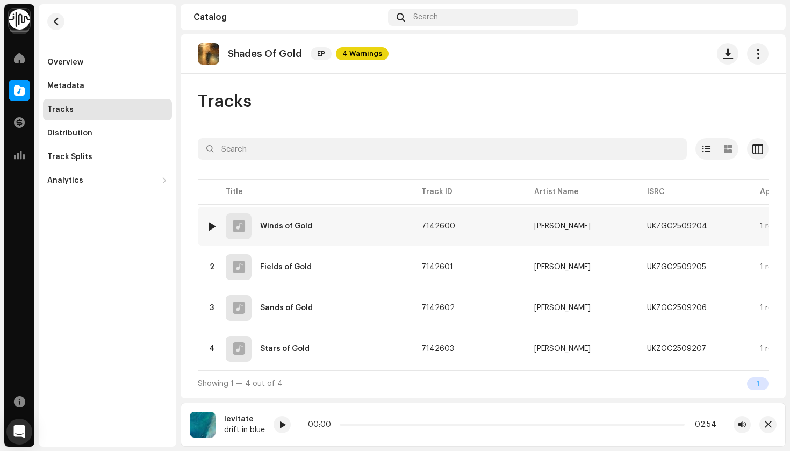
click at [211, 229] on div at bounding box center [212, 226] width 8 height 9
click at [459, 423] on div "00:24 03:29" at bounding box center [520, 424] width 393 height 9
click at [458, 425] on p-slider at bounding box center [520, 425] width 330 height 2
click at [532, 425] on p-slider at bounding box center [520, 425] width 330 height 2
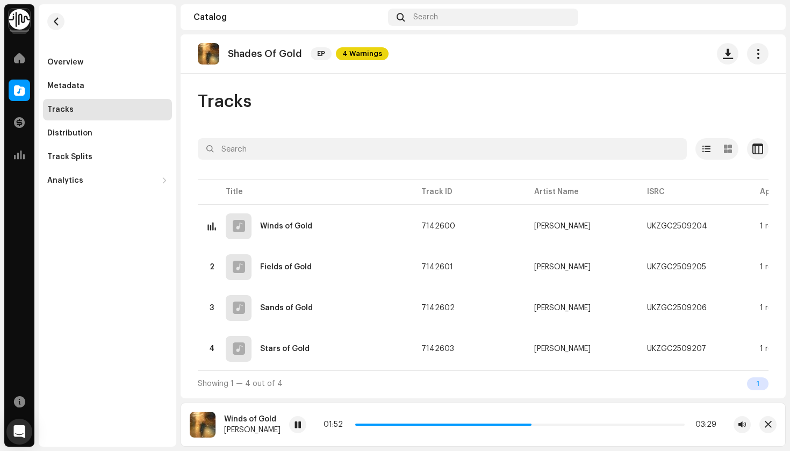
click at [575, 426] on div "01:52 03:29" at bounding box center [520, 424] width 393 height 9
click at [213, 267] on div at bounding box center [212, 267] width 8 height 9
click at [409, 425] on p-slider at bounding box center [520, 425] width 330 height 2
click at [468, 425] on p-slider at bounding box center [520, 425] width 330 height 2
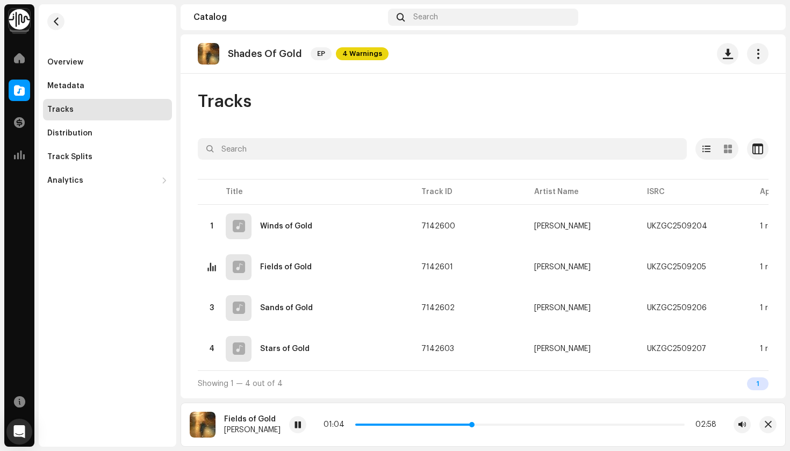
click at [518, 425] on p-slider at bounding box center [520, 425] width 330 height 2
click at [217, 311] on img at bounding box center [212, 308] width 14 height 14
click at [215, 310] on div at bounding box center [212, 308] width 8 height 9
click at [426, 425] on p-slider at bounding box center [520, 425] width 330 height 2
click at [292, 428] on div at bounding box center [297, 424] width 17 height 17
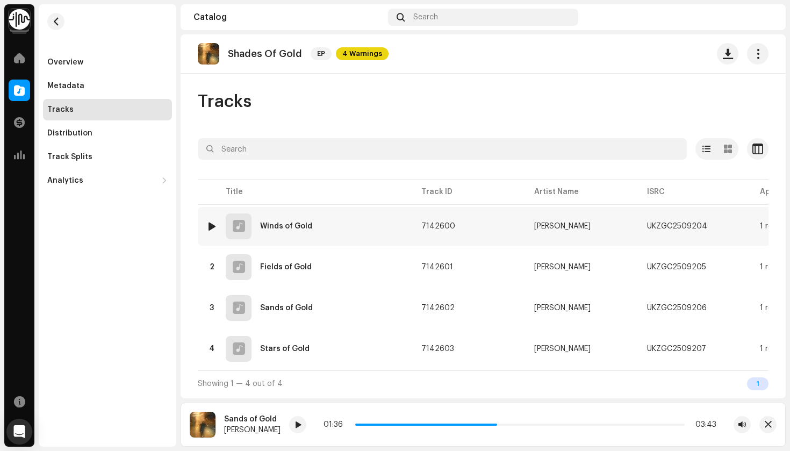
click at [212, 225] on div at bounding box center [212, 226] width 8 height 9
click at [210, 347] on div at bounding box center [212, 349] width 8 height 9
click at [397, 424] on p-slider at bounding box center [520, 425] width 330 height 2
click at [462, 425] on p-slider at bounding box center [520, 425] width 330 height 2
click at [210, 229] on div at bounding box center [212, 226] width 8 height 9
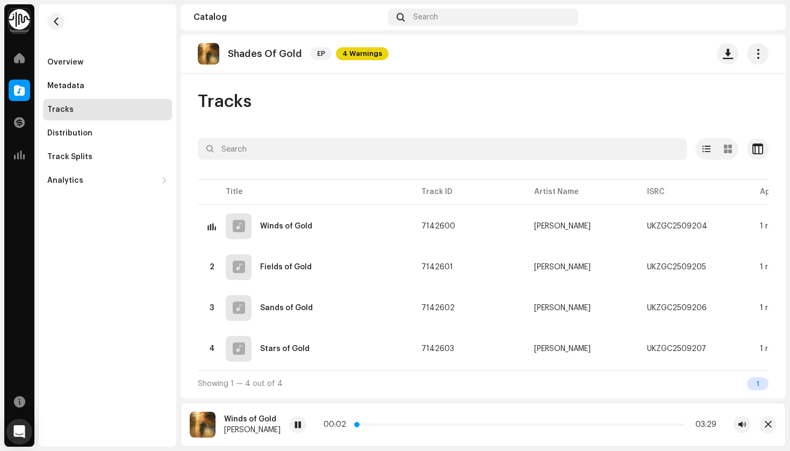
click at [402, 425] on p-slider at bounding box center [520, 425] width 330 height 2
click at [357, 425] on span at bounding box center [378, 425] width 47 height 2
